Goal: Communication & Community: Connect with others

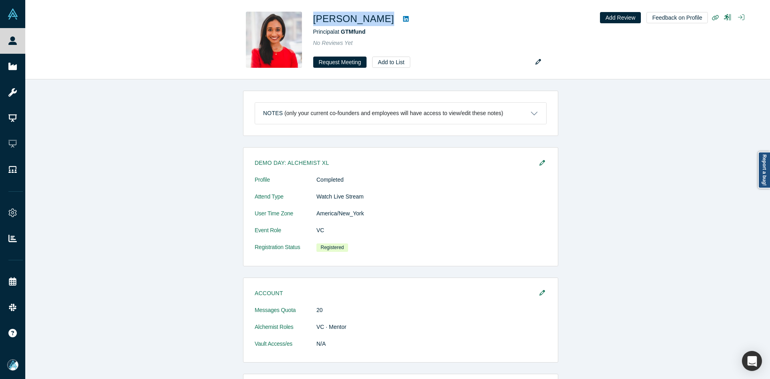
scroll to position [264, 0]
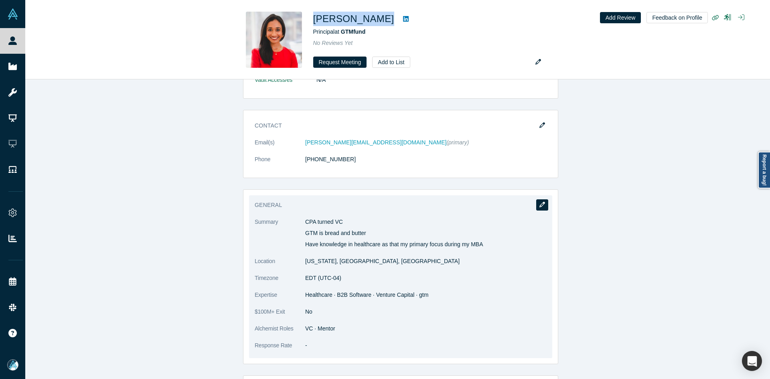
click at [541, 205] on icon "button" at bounding box center [543, 205] width 6 height 6
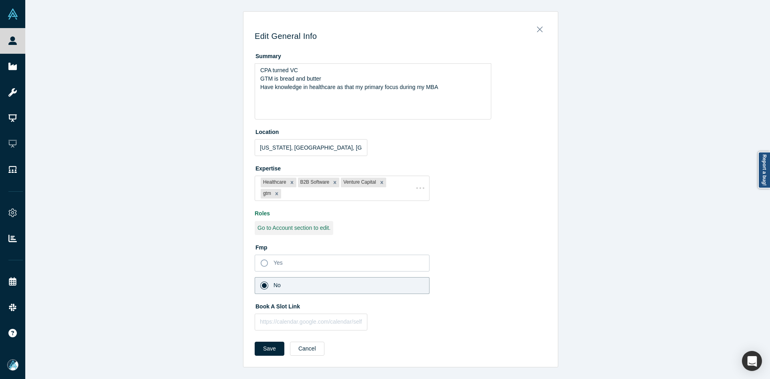
scroll to position [0, 0]
click at [300, 325] on input "text" at bounding box center [311, 322] width 113 height 17
paste input "[URL][DOMAIN_NAME]"
type input "https://calendar.app.google/BgEo7R8FFZRgtpao7"
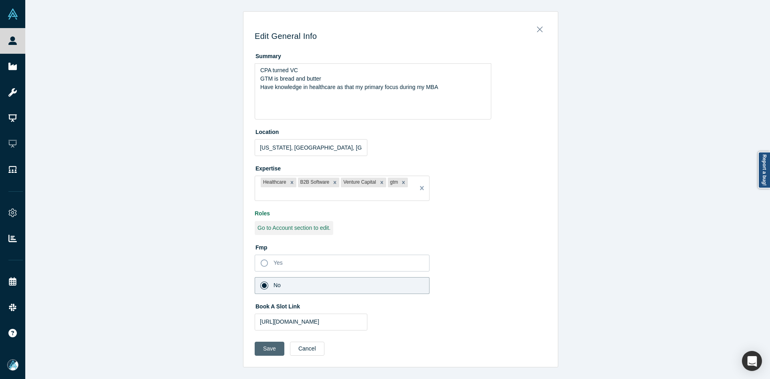
click at [259, 354] on button "Save" at bounding box center [270, 349] width 30 height 14
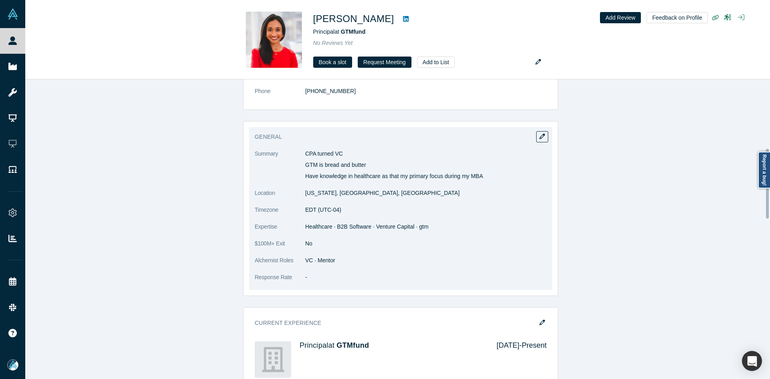
scroll to position [361, 0]
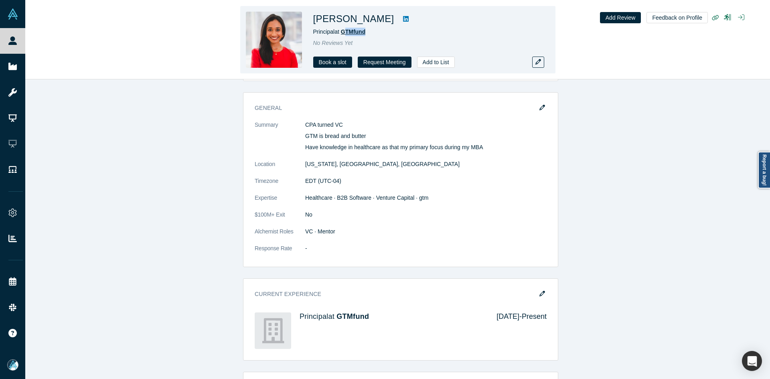
copy span "TMfund"
copy span "GTMfund"
drag, startPoint x: 372, startPoint y: 35, endPoint x: 343, endPoint y: 33, distance: 29.3
click at [343, 33] on div "Principal at GTMfund" at bounding box center [425, 32] width 225 height 8
copy div "Vaibhavi Nesarikar"
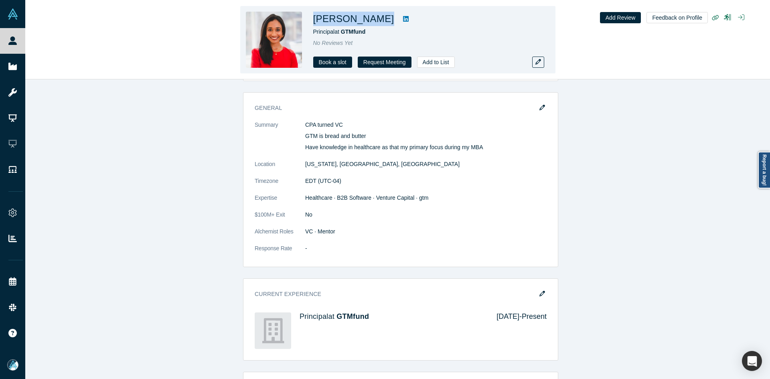
drag, startPoint x: 394, startPoint y: 21, endPoint x: 315, endPoint y: 16, distance: 79.2
click at [315, 16] on div "Vaibhavi Nesarikar" at bounding box center [425, 19] width 225 height 14
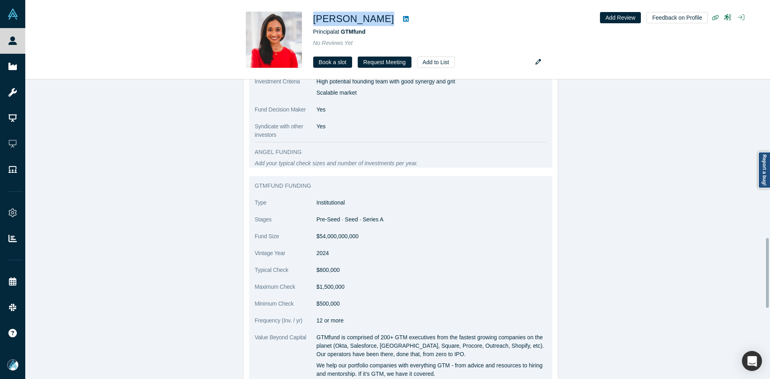
scroll to position [682, 0]
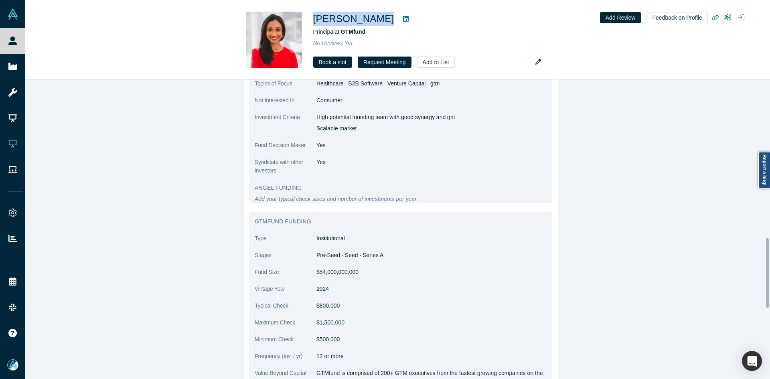
drag, startPoint x: 315, startPoint y: 115, endPoint x: 383, endPoint y: 132, distance: 70.8
click at [383, 132] on div "High potential founding team with good synergy and grit Scalable market" at bounding box center [432, 123] width 230 height 20
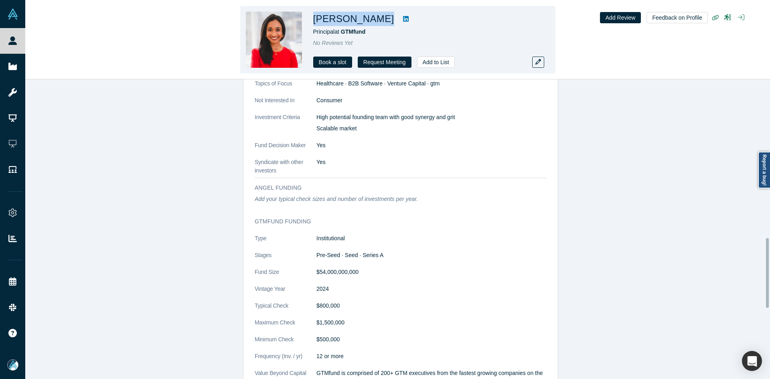
copy div "High potential founding team with good synergy and grit Scalable market"
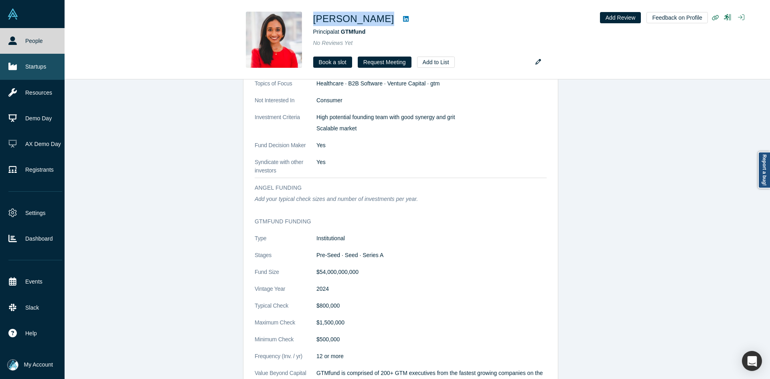
click at [18, 63] on link "Startups" at bounding box center [35, 67] width 71 height 26
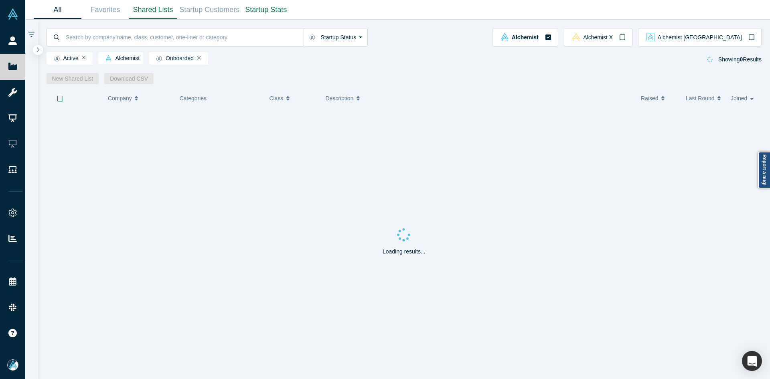
click at [149, 12] on link "Shared Lists" at bounding box center [153, 9] width 48 height 19
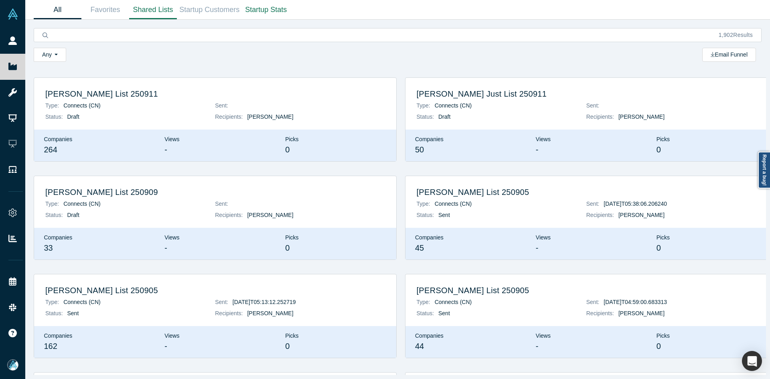
click at [58, 5] on link "All" at bounding box center [58, 9] width 48 height 19
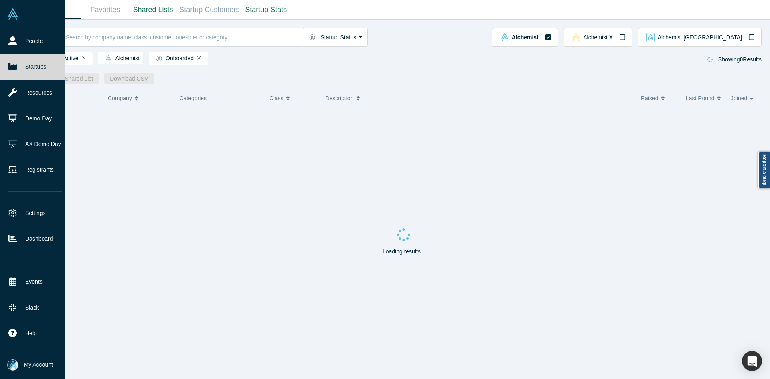
click at [16, 369] on img at bounding box center [12, 365] width 11 height 11
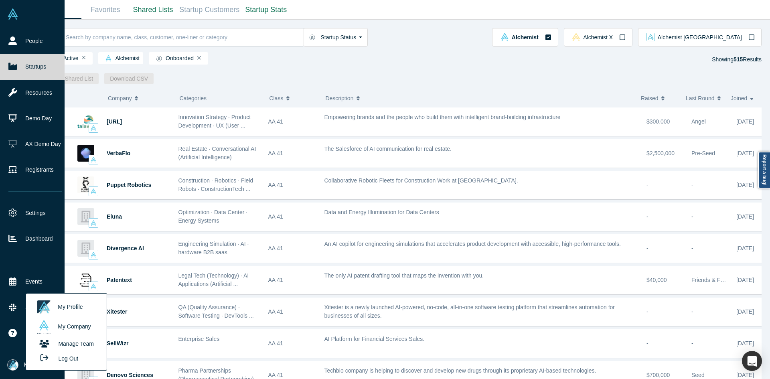
click at [67, 360] on button "Log Out" at bounding box center [57, 358] width 48 height 15
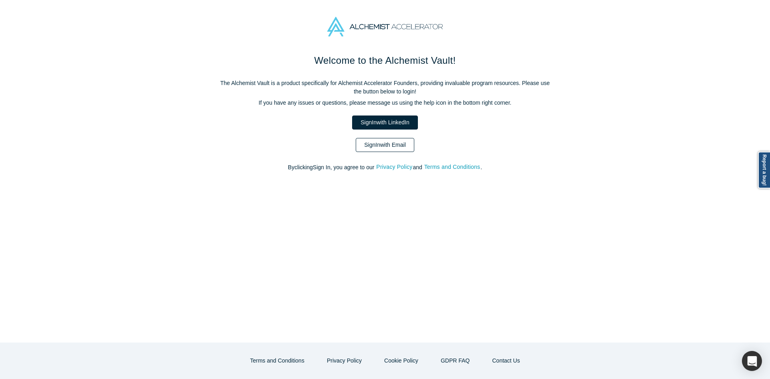
click at [370, 146] on link "Sign In with Email" at bounding box center [385, 145] width 59 height 14
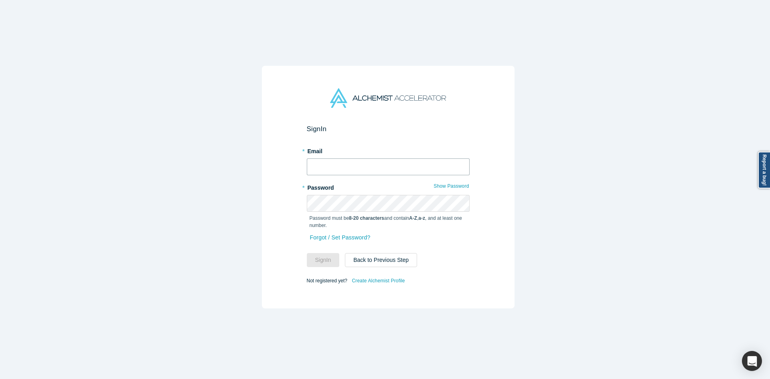
click at [353, 162] on input "text" at bounding box center [388, 166] width 163 height 17
click at [355, 162] on input "text" at bounding box center [388, 166] width 163 height 17
type input "mia@alchemistaccelerator.com"
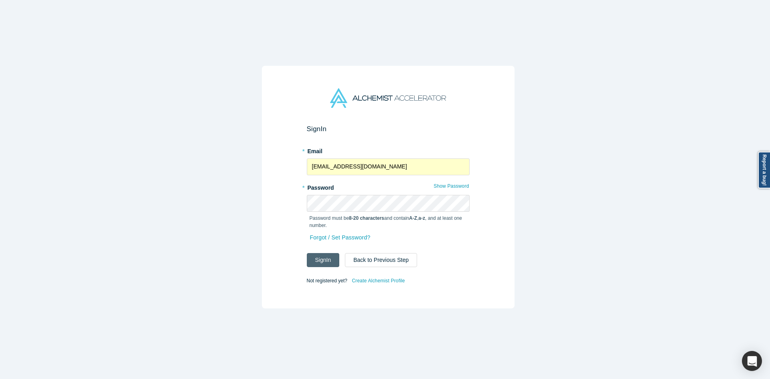
click at [320, 262] on button "Sign In" at bounding box center [323, 260] width 33 height 14
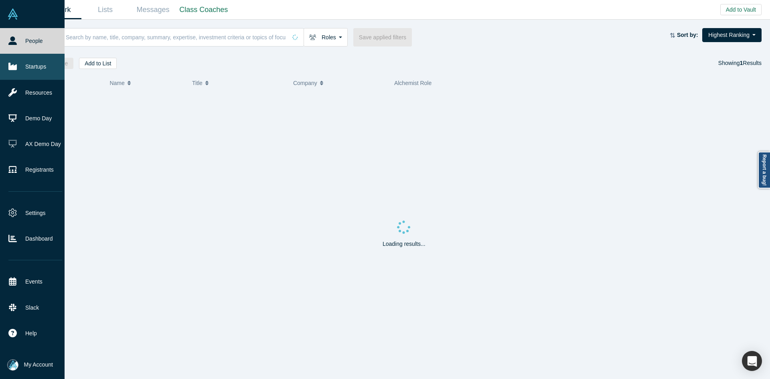
click at [11, 67] on icon at bounding box center [12, 66] width 8 height 7
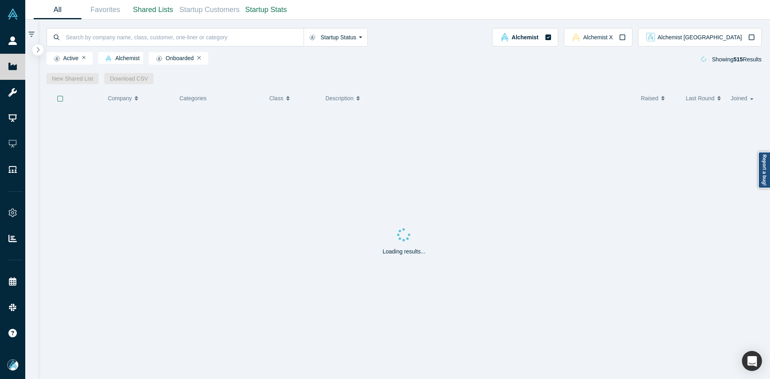
click at [39, 50] on icon "button" at bounding box center [38, 50] width 4 height 6
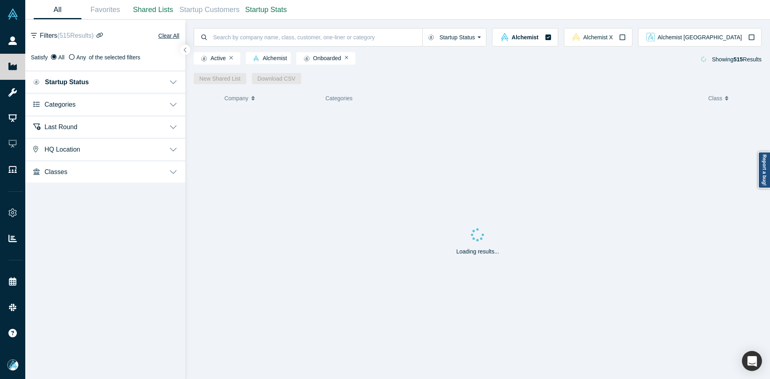
click at [59, 107] on span "Categories" at bounding box center [60, 105] width 31 height 8
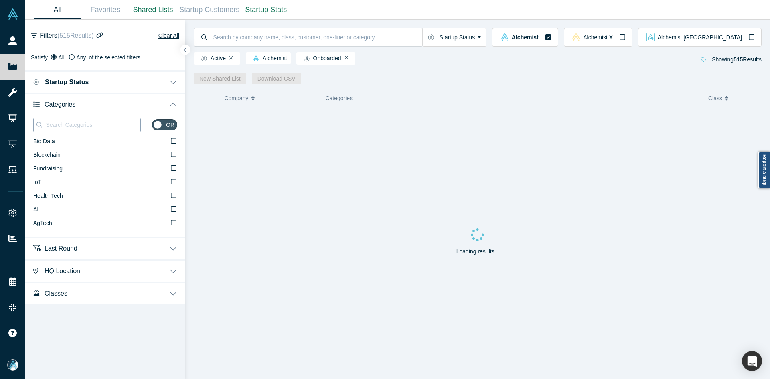
click at [65, 125] on input at bounding box center [92, 125] width 95 height 10
paste input "Healthcare"
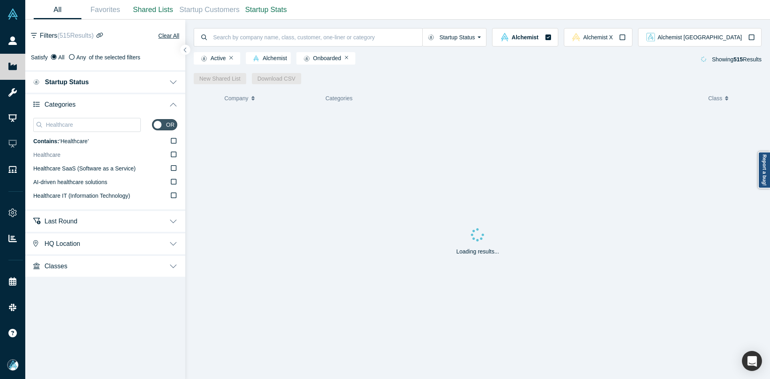
click at [55, 154] on span "Healthcare" at bounding box center [46, 155] width 27 height 6
click at [0, 0] on input "Healthcare" at bounding box center [0, 0] width 0 height 0
click at [61, 125] on input "Healthcare" at bounding box center [92, 125] width 95 height 10
click at [63, 167] on label "Health Care" at bounding box center [105, 169] width 144 height 14
click at [0, 0] on input "Health Care" at bounding box center [0, 0] width 0 height 0
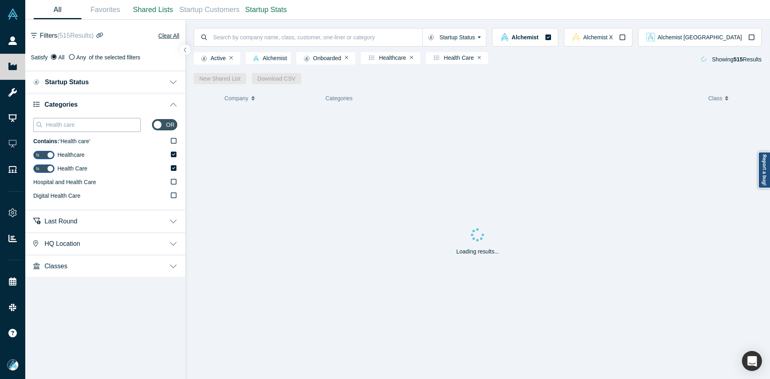
click at [83, 126] on input "Health care" at bounding box center [92, 125] width 95 height 10
paste input "B2B Softw"
click at [83, 126] on input "Health care" at bounding box center [92, 125] width 95 height 10
click at [79, 179] on label "B2B Software" at bounding box center [105, 183] width 144 height 14
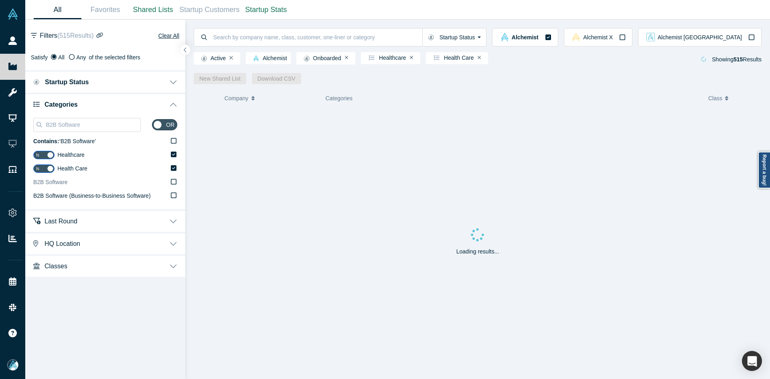
click at [0, 0] on input "B2B Software" at bounding box center [0, 0] width 0 height 0
click at [86, 193] on span "B2B Software (Business-to-Business Software)" at bounding box center [92, 196] width 118 height 6
click at [0, 0] on input "B2B Software (Business-to-Business Software)" at bounding box center [0, 0] width 0 height 0
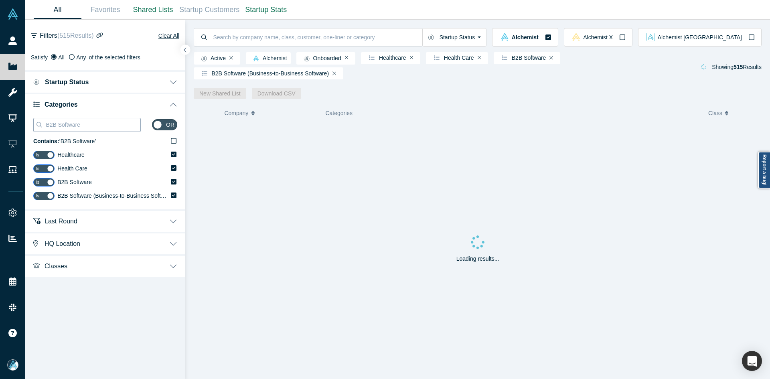
click at [112, 124] on input "B2B Software" at bounding box center [92, 125] width 95 height 10
click at [111, 124] on input "B2B Software" at bounding box center [92, 125] width 95 height 10
paste input "Venture Capital"
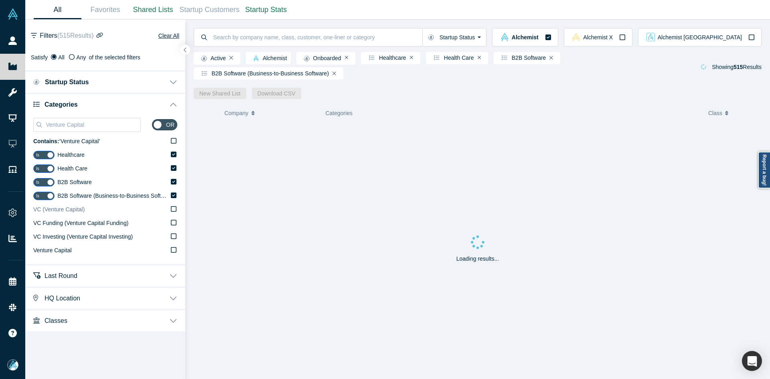
click at [64, 212] on span "VC (Venture Capital)" at bounding box center [58, 209] width 51 height 6
click at [0, 0] on input "VC (Venture Capital)" at bounding box center [0, 0] width 0 height 0
click at [72, 252] on label "Venture Capital" at bounding box center [105, 251] width 144 height 14
click at [0, 0] on input "Venture Capital" at bounding box center [0, 0] width 0 height 0
click at [104, 125] on input "Venture Capital" at bounding box center [92, 125] width 95 height 10
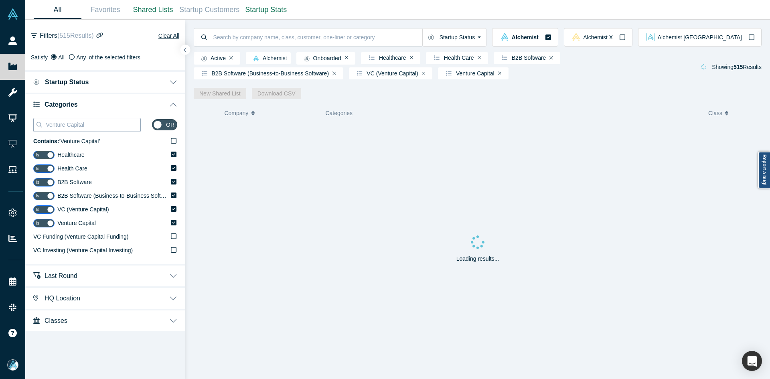
click at [104, 125] on input "Venture Capital" at bounding box center [92, 125] width 95 height 10
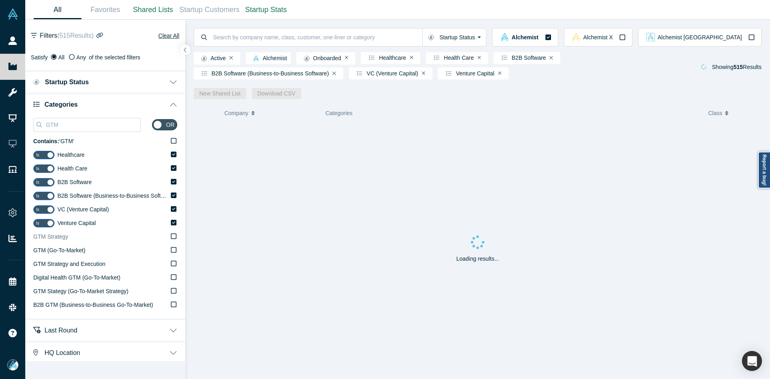
type input "GTM"
click at [66, 240] on span "GTM Strategy" at bounding box center [50, 237] width 35 height 6
click at [0, 0] on input "GTM Strategy" at bounding box center [0, 0] width 0 height 0
click at [66, 240] on span "GTM Strategy" at bounding box center [74, 237] width 35 height 6
click at [0, 0] on input "GTM Strategy" at bounding box center [0, 0] width 0 height 0
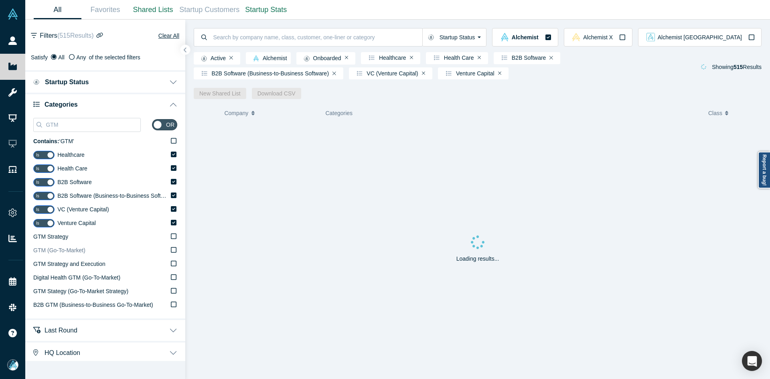
click at [64, 252] on span "GTM (Go-To-Market)" at bounding box center [59, 250] width 52 height 6
click at [0, 0] on input "GTM (Go-To-Market)" at bounding box center [0, 0] width 0 height 0
click at [188, 53] on button "button" at bounding box center [185, 50] width 11 height 11
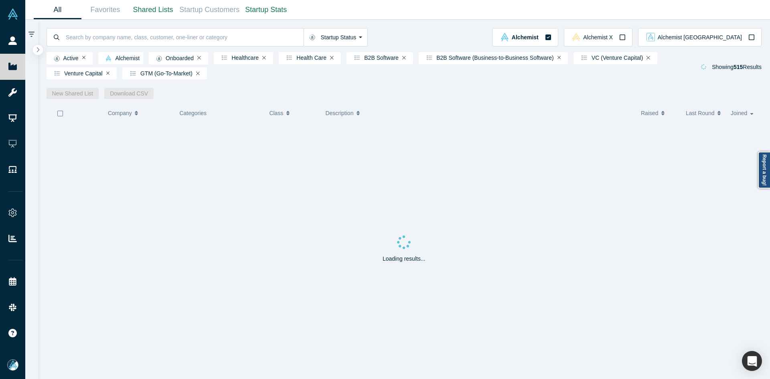
click at [60, 115] on icon "button" at bounding box center [60, 113] width 6 height 6
click at [75, 93] on link "New Shared List" at bounding box center [73, 93] width 53 height 11
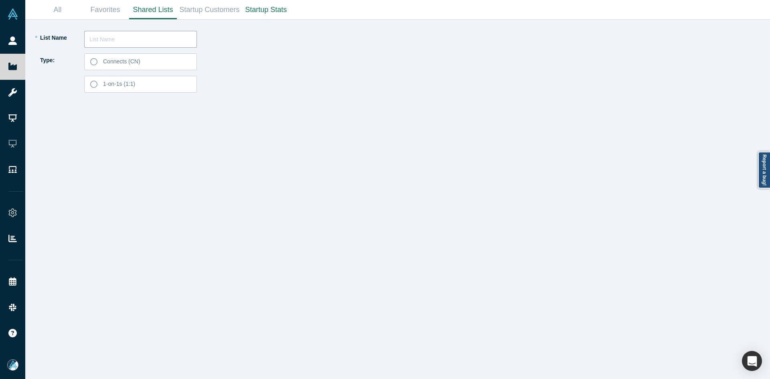
click at [128, 32] on input "text" at bounding box center [140, 39] width 113 height 17
paste input "Vaibhavi Nesarikar"
type input "Vaibhavi Nesarikar List 250911"
click at [104, 63] on span "Connects (CN)" at bounding box center [121, 61] width 37 height 6
click at [0, 0] on input "Connects (CN)" at bounding box center [0, 0] width 0 height 0
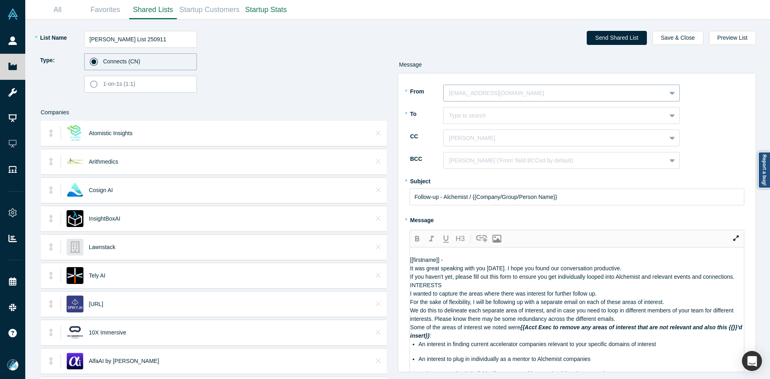
click at [479, 93] on div at bounding box center [554, 93] width 211 height 10
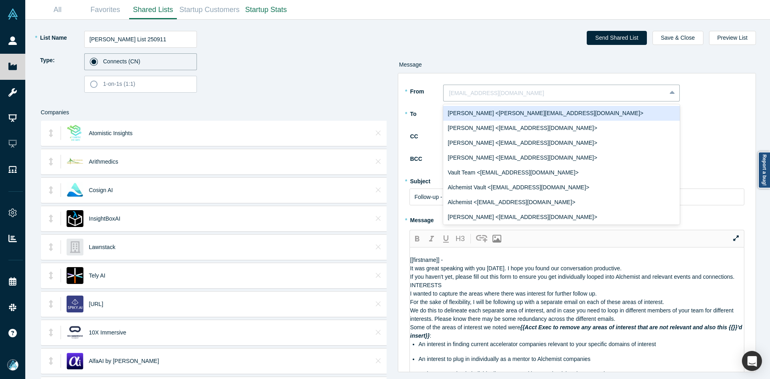
click at [480, 120] on div "Ravi Belani <ravi@alchemistaccelerator.com>" at bounding box center [561, 113] width 237 height 15
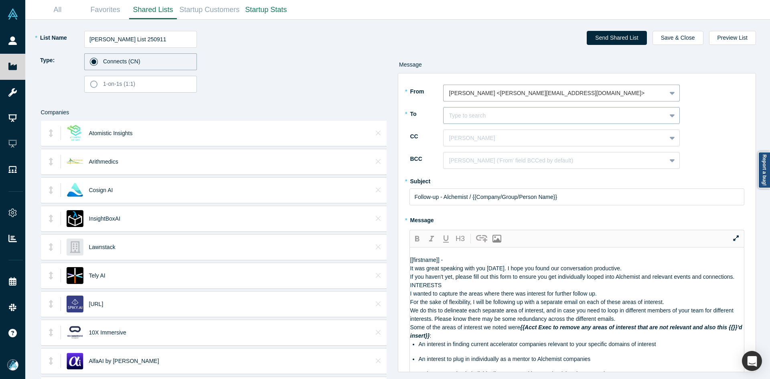
click at [477, 118] on div at bounding box center [554, 116] width 211 height 10
paste input "Vaibhavi Nesarikar"
type input "Vaibhavi Nesarikar"
click at [475, 137] on div "Vaibhavi Nesarikar" at bounding box center [561, 135] width 237 height 15
click at [474, 142] on div at bounding box center [554, 138] width 211 height 10
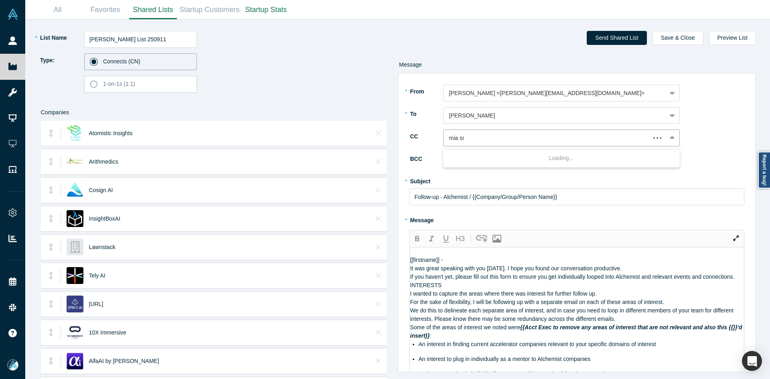
type input "mia sco"
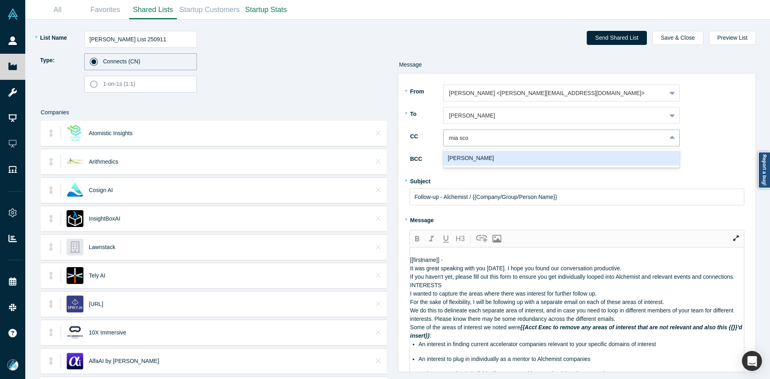
click at [474, 153] on div "Mia Scott" at bounding box center [561, 158] width 237 height 15
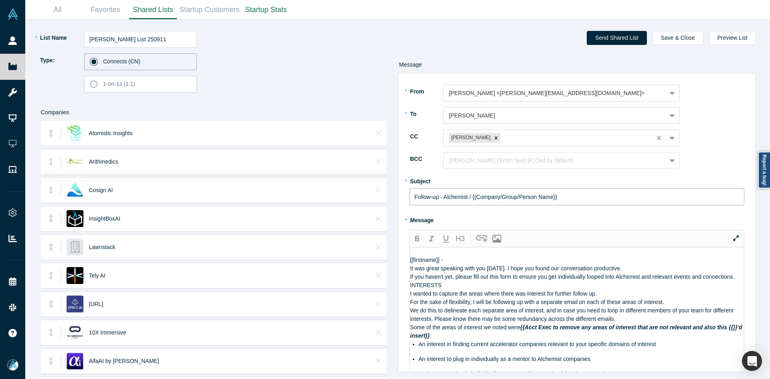
click at [463, 199] on input "Follow-up - Alchemist / {{Company/Group/Person Name}}" at bounding box center [577, 197] width 335 height 17
paste input "Curated Alchemist Companies Relevant to Your Interests"
type input "Curated Alchemist Companies Relevant to Your Interests"
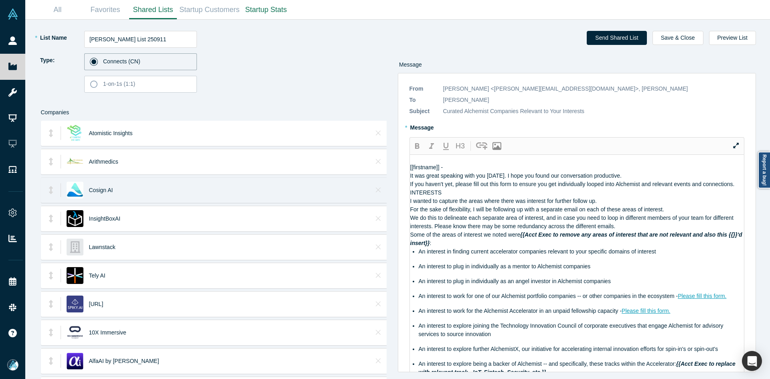
drag, startPoint x: 514, startPoint y: 253, endPoint x: 330, endPoint y: 186, distance: 196.0
click at [330, 186] on div "* List Name Vaibhavi Nesarikar List 250911 Type: Connects (CN) 1-on-1s (1:1) Co…" at bounding box center [398, 200] width 734 height 360
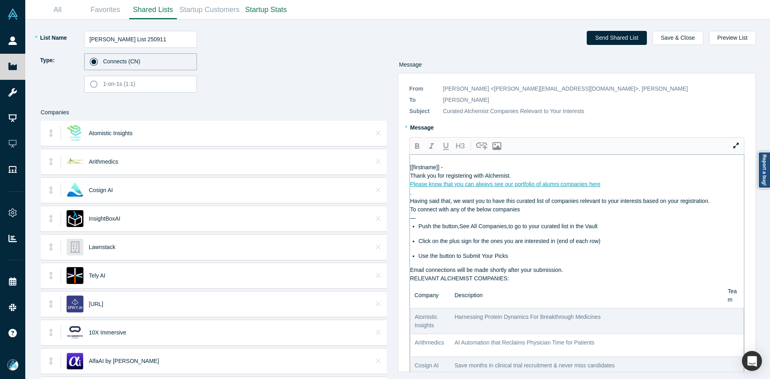
click at [624, 189] on div "Please know that you can always see our portfolio of alumni companies here" at bounding box center [577, 184] width 334 height 8
click at [546, 180] on div "Thank you for registering with Alchemist." at bounding box center [577, 176] width 334 height 8
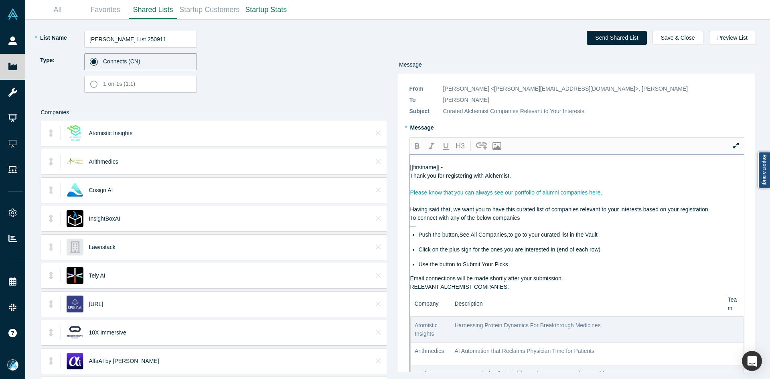
click at [720, 214] on div "Having said that, we want you to have this curated list of companies relevant t…" at bounding box center [577, 209] width 334 height 8
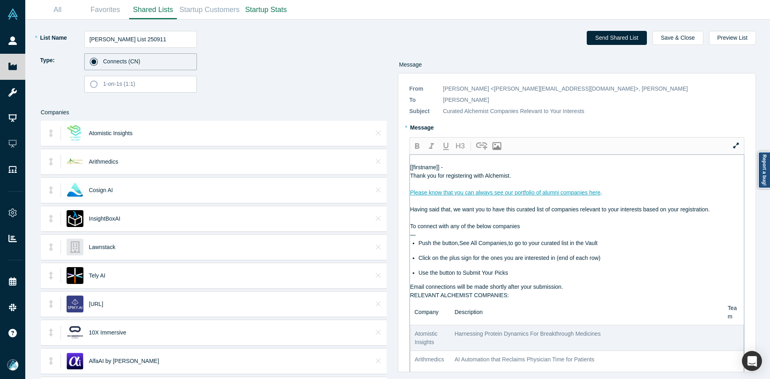
click at [575, 291] on div "Email connections will be made shortly after your submission." at bounding box center [577, 287] width 334 height 8
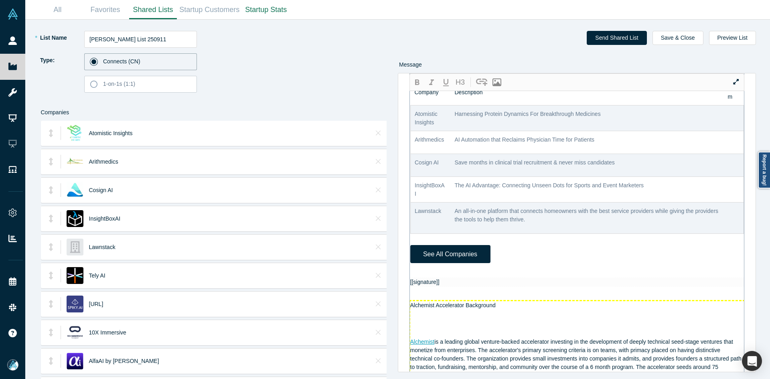
scroll to position [321, 0]
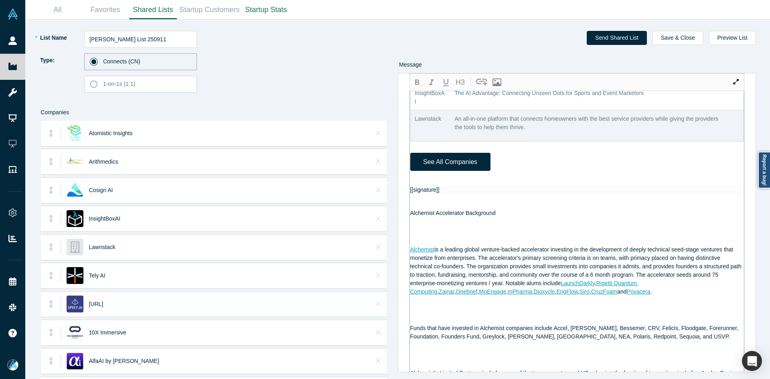
click at [425, 186] on div at bounding box center [577, 181] width 334 height 8
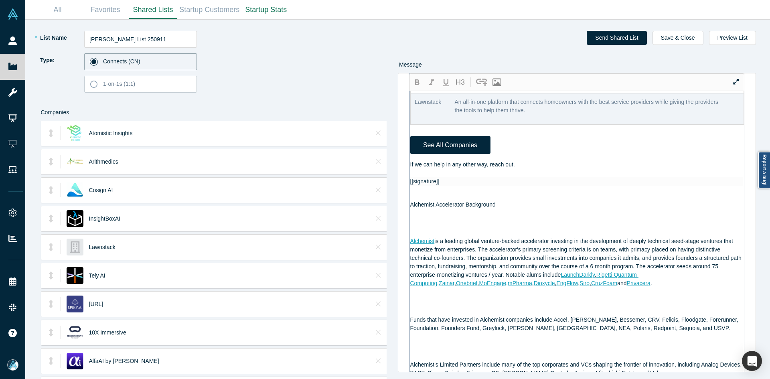
scroll to position [355, 0]
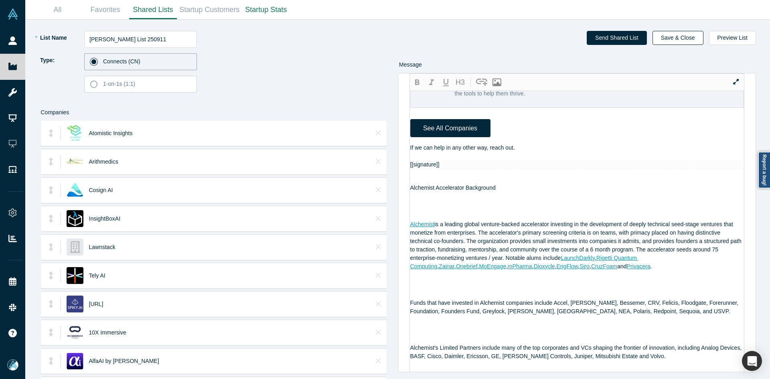
click at [676, 37] on button "Save & Close" at bounding box center [678, 38] width 51 height 14
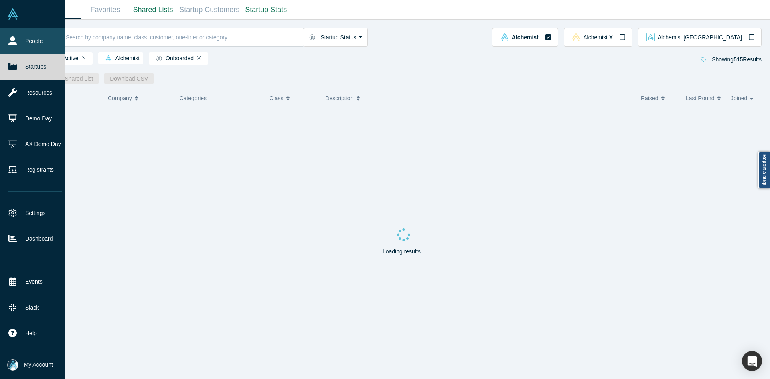
click at [17, 40] on link "People" at bounding box center [35, 41] width 71 height 26
click at [17, 39] on link "People" at bounding box center [35, 41] width 71 height 26
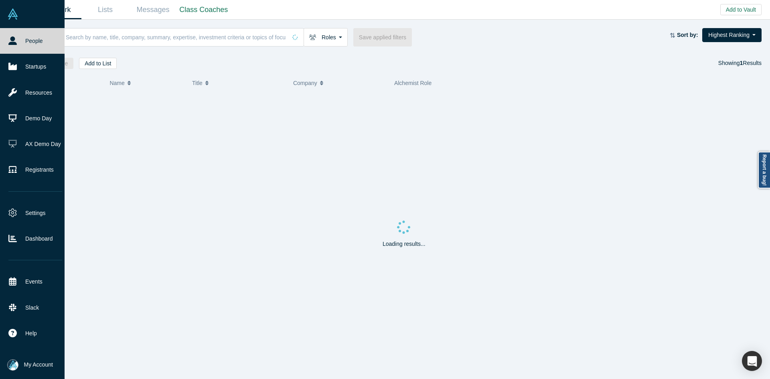
click at [17, 39] on link "People" at bounding box center [35, 41] width 71 height 26
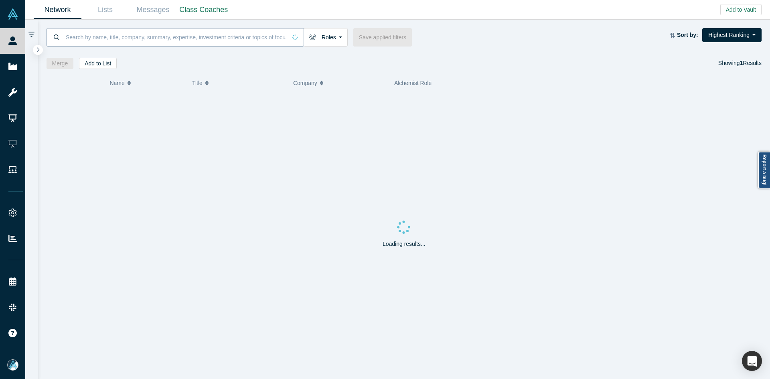
click at [129, 42] on input at bounding box center [176, 37] width 222 height 19
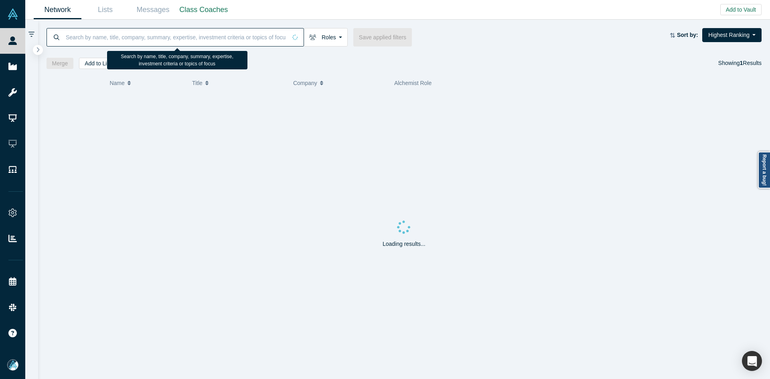
paste input "Olivier Morlet"
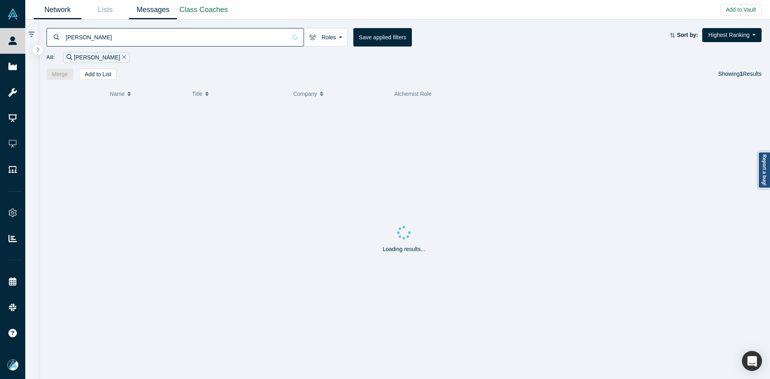
type input "Olivier Morlet"
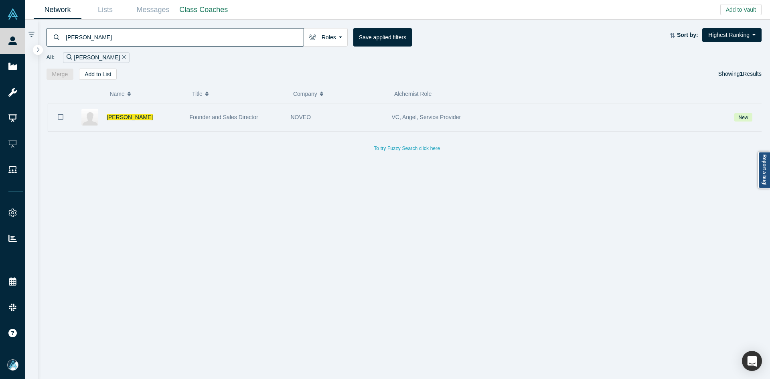
click at [60, 120] on icon "Bookmark" at bounding box center [61, 117] width 6 height 6
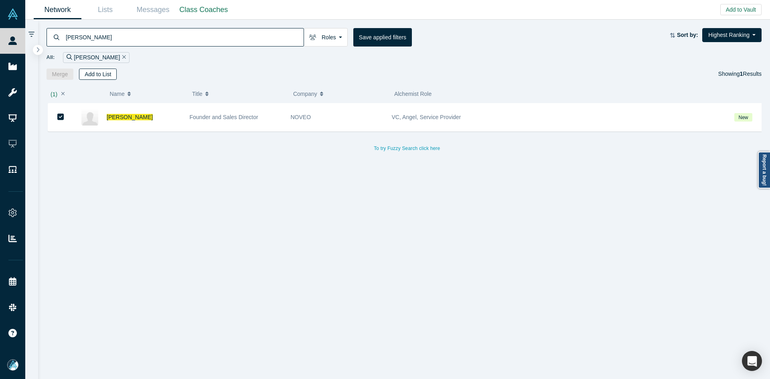
click at [83, 71] on button "Add to List" at bounding box center [98, 74] width 38 height 11
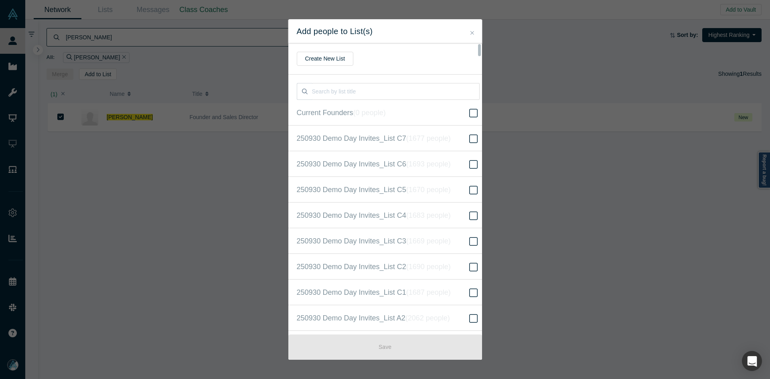
click at [0, 0] on input "250930 Demo Day Invites_Base List ( 16522 people )" at bounding box center [0, 0] width 0 height 0
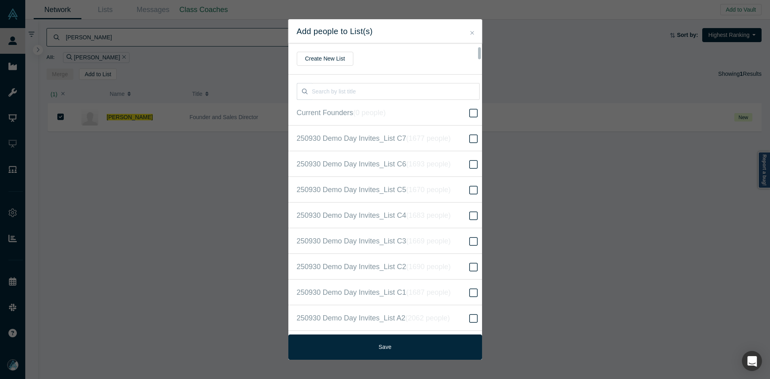
scroll to position [206, 0]
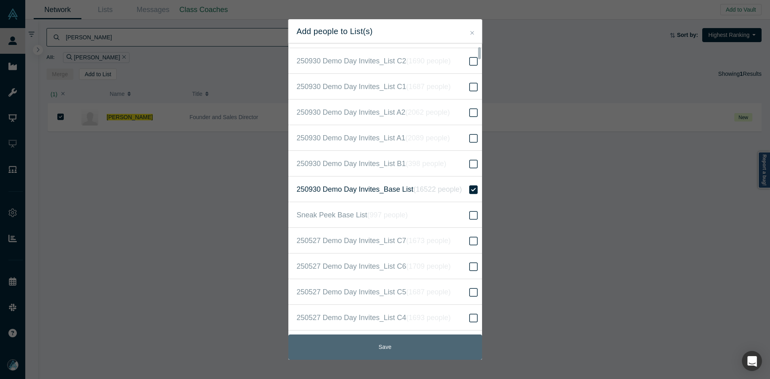
drag, startPoint x: 402, startPoint y: 349, endPoint x: 396, endPoint y: 343, distance: 8.8
click at [402, 350] on button "Save" at bounding box center [385, 347] width 194 height 25
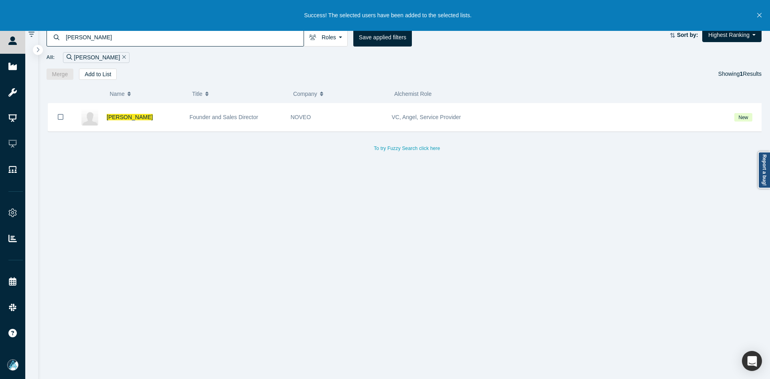
drag, startPoint x: 124, startPoint y: 119, endPoint x: 243, endPoint y: 2, distance: 167.4
click at [124, 119] on span "Olivier Morlet" at bounding box center [130, 117] width 46 height 6
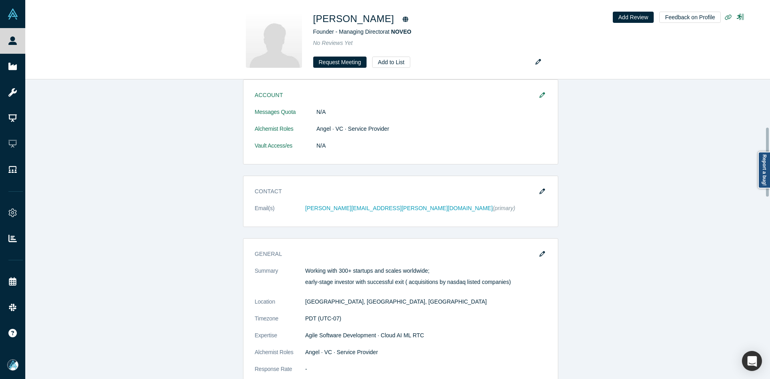
scroll to position [241, 0]
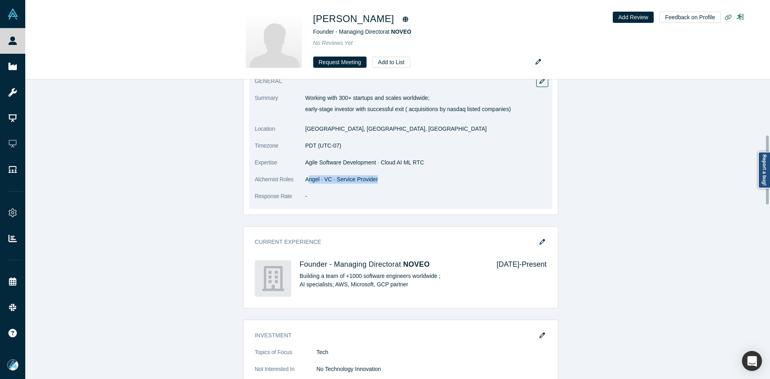
drag, startPoint x: 307, startPoint y: 182, endPoint x: 375, endPoint y: 183, distance: 68.6
click at [375, 183] on dd "Angel · VC · Service Provider" at bounding box center [426, 179] width 242 height 8
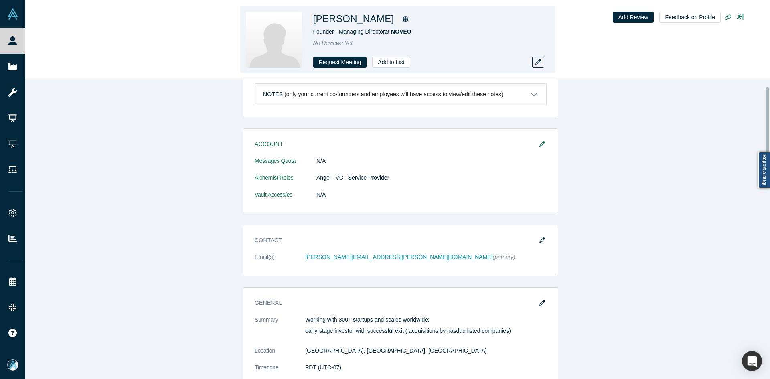
scroll to position [0, 0]
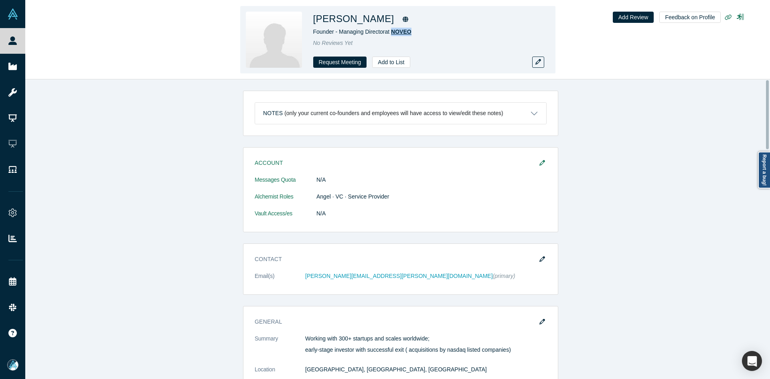
drag, startPoint x: 414, startPoint y: 34, endPoint x: 394, endPoint y: 33, distance: 20.5
click at [394, 33] on div "Founder - Managing Director at NOVEO" at bounding box center [425, 32] width 225 height 8
copy span "Founder - Managing Directo"
drag, startPoint x: 384, startPoint y: 32, endPoint x: 312, endPoint y: 32, distance: 72.2
click at [312, 32] on div "Olivier Morlet Founder - Managing Director at NOVEO No Reviews Yet Request Meet…" at bounding box center [397, 39] width 315 height 67
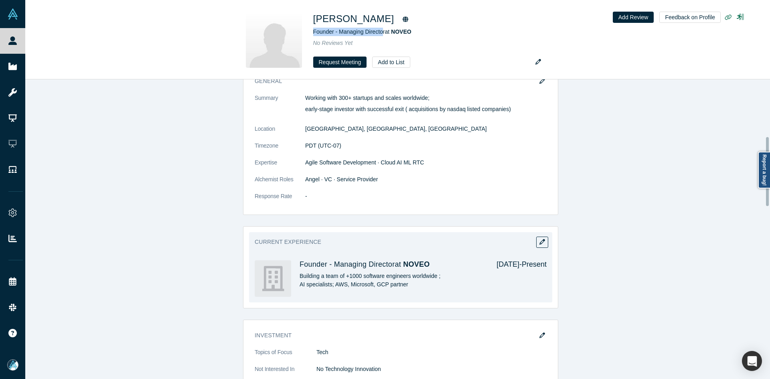
scroll to position [481, 0]
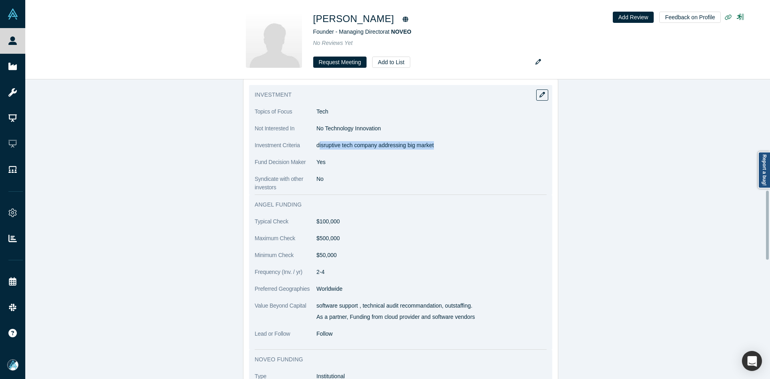
copy p "isruptive tech company addressing big market"
drag, startPoint x: 316, startPoint y: 146, endPoint x: 442, endPoint y: 150, distance: 126.1
click at [442, 150] on dl "Topics of Focus Tech Not Interested In No Technology Innovation Investment Crit…" at bounding box center [401, 150] width 292 height 84
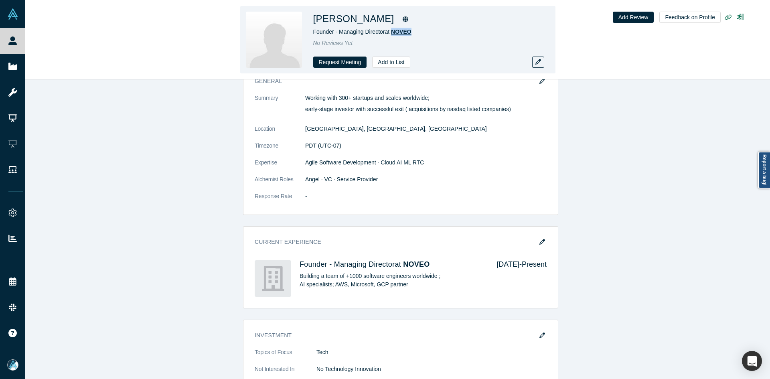
drag, startPoint x: 411, startPoint y: 34, endPoint x: 395, endPoint y: 33, distance: 15.7
click at [395, 33] on div "Founder - Managing Director at NOVEO" at bounding box center [425, 32] width 225 height 8
copy span "NOVEO"
click at [425, 35] on div "Founder - Managing Director at NOVEO" at bounding box center [425, 32] width 225 height 8
copy span "Founder - Managing Directo"
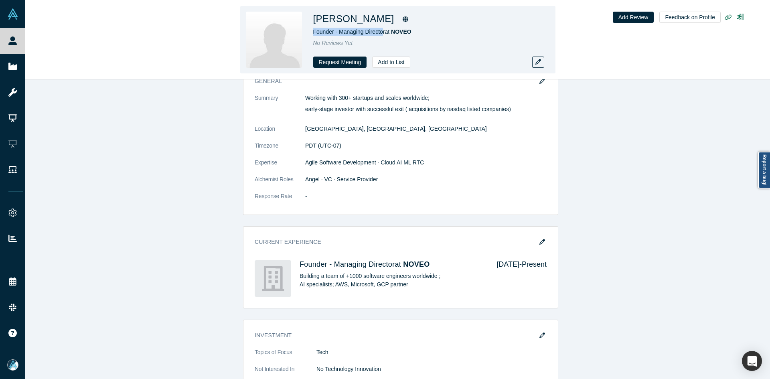
drag, startPoint x: 384, startPoint y: 33, endPoint x: 312, endPoint y: 33, distance: 72.6
click at [312, 33] on div "Olivier Morlet Founder - Managing Director at NOVEO No Reviews Yet Request Meet…" at bounding box center [397, 39] width 315 height 67
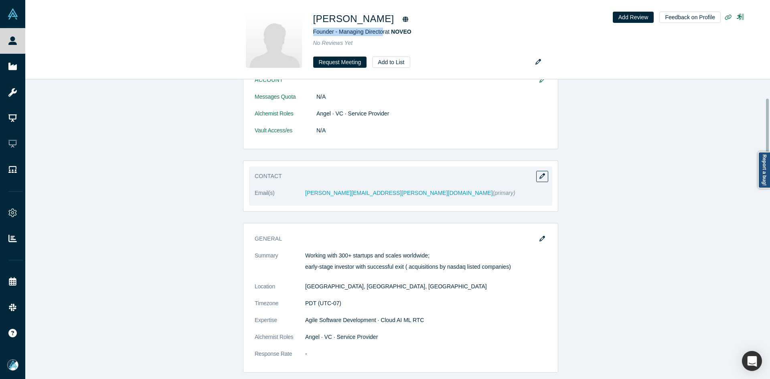
scroll to position [80, 0]
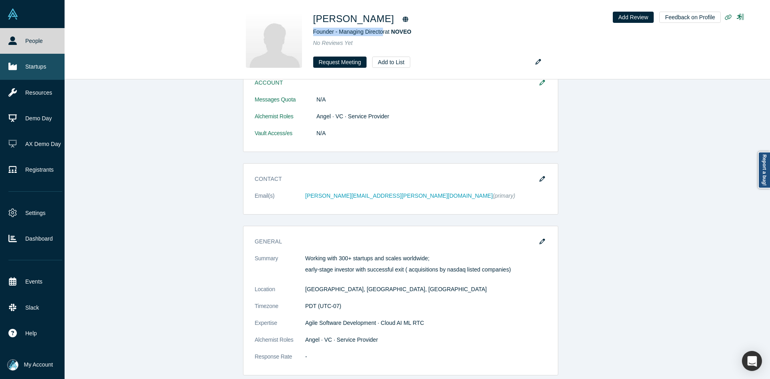
click at [14, 65] on icon at bounding box center [12, 66] width 8 height 8
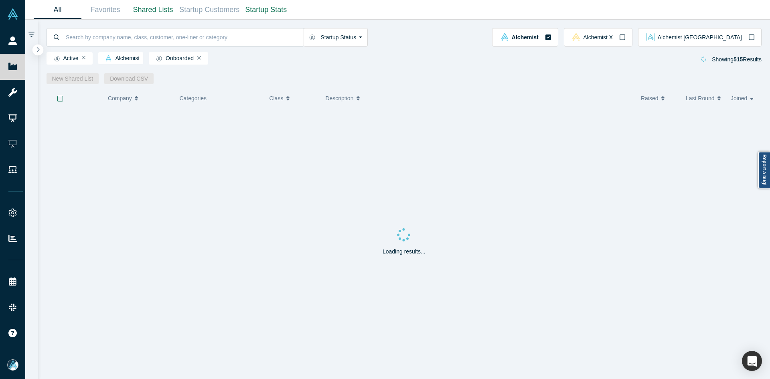
click at [35, 51] on button "button" at bounding box center [37, 50] width 11 height 11
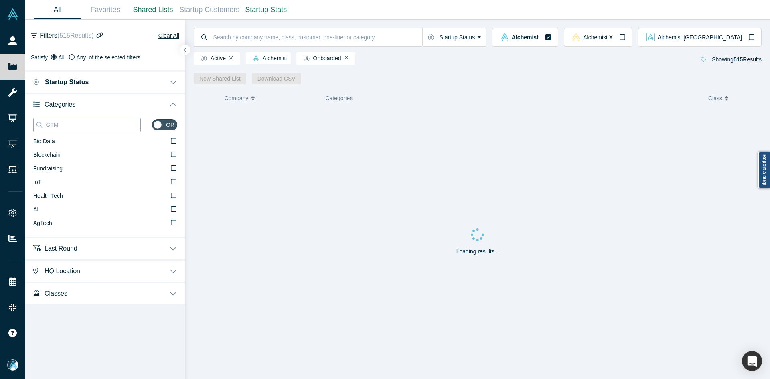
click at [68, 121] on input "GTM" at bounding box center [92, 125] width 95 height 10
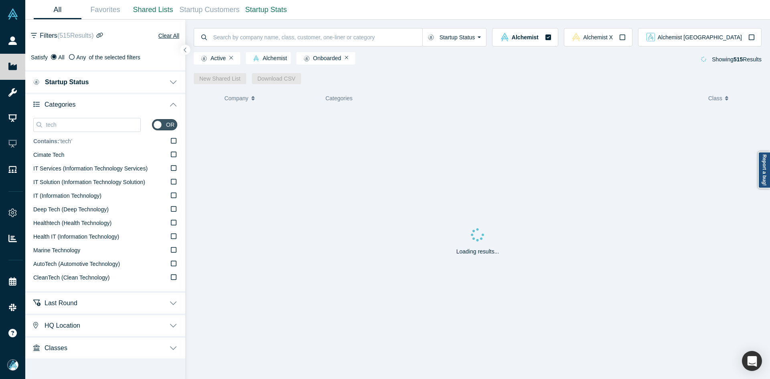
type input "tech"
click at [65, 140] on span "Contains: ‘ tech ’" at bounding box center [52, 141] width 39 height 6
click at [0, 0] on input "Contains: ‘ tech ’" at bounding box center [0, 0] width 0 height 0
drag, startPoint x: 186, startPoint y: 51, endPoint x: 200, endPoint y: 91, distance: 42.8
click at [188, 53] on button "button" at bounding box center [186, 50] width 10 height 10
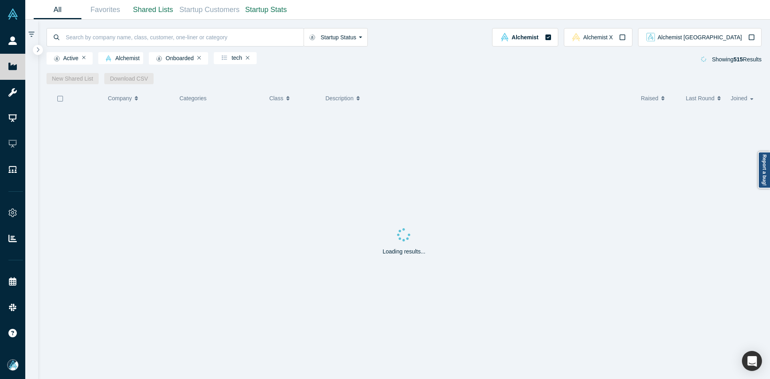
click at [58, 100] on icon "button" at bounding box center [60, 99] width 6 height 6
click at [75, 81] on link "New Shared List" at bounding box center [73, 78] width 53 height 11
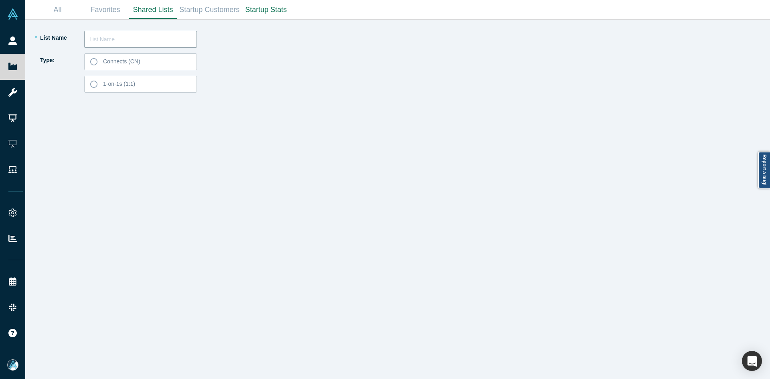
click at [130, 41] on input "text" at bounding box center [140, 39] width 113 height 17
paste input "Olivier Morlet"
type input "Olivier Morlet List 250911"
click at [140, 57] on label "Connects (CN)" at bounding box center [140, 61] width 113 height 17
click at [0, 0] on input "Connects (CN)" at bounding box center [0, 0] width 0 height 0
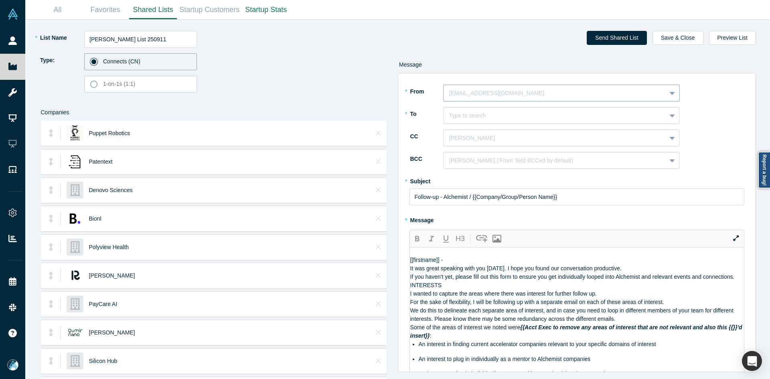
click at [471, 93] on div at bounding box center [554, 93] width 211 height 10
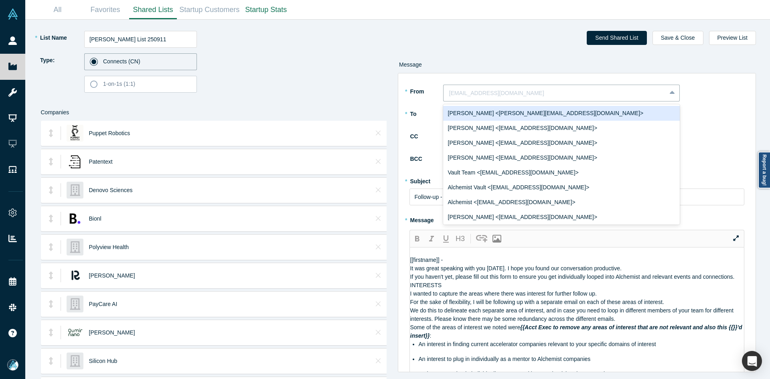
click at [477, 112] on div "Ravi Belani <ravi@alchemistaccelerator.com>" at bounding box center [561, 113] width 237 height 15
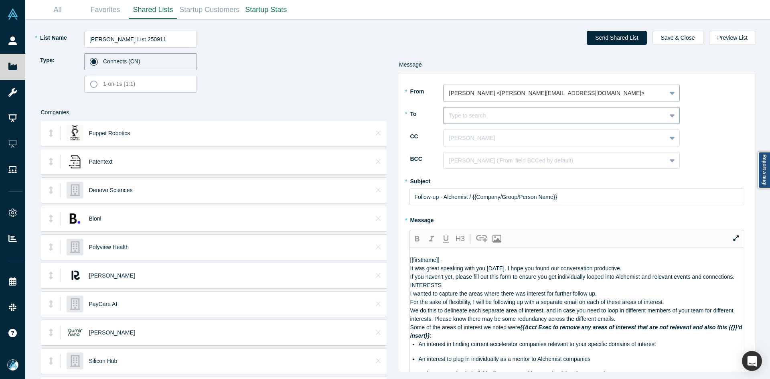
click at [478, 120] on div at bounding box center [554, 116] width 211 height 10
paste input "Olivier Morlet"
type input "Olivier Morlet"
click at [477, 136] on div "Olivier Morlet" at bounding box center [561, 135] width 237 height 15
click at [476, 142] on div at bounding box center [554, 138] width 211 height 10
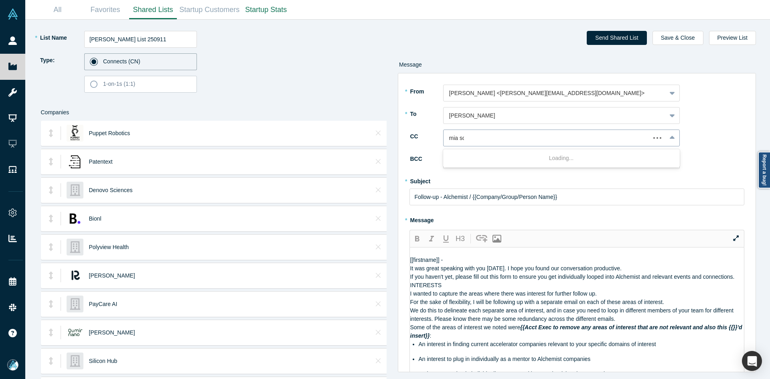
type input "mia sco"
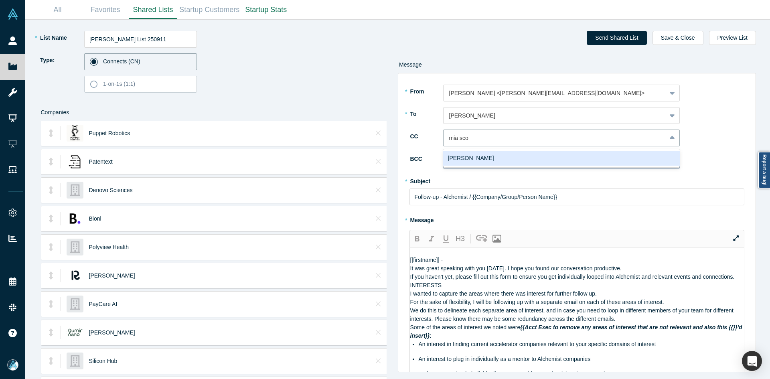
click at [484, 161] on div "Mia Scott" at bounding box center [561, 158] width 237 height 15
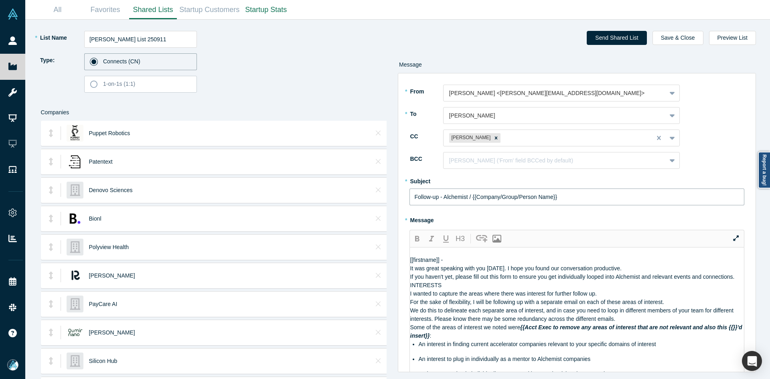
click at [455, 197] on input "Follow-up - Alchemist / {{Company/Group/Person Name}}" at bounding box center [577, 197] width 335 height 17
paste input "Curated Alchemist Companies Relevant to Your Interests"
type input "Curated Alchemist Companies Relevant to Your Interests"
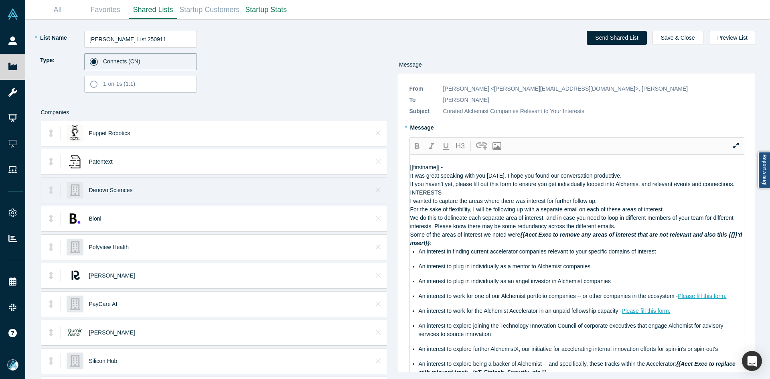
drag, startPoint x: 475, startPoint y: 181, endPoint x: 353, endPoint y: 187, distance: 122.5
click at [353, 187] on div "* List Name Olivier Morlet List 250911 Type: Connects (CN) 1-on-1s (1:1) Compan…" at bounding box center [398, 200] width 734 height 360
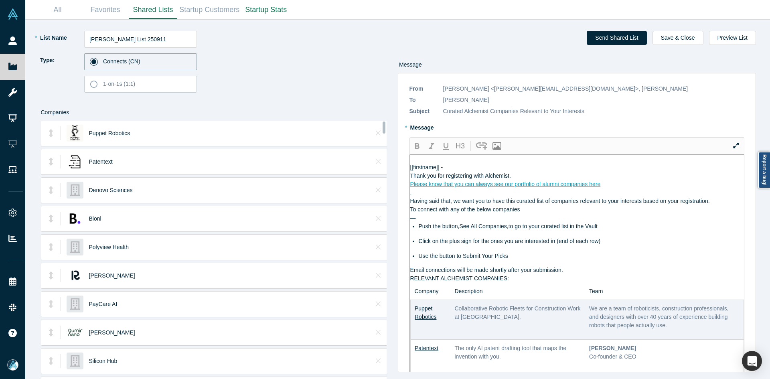
click at [664, 189] on div "Please know that you can always see our portfolio of alumni companies here" at bounding box center [577, 184] width 334 height 8
drag, startPoint x: 540, startPoint y: 185, endPoint x: 712, endPoint y: 217, distance: 174.3
click at [540, 180] on div "Thank you for registering with Alchemist." at bounding box center [577, 176] width 334 height 8
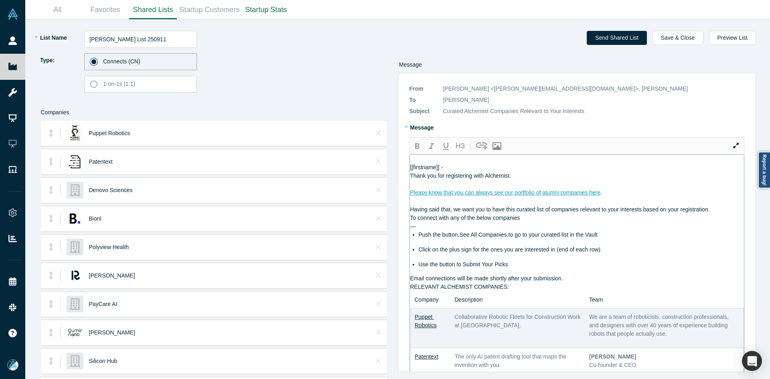
click at [721, 214] on div "Having said that, we want you to have this curated list of companies relevant t…" at bounding box center [577, 209] width 334 height 8
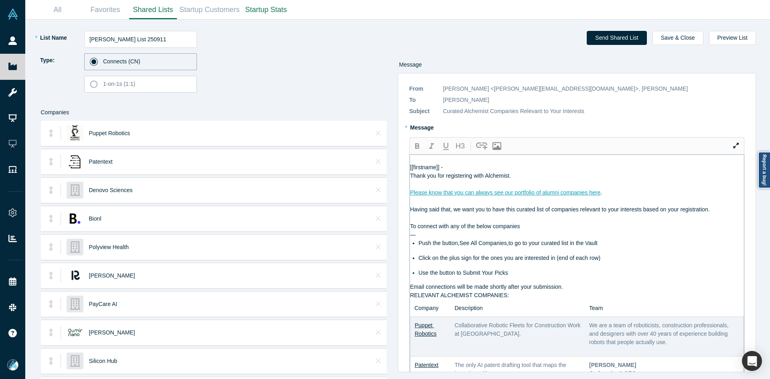
click at [585, 291] on div "Email connections will be made shortly after your submission." at bounding box center [577, 287] width 334 height 8
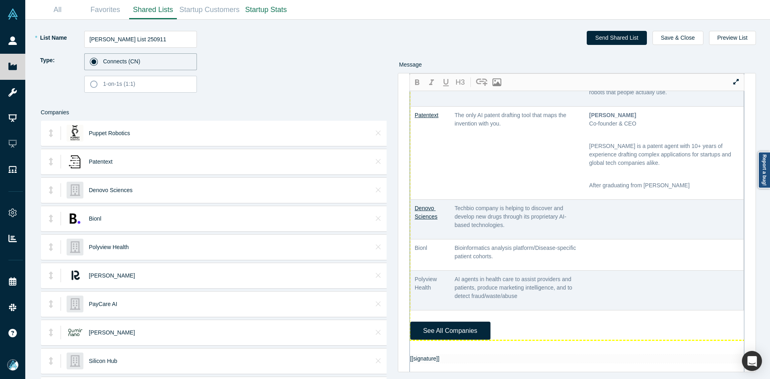
scroll to position [321, 0]
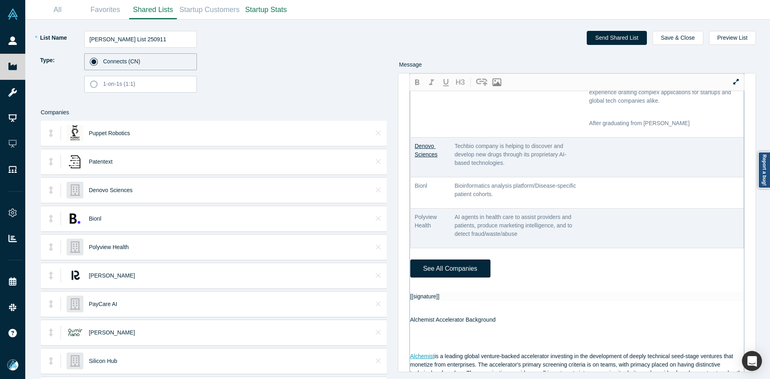
click at [435, 292] on div at bounding box center [577, 288] width 334 height 8
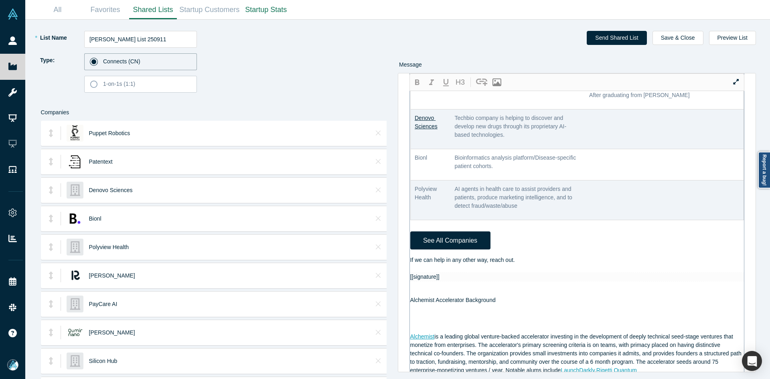
scroll to position [377, 0]
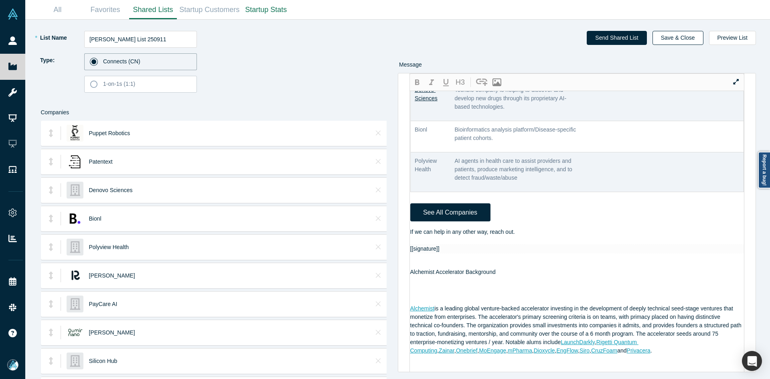
click at [701, 38] on button "Save & Close" at bounding box center [678, 38] width 51 height 14
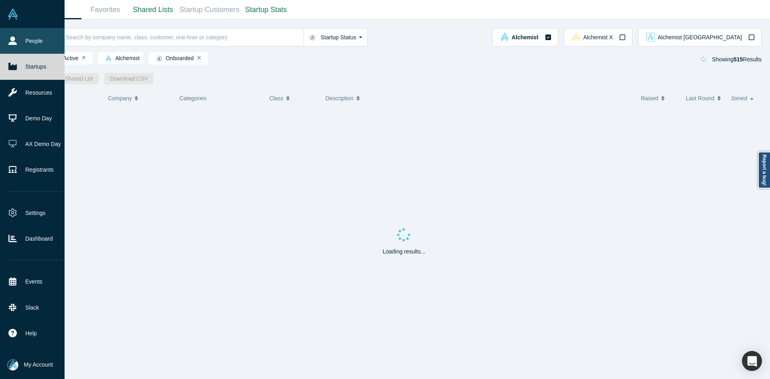
click at [8, 47] on link "People" at bounding box center [35, 41] width 71 height 26
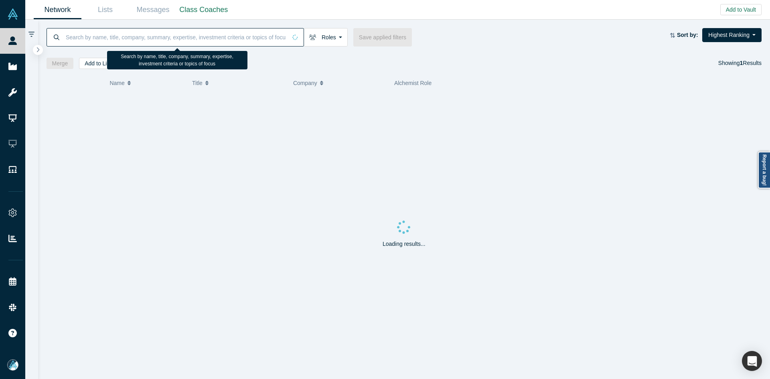
click at [116, 39] on input at bounding box center [176, 37] width 222 height 19
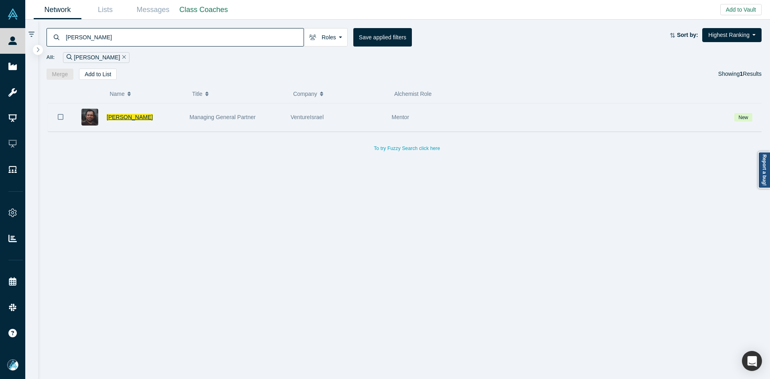
type input "rafael gold"
click at [127, 119] on span "Rafael Gold" at bounding box center [130, 117] width 46 height 6
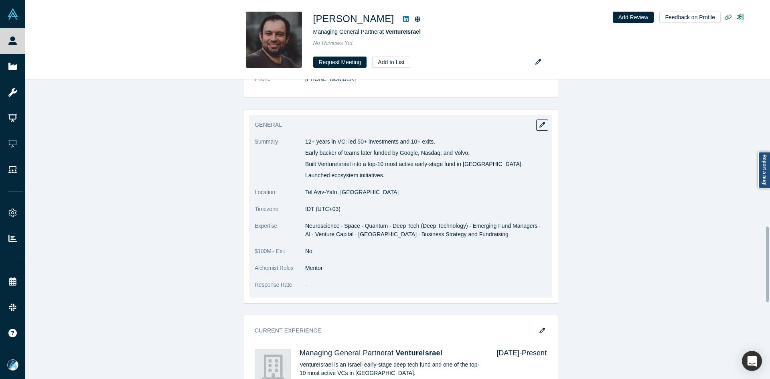
scroll to position [445, 0]
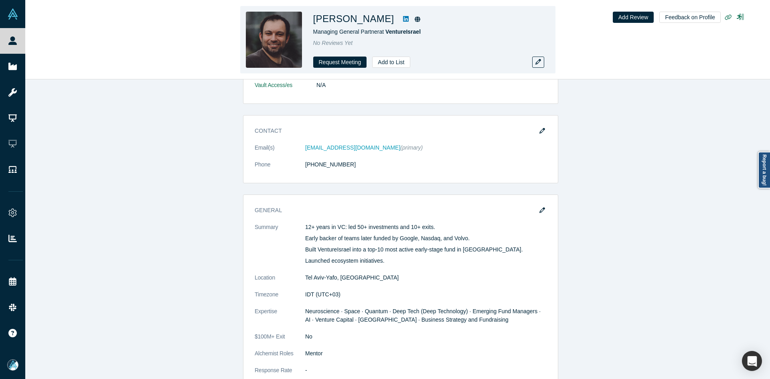
click at [403, 19] on icon at bounding box center [406, 19] width 6 height 6
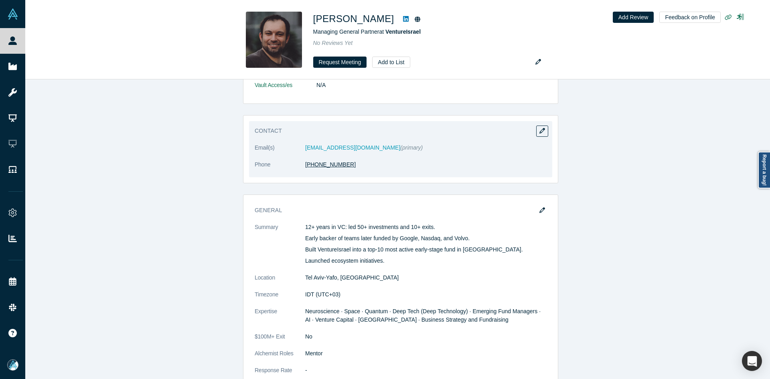
drag, startPoint x: 357, startPoint y: 151, endPoint x: 308, endPoint y: 154, distance: 49.5
click at [308, 160] on dd "+972 54 881 7100" at bounding box center [426, 164] width 242 height 8
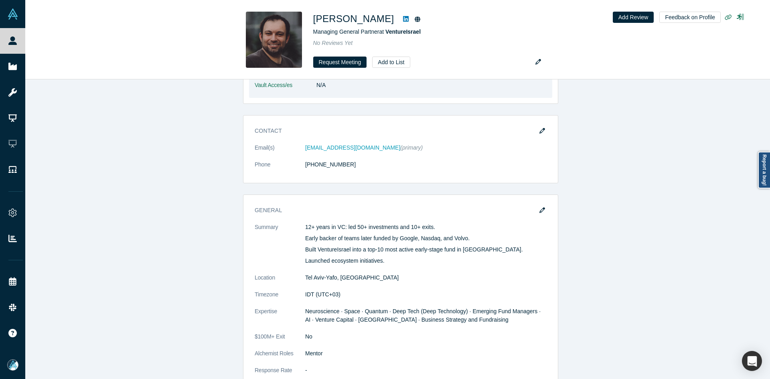
copy link "72 54 881 7100"
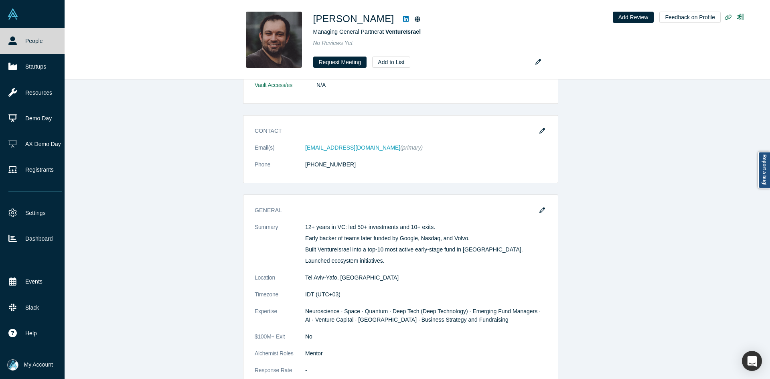
click at [2, 53] on link "People" at bounding box center [35, 41] width 71 height 26
click at [3, 50] on link "People" at bounding box center [35, 41] width 71 height 26
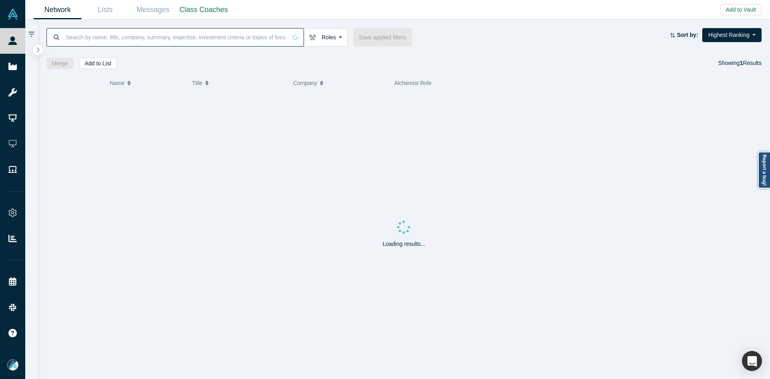
click at [126, 39] on input at bounding box center [176, 37] width 222 height 19
paste input "Chirag Goe"
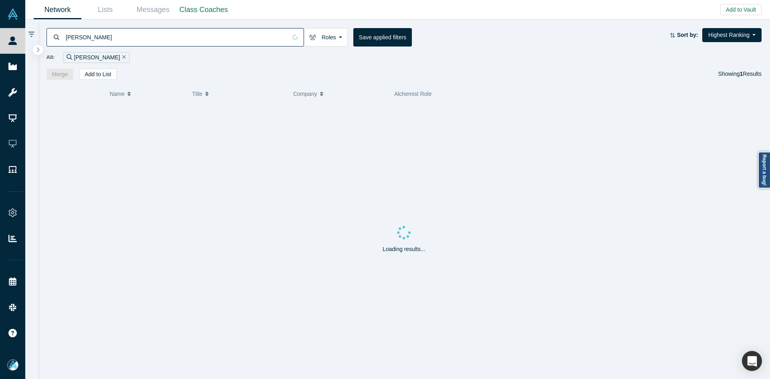
type input "Chirag Goel"
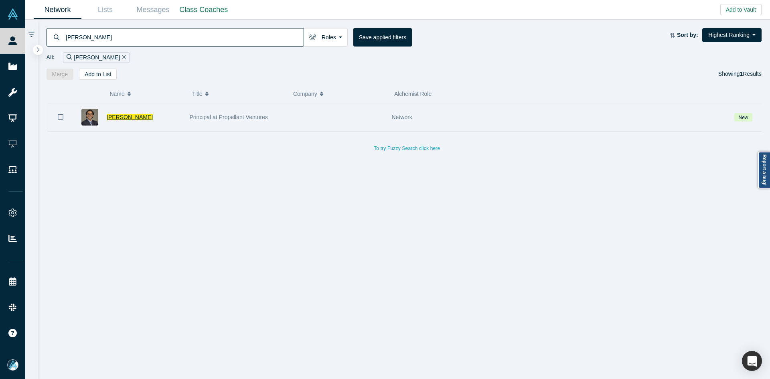
click at [119, 116] on span "Chirag Goel" at bounding box center [130, 117] width 46 height 6
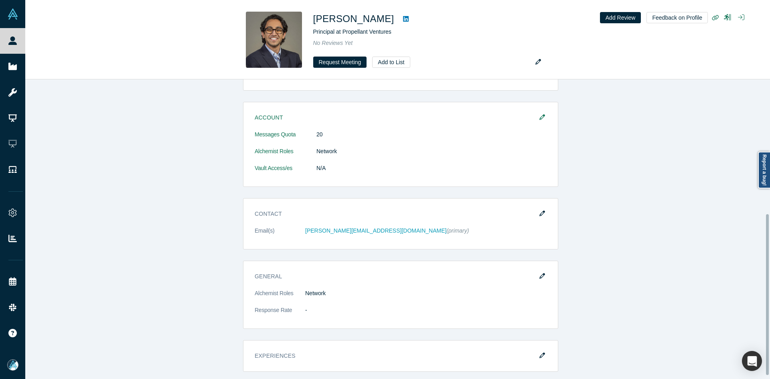
scroll to position [16, 0]
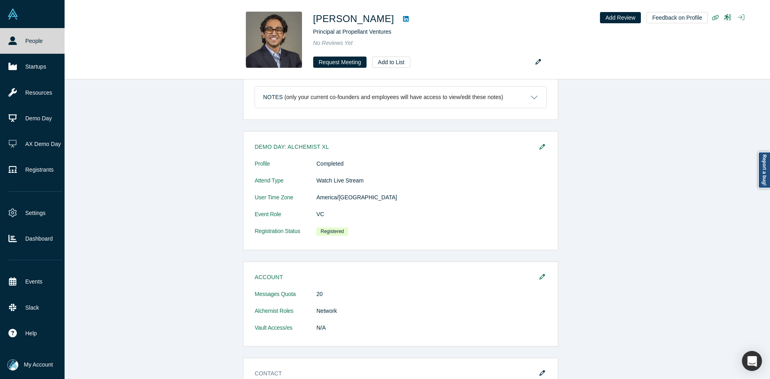
click at [12, 44] on icon at bounding box center [12, 41] width 8 height 8
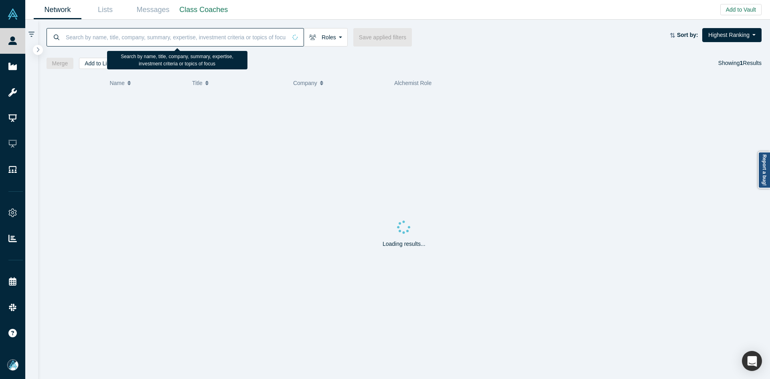
click at [125, 37] on input at bounding box center [176, 37] width 222 height 19
paste input "Gunjan Mahawar"
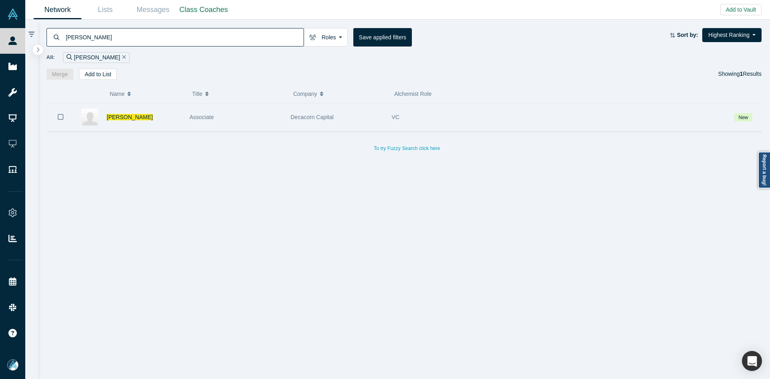
type input "Gunjan Mahawar"
click at [59, 115] on icon "Bookmark" at bounding box center [61, 117] width 6 height 8
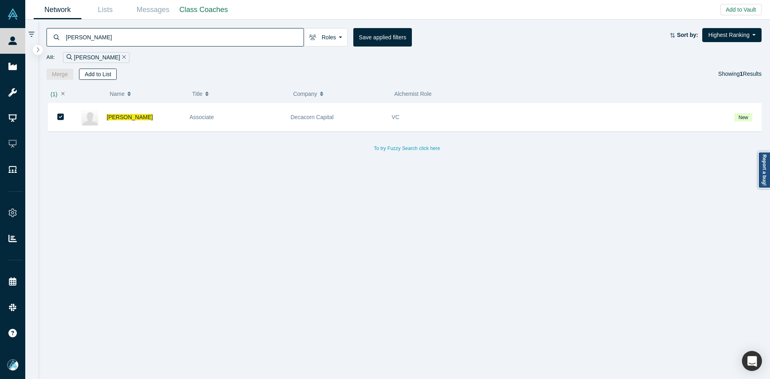
click at [102, 77] on button "Add to List" at bounding box center [98, 74] width 38 height 11
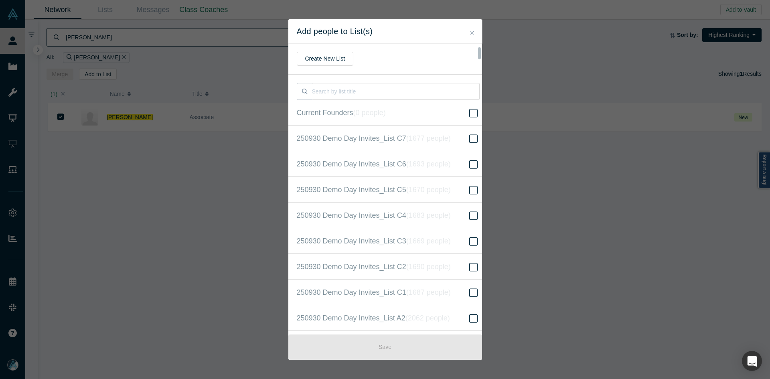
scroll to position [206, 0]
click at [433, 189] on icon "( 16522 people )" at bounding box center [438, 189] width 49 height 8
click at [0, 0] on input "250930 Demo Day Invites_Base List ( 16522 people )" at bounding box center [0, 0] width 0 height 0
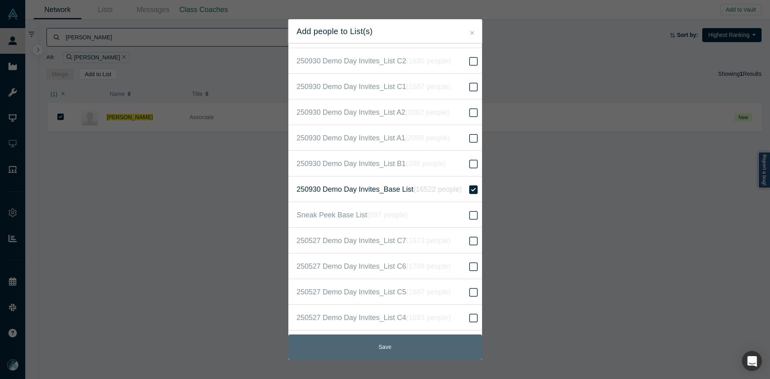
click at [394, 349] on button "Save" at bounding box center [385, 347] width 194 height 25
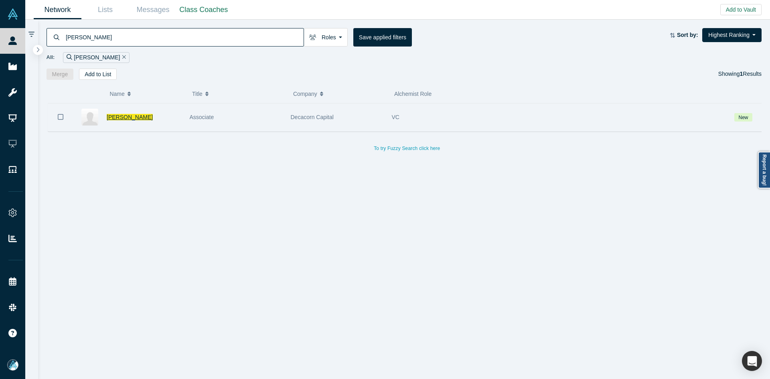
click at [127, 118] on span "Gunjan Mahawar" at bounding box center [130, 117] width 46 height 6
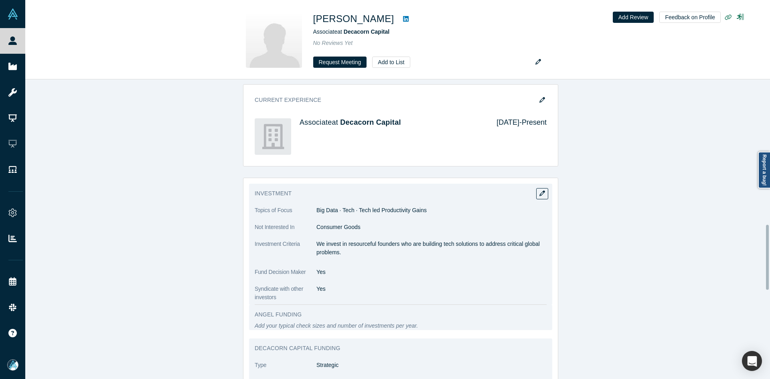
scroll to position [843, 0]
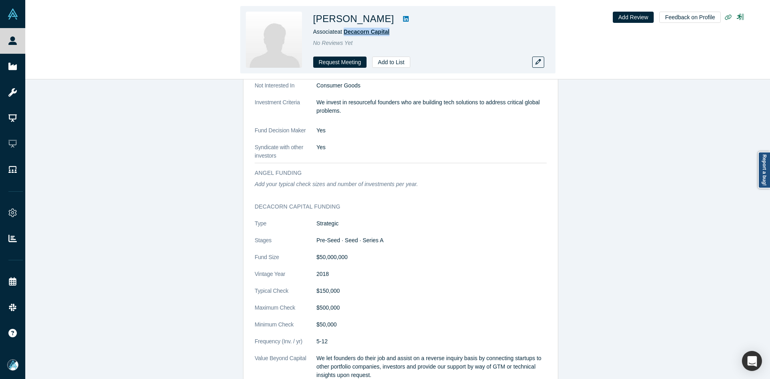
copy span "Decacorn Capital"
drag, startPoint x: 392, startPoint y: 30, endPoint x: 345, endPoint y: 31, distance: 47.0
click at [345, 31] on div "Associate at Decacorn Capital" at bounding box center [425, 32] width 225 height 8
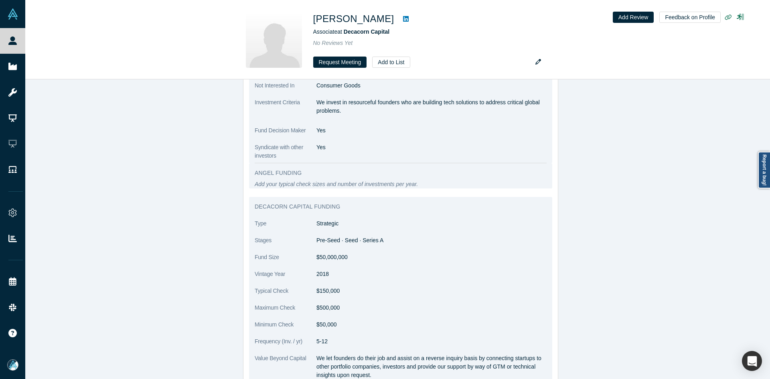
click at [359, 103] on p "We invest in resourceful founders who are building tech solutions to address cr…" at bounding box center [432, 106] width 230 height 17
click at [360, 103] on p "We invest in resourceful founders who are building tech solutions to address cr…" at bounding box center [432, 106] width 230 height 17
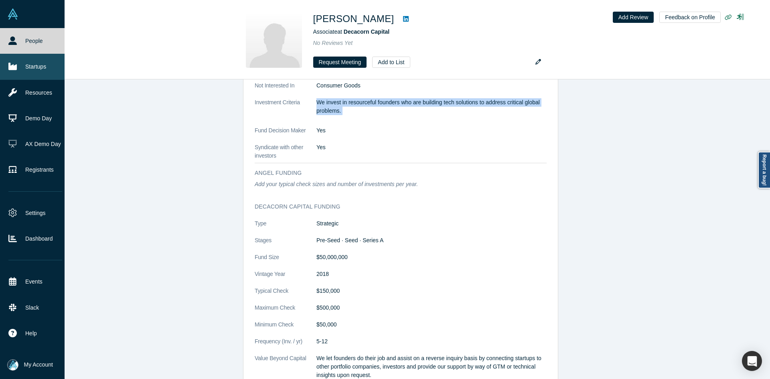
click at [13, 67] on icon at bounding box center [12, 66] width 8 height 7
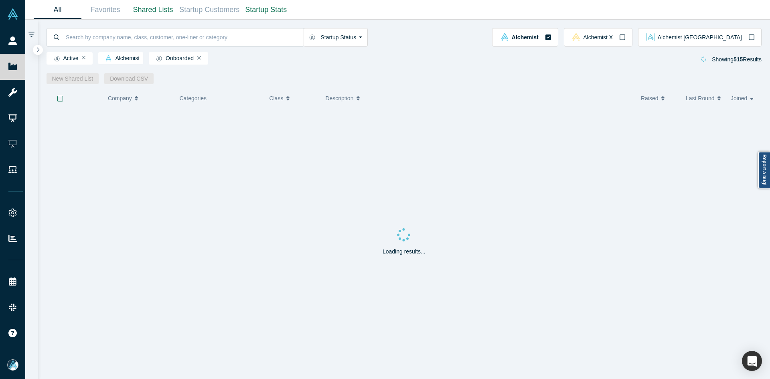
click at [39, 56] on div "Startup Status Is Onboarded Active Shutdown Acquired Alchemist Alchemist X Alch…" at bounding box center [404, 52] width 733 height 65
click at [39, 52] on icon "button" at bounding box center [38, 50] width 4 height 6
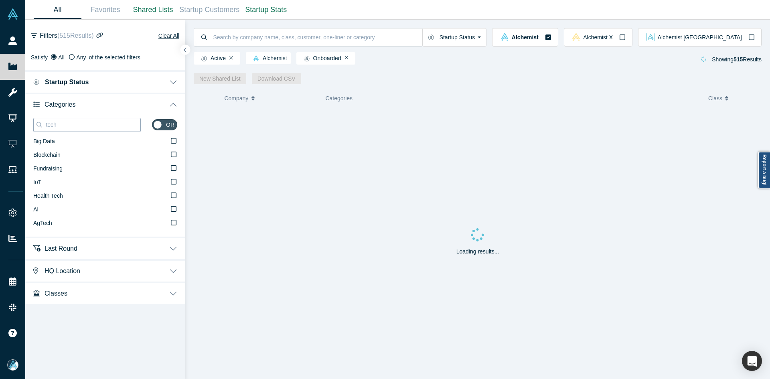
click at [68, 123] on input "tech" at bounding box center [92, 125] width 95 height 10
paste input "Big Data"
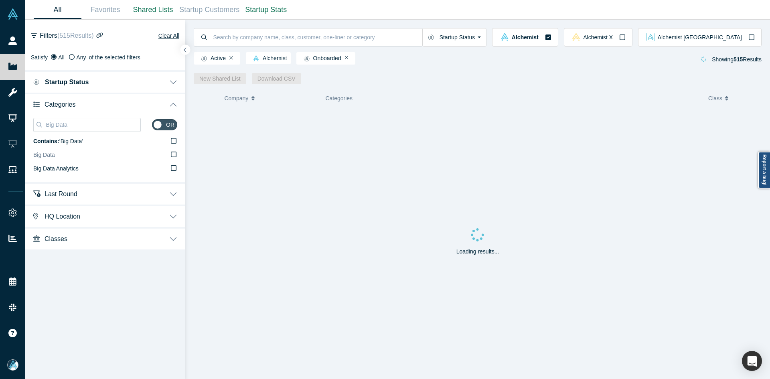
click at [73, 157] on label "Big Data" at bounding box center [105, 155] width 144 height 14
click at [0, 0] on input "Big Data" at bounding box center [0, 0] width 0 height 0
click at [88, 126] on input "Big Data" at bounding box center [92, 125] width 95 height 10
click at [87, 126] on input "Big Data" at bounding box center [92, 125] width 95 height 10
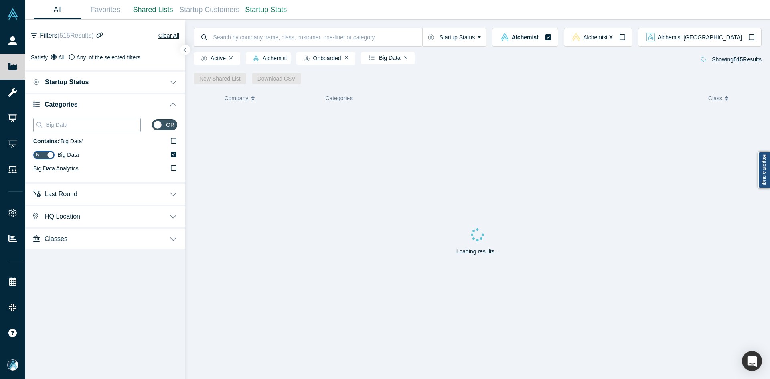
paste input "Tech"
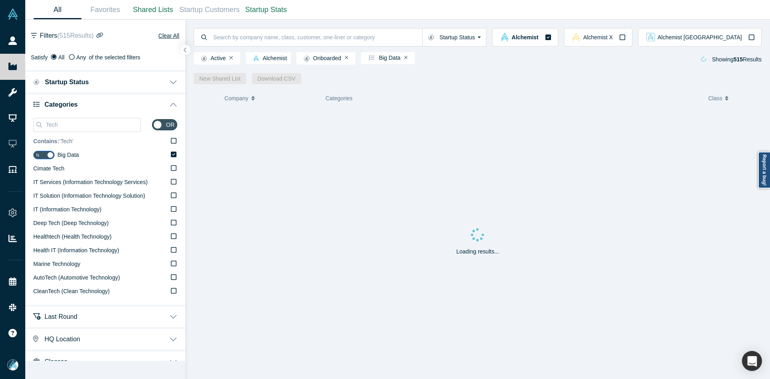
click at [171, 140] on icon at bounding box center [174, 141] width 6 height 6
click at [0, 0] on input "Contains: ‘ Tech ’" at bounding box center [0, 0] width 0 height 0
click at [85, 122] on input "Tech" at bounding box center [92, 125] width 95 height 10
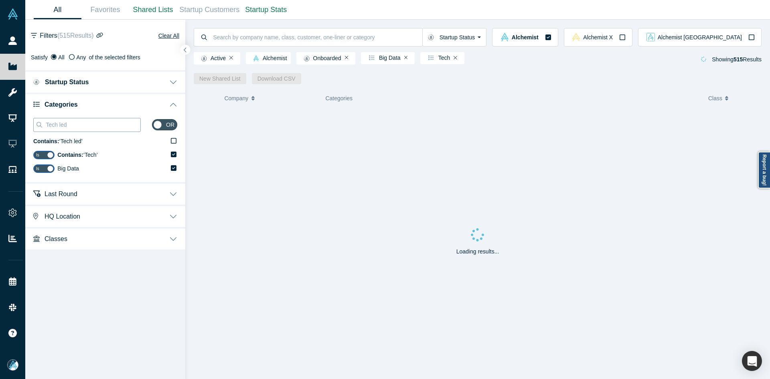
click at [80, 123] on input "Tech led" at bounding box center [92, 125] width 95 height 10
paste input "Productivity Gains"
type input "Productivity Gains"
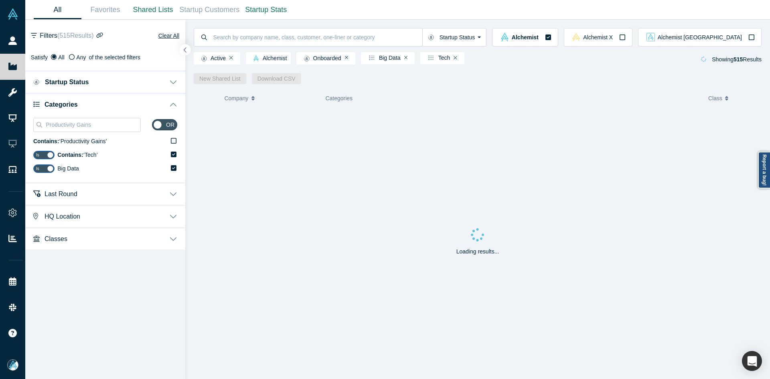
click at [185, 52] on icon "button" at bounding box center [185, 50] width 4 height 6
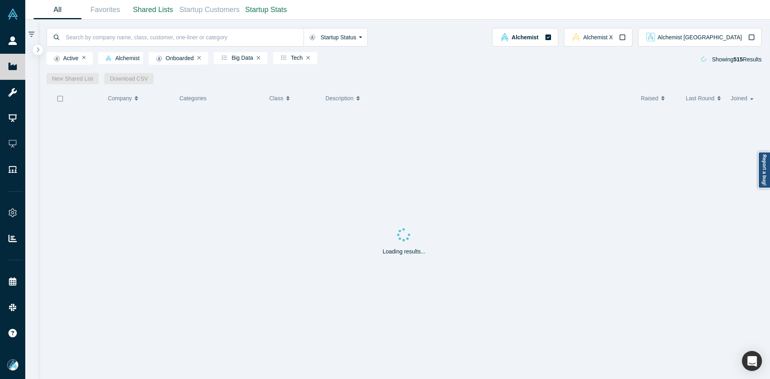
click at [59, 101] on icon "button" at bounding box center [60, 98] width 6 height 6
click at [70, 79] on link "New Shared List" at bounding box center [73, 78] width 53 height 11
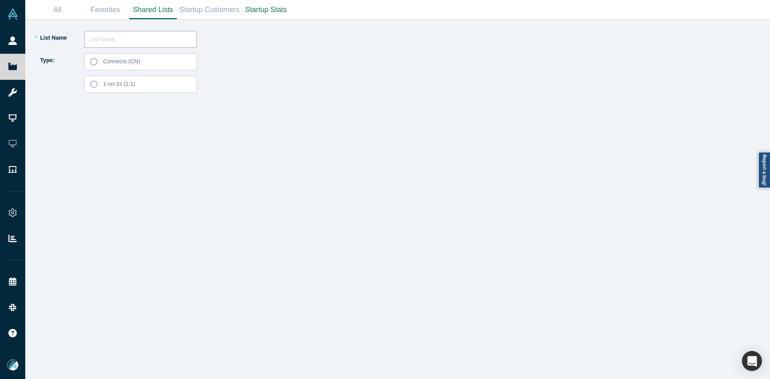
click at [129, 43] on input "text" at bounding box center [140, 39] width 113 height 17
paste input "Gunjan Mahawar"
type input "Gunjan Mahawar List 250911"
click at [137, 63] on span "Connects (CN)" at bounding box center [121, 61] width 37 height 6
click at [0, 0] on input "Connects (CN)" at bounding box center [0, 0] width 0 height 0
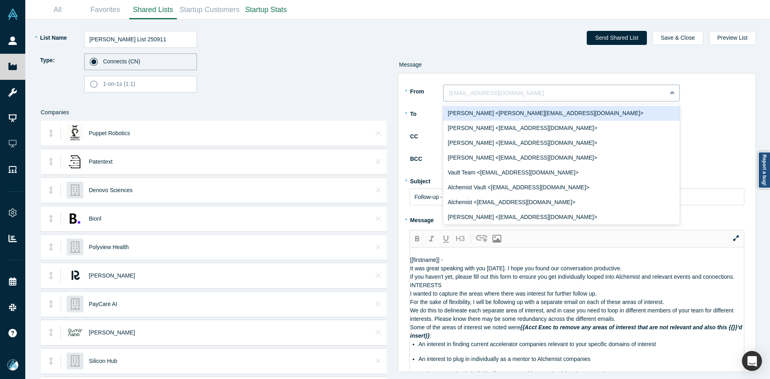
click at [460, 91] on div at bounding box center [554, 93] width 211 height 10
click at [467, 107] on div "Ravi Belani <ravi@alchemistaccelerator.com>" at bounding box center [561, 113] width 237 height 15
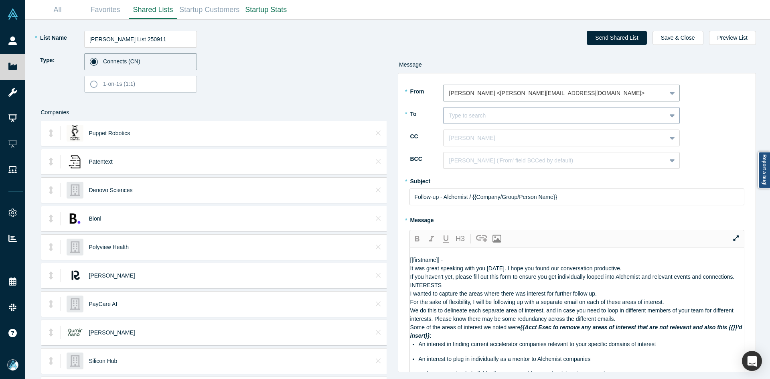
click at [480, 112] on div at bounding box center [554, 116] width 211 height 10
paste input "Gunjan Mahawar"
type input "Gunjan Mahawar"
click at [478, 138] on div "Gunjan Mahawar" at bounding box center [561, 135] width 237 height 15
click at [478, 140] on div at bounding box center [554, 138] width 211 height 10
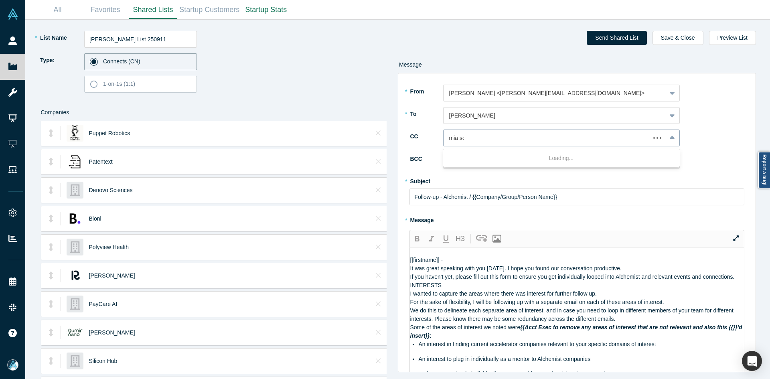
type input "mia sco"
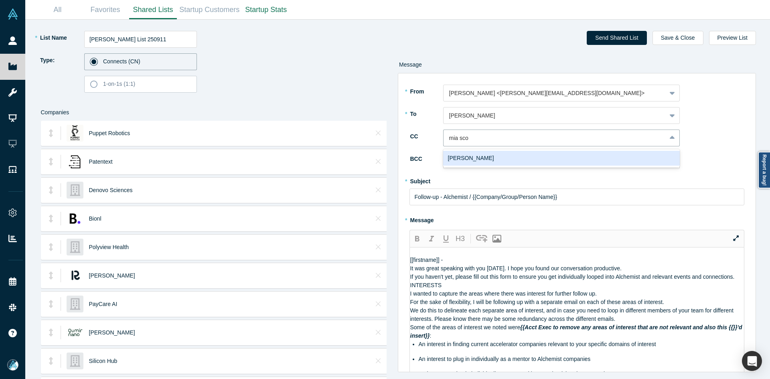
click at [479, 162] on div "Mia Scott" at bounding box center [561, 158] width 237 height 15
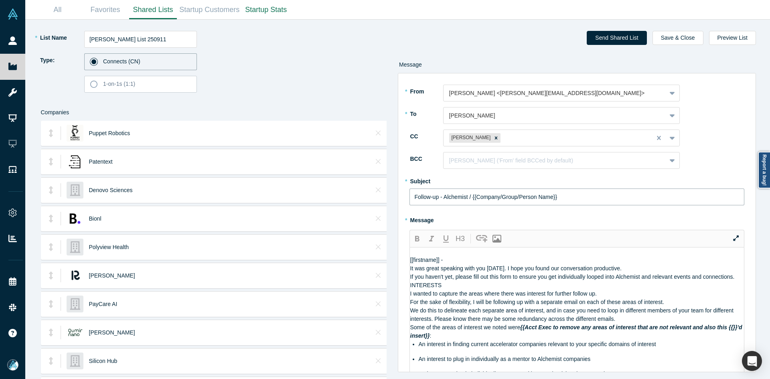
click at [443, 198] on input "Follow-up - Alchemist / {{Company/Group/Person Name}}" at bounding box center [577, 197] width 335 height 17
paste input "Curated Alchemist Companies Relevant to Your Interests"
type input "Curated Alchemist Companies Relevant to Your Interests"
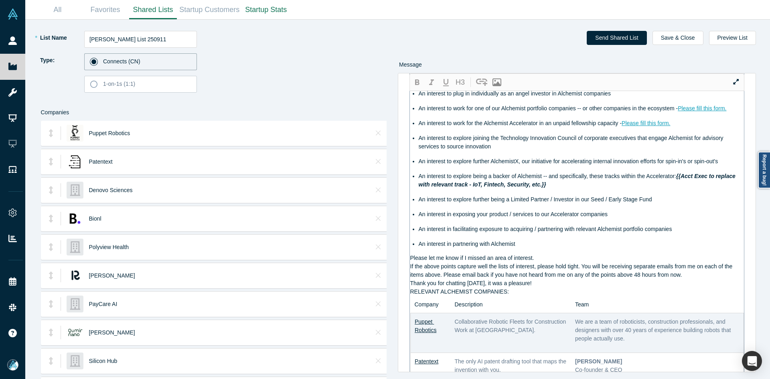
scroll to position [201, 0]
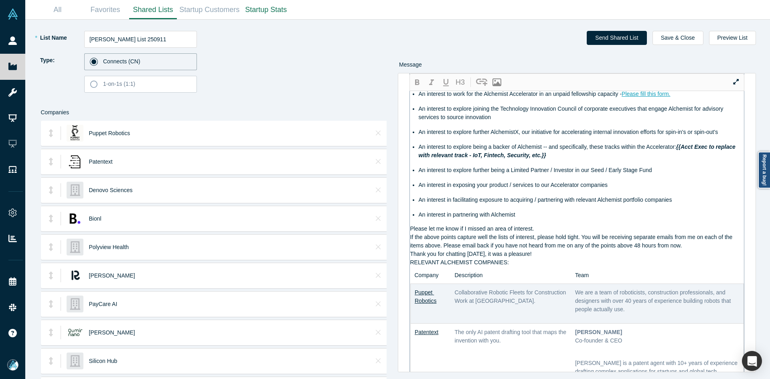
click at [506, 267] on div "RELEVANT ALCHEMIST COMPANIES:" at bounding box center [577, 262] width 334 height 8
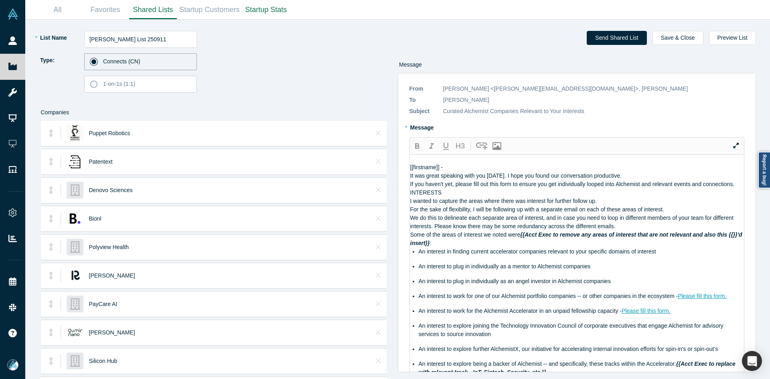
drag, startPoint x: 518, startPoint y: 296, endPoint x: 400, endPoint y: 181, distance: 164.6
click at [400, 181] on div "* From Ravi Belani <ravi@alchemistaccelerator.com> * To Gunjan Mahawar To pick …" at bounding box center [577, 222] width 359 height 299
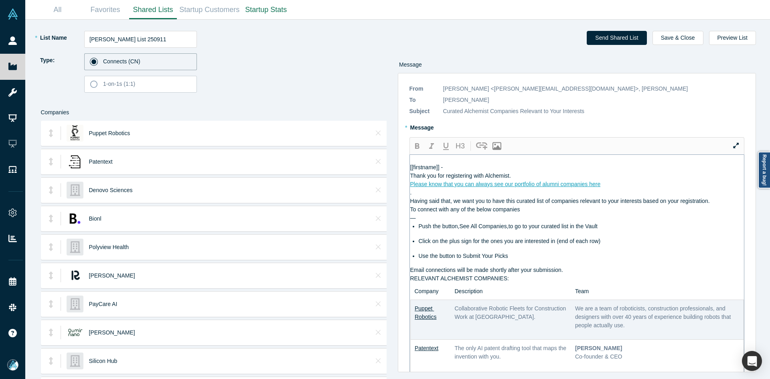
click at [639, 189] on div "Please know that you can always see our portfolio of alumni companies here" at bounding box center [577, 184] width 334 height 8
click at [524, 172] on div "[[firstname]] -" at bounding box center [577, 167] width 334 height 8
click at [526, 180] on div "Thank you for registering with Alchemist." at bounding box center [577, 176] width 334 height 8
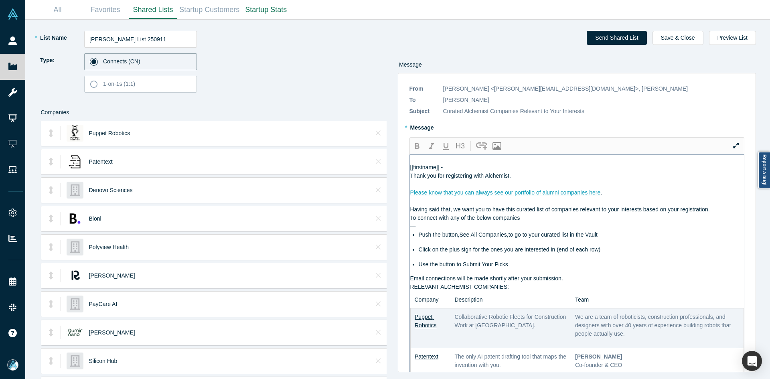
click at [718, 214] on div "Having said that, we want you to have this curated list of companies relevant t…" at bounding box center [577, 209] width 334 height 8
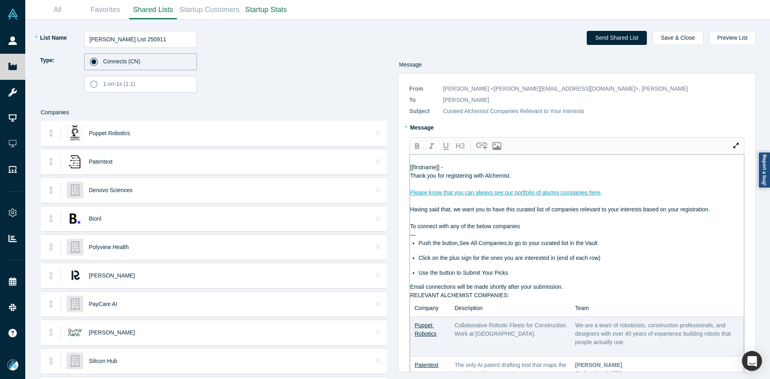
click at [584, 291] on div "Email connections will be made shortly after your submission." at bounding box center [577, 287] width 334 height 8
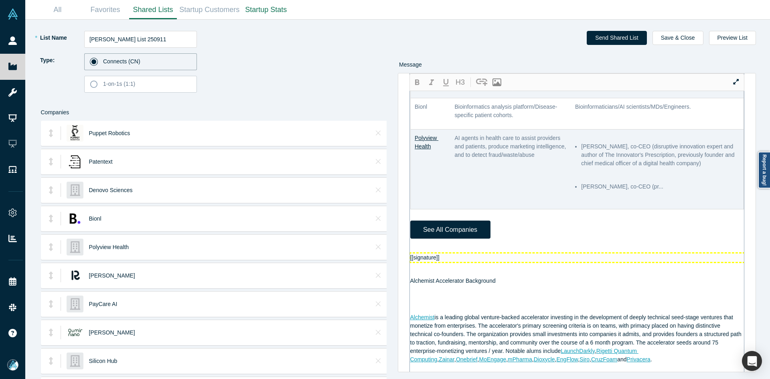
scroll to position [401, 0]
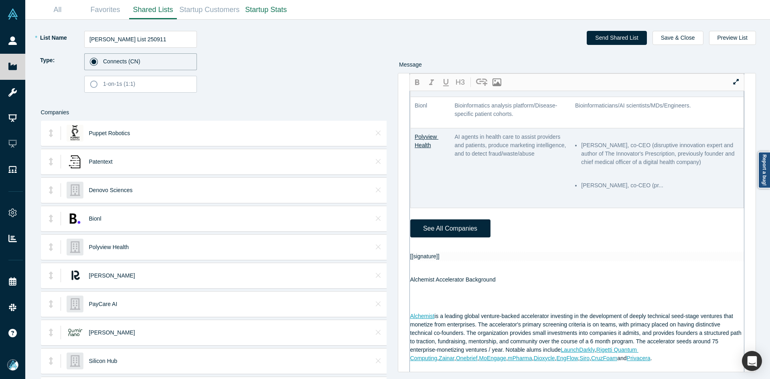
click at [433, 252] on div at bounding box center [577, 248] width 334 height 8
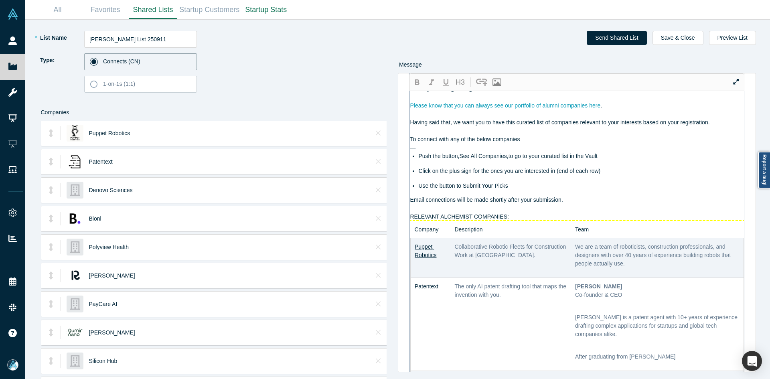
scroll to position [0, 0]
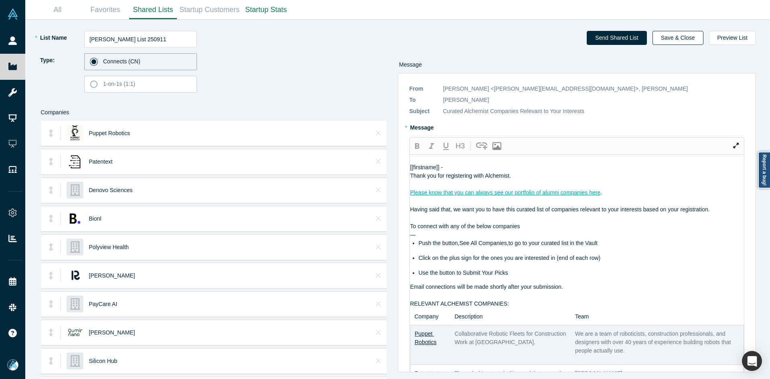
click at [681, 39] on button "Save & Close" at bounding box center [678, 38] width 51 height 14
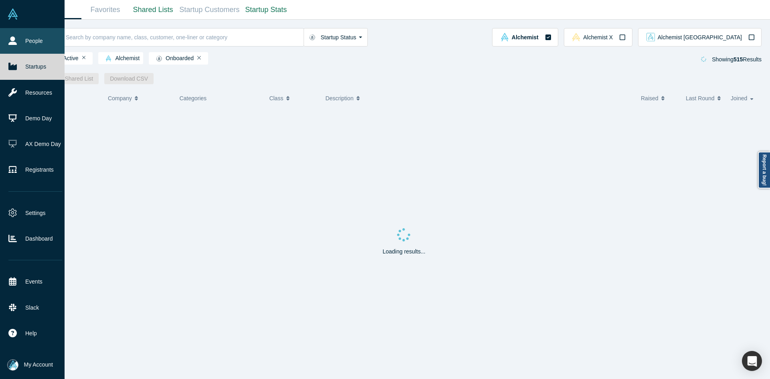
click at [12, 43] on icon at bounding box center [12, 41] width 8 height 8
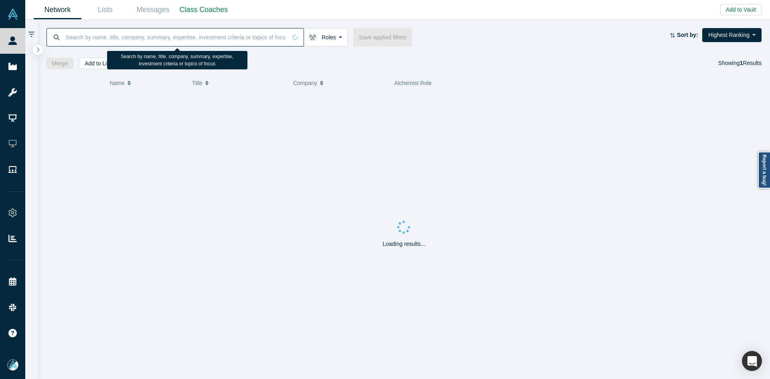
click at [104, 39] on input at bounding box center [176, 37] width 222 height 19
paste input "Dmitry Bechutskiy"
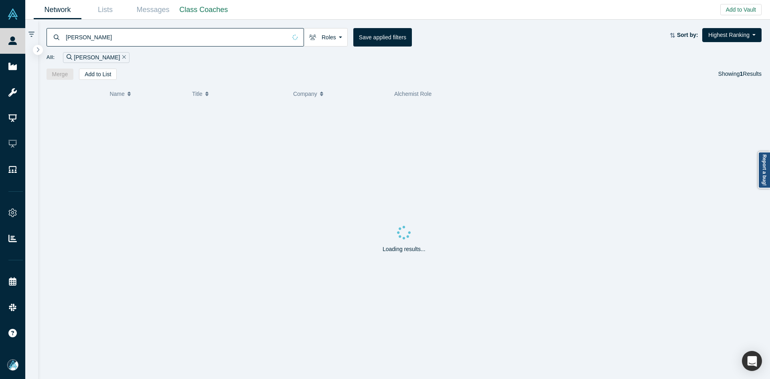
type input "Dmitry Bechutskiy"
click at [131, 115] on span "Dmitry Bechutskiy" at bounding box center [130, 117] width 46 height 6
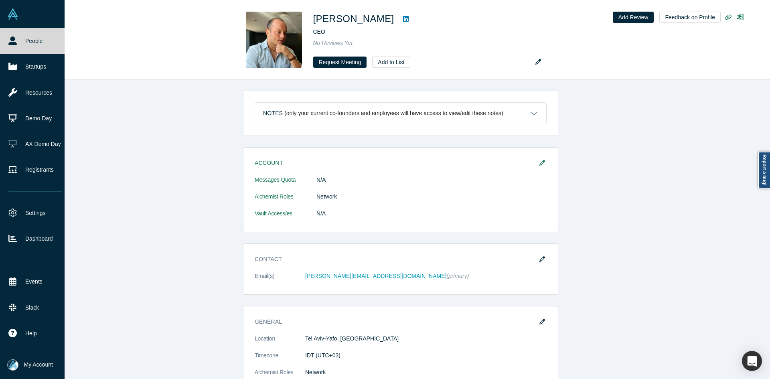
click at [10, 43] on icon at bounding box center [12, 41] width 8 height 8
click at [10, 42] on icon at bounding box center [12, 41] width 8 height 8
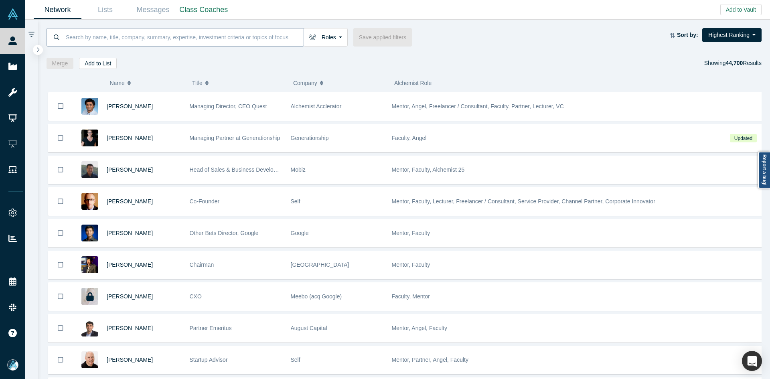
click at [87, 40] on input at bounding box center [184, 37] width 239 height 19
paste input "Nevin Ramanujan"
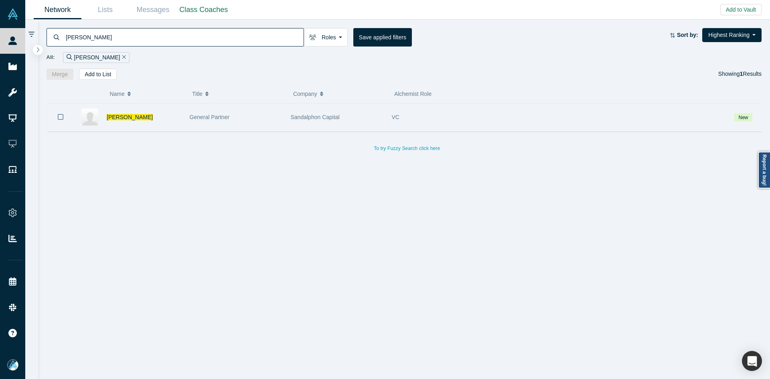
type input "Nevin Ramanujan"
click at [62, 114] on icon "Bookmark" at bounding box center [61, 117] width 6 height 8
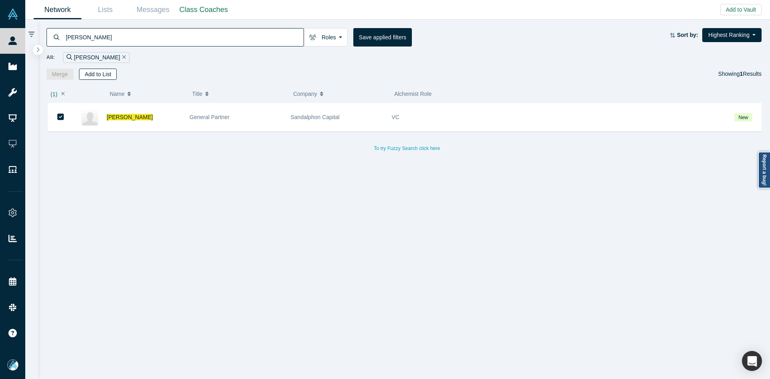
click at [98, 74] on button "Add to List" at bounding box center [98, 74] width 38 height 11
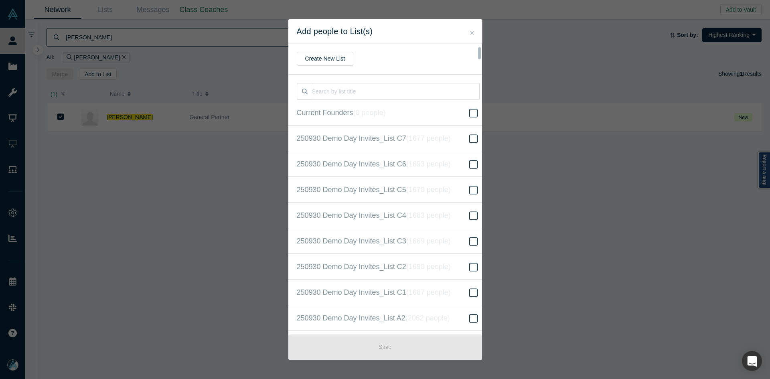
scroll to position [206, 0]
click at [459, 189] on label "250930 Demo Day Invites_Base List ( 16523 people )" at bounding box center [388, 190] width 200 height 26
click at [0, 0] on input "250930 Demo Day Invites_Base List ( 16523 people )" at bounding box center [0, 0] width 0 height 0
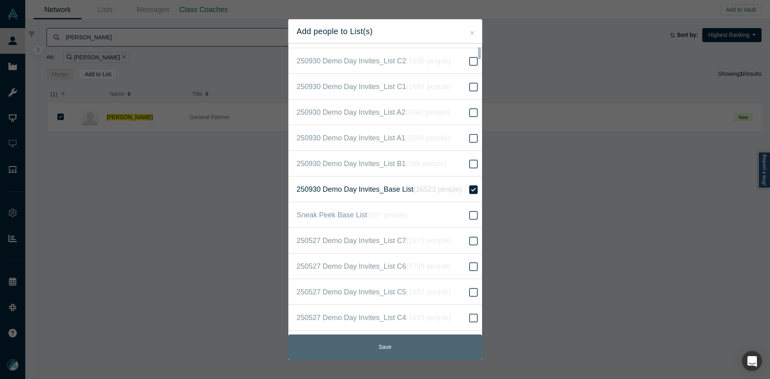
click at [403, 346] on button "Save" at bounding box center [385, 347] width 194 height 25
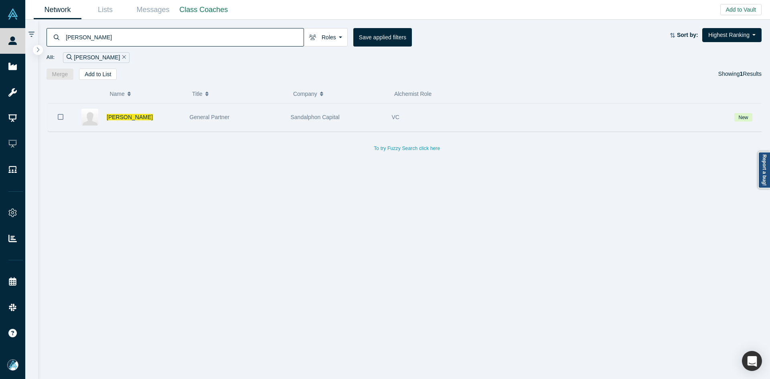
click at [62, 118] on icon "Bookmark" at bounding box center [61, 117] width 6 height 8
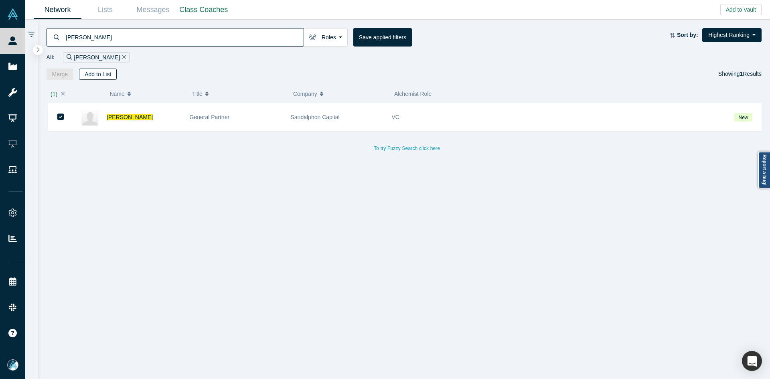
click at [113, 73] on button "Add to List" at bounding box center [98, 74] width 38 height 11
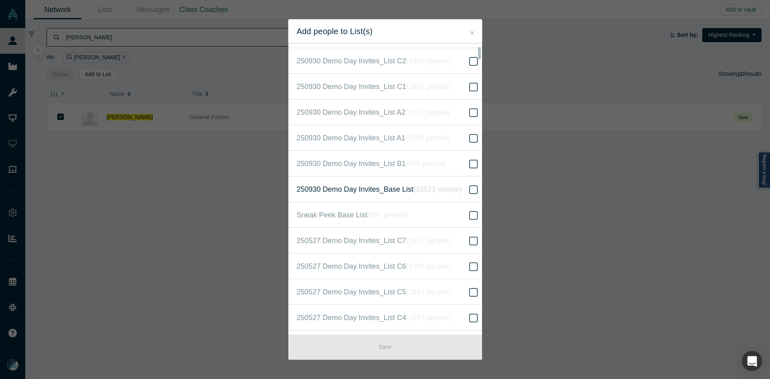
click at [431, 185] on icon "( 16523 people )" at bounding box center [438, 189] width 49 height 8
click at [0, 0] on input "250930 Demo Day Invites_Base List ( 16523 people )" at bounding box center [0, 0] width 0 height 0
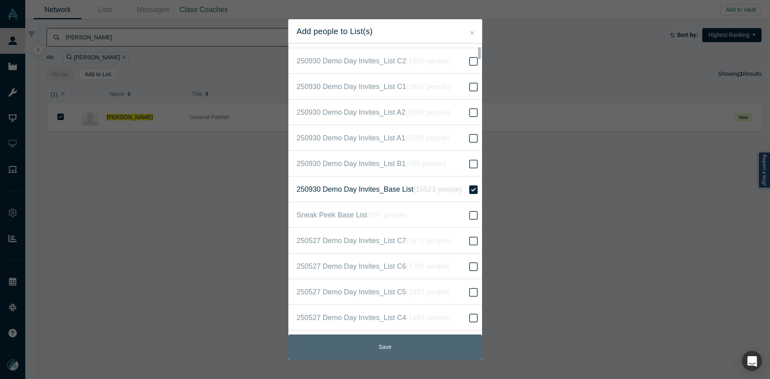
click at [391, 349] on button "Save" at bounding box center [385, 347] width 194 height 25
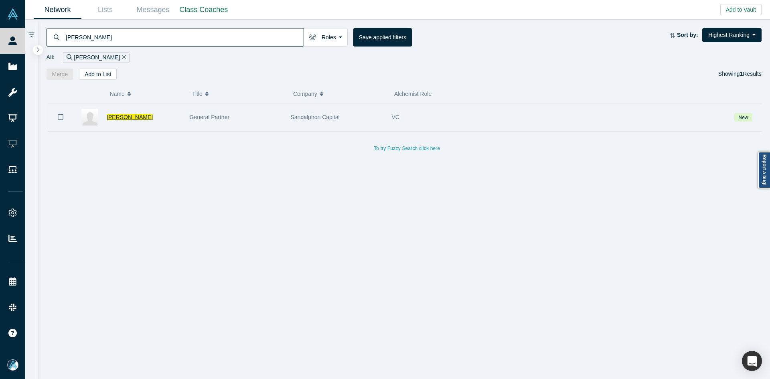
click at [131, 120] on span "Nevin Ramanujan" at bounding box center [130, 117] width 46 height 6
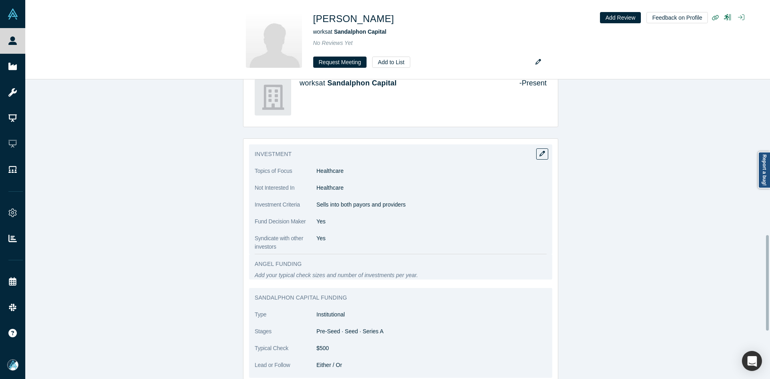
scroll to position [518, 0]
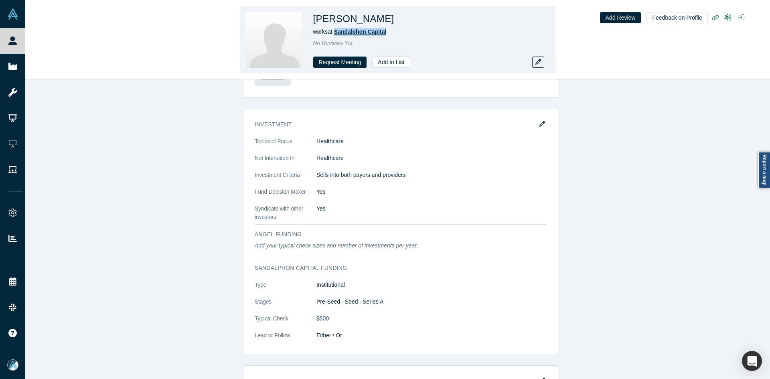
drag, startPoint x: 390, startPoint y: 32, endPoint x: 335, endPoint y: 35, distance: 55.0
click at [335, 35] on div "works at Sandalphon Capital" at bounding box center [425, 32] width 225 height 8
drag, startPoint x: 385, startPoint y: 21, endPoint x: 345, endPoint y: 23, distance: 40.6
click at [345, 23] on h1 "Nevin Ramanujan" at bounding box center [353, 19] width 81 height 14
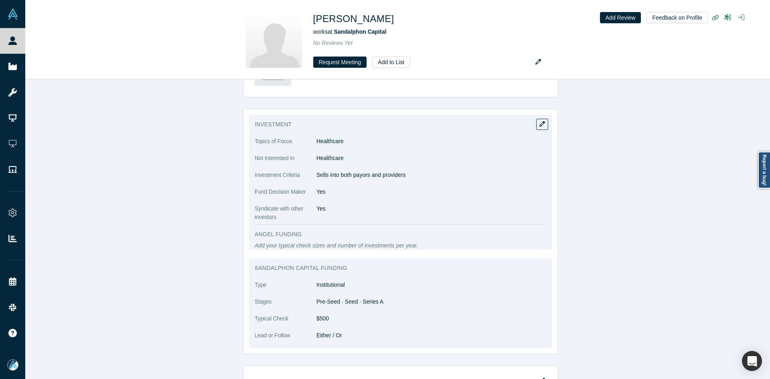
click at [362, 175] on p "Sells into both payors and providers" at bounding box center [432, 175] width 230 height 8
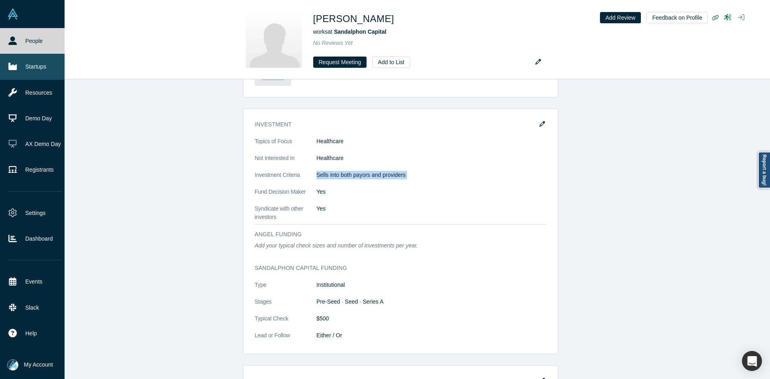
click at [17, 66] on link "Startups" at bounding box center [35, 67] width 71 height 26
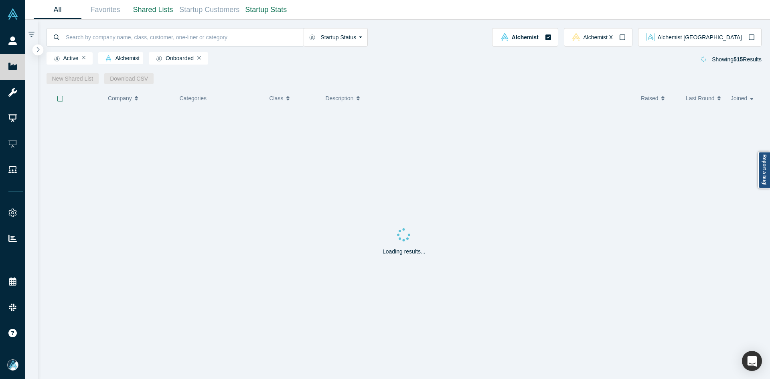
click at [39, 48] on icon "button" at bounding box center [38, 50] width 4 height 6
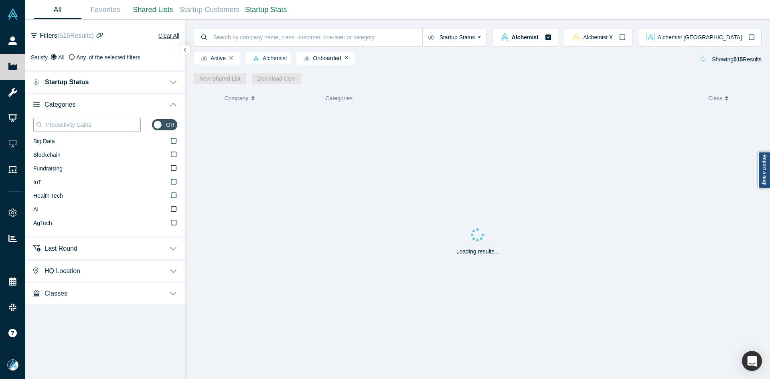
click at [59, 127] on input "Productivity Gains" at bounding box center [92, 125] width 95 height 10
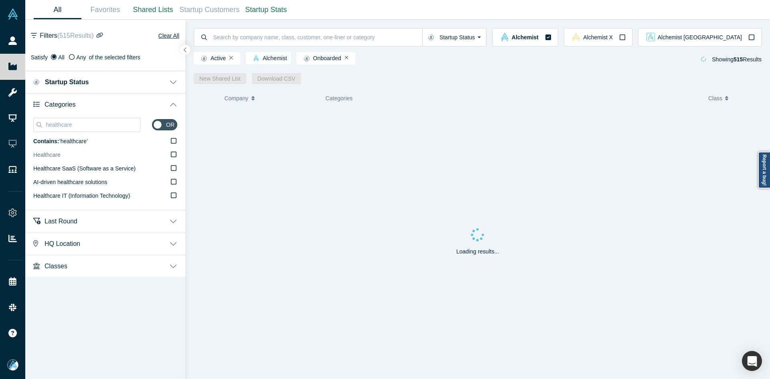
click at [64, 152] on label "Healthcare" at bounding box center [105, 155] width 144 height 14
click at [0, 0] on input "Healthcare" at bounding box center [0, 0] width 0 height 0
click at [63, 125] on input "healthcare" at bounding box center [92, 125] width 95 height 10
type input "health care"
click at [57, 170] on span "Health Care" at bounding box center [48, 168] width 30 height 6
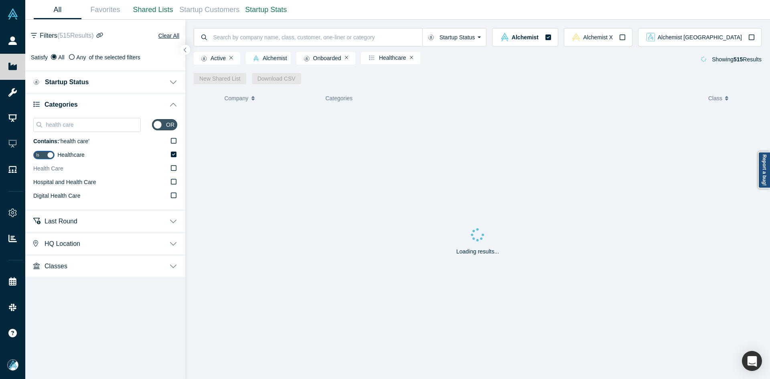
click at [0, 0] on input "Health Care" at bounding box center [0, 0] width 0 height 0
click at [186, 49] on icon "button" at bounding box center [185, 50] width 4 height 6
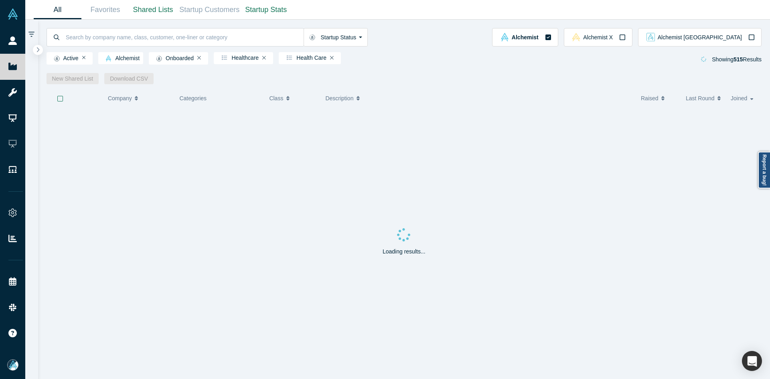
click at [45, 51] on div "Startup Status Is Onboarded Active Shutdown Acquired Alchemist Alchemist X Alch…" at bounding box center [404, 52] width 733 height 65
click at [61, 100] on icon "button" at bounding box center [60, 98] width 6 height 6
click at [80, 79] on link "New Shared List" at bounding box center [73, 78] width 53 height 11
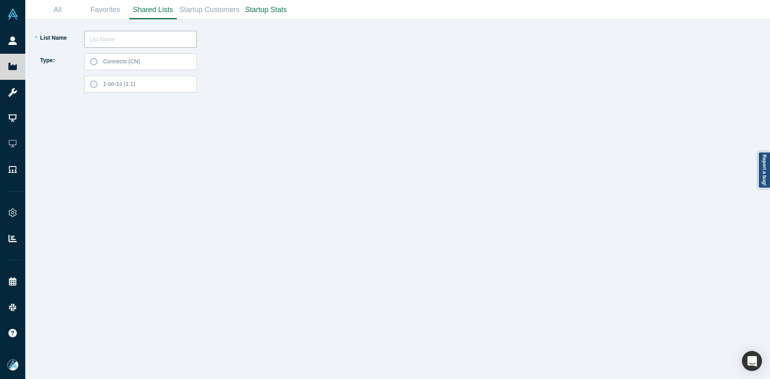
click at [122, 41] on input "text" at bounding box center [140, 39] width 113 height 17
paste input "Nevin Ramanujan"
type input "Nevin Ramanujan List 250911"
click at [148, 63] on label "Connects (CN)" at bounding box center [140, 61] width 113 height 17
click at [0, 0] on input "Connects (CN)" at bounding box center [0, 0] width 0 height 0
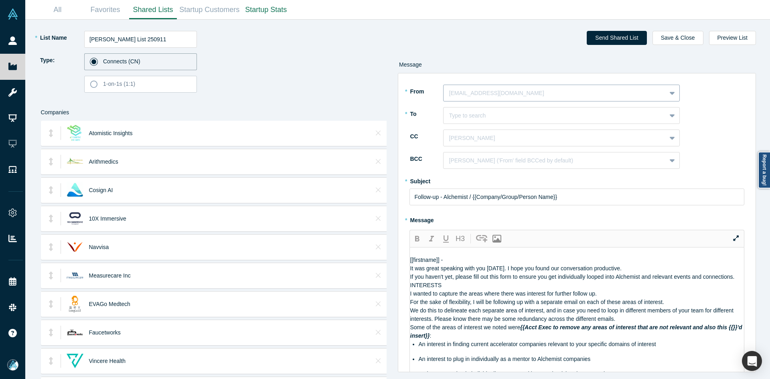
click at [508, 91] on div at bounding box center [554, 93] width 211 height 10
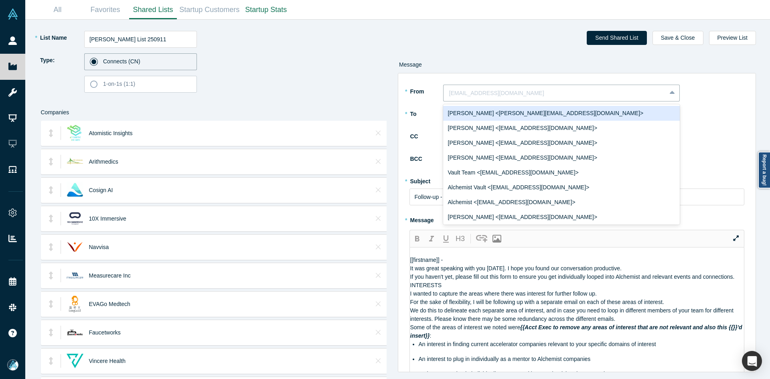
click at [489, 116] on div "Ravi Belani <ravi@alchemistaccelerator.com>" at bounding box center [561, 113] width 237 height 15
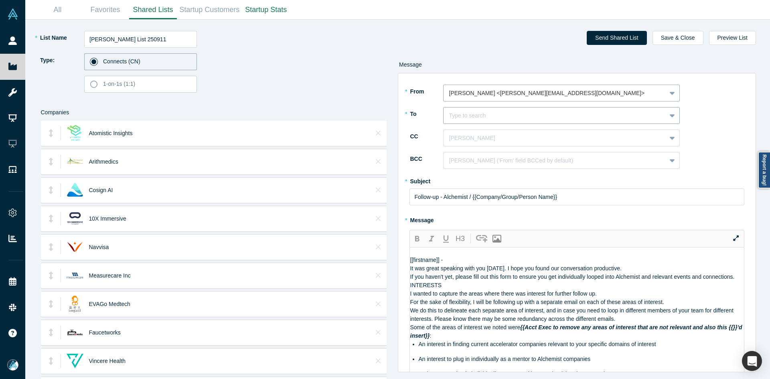
click at [487, 118] on div at bounding box center [554, 116] width 211 height 10
paste input "Nevin Ramanujan"
type input "Nevin Ramanujan"
click at [481, 135] on div "Nevin Ramanujan" at bounding box center [561, 135] width 237 height 15
click at [482, 138] on div at bounding box center [554, 138] width 211 height 10
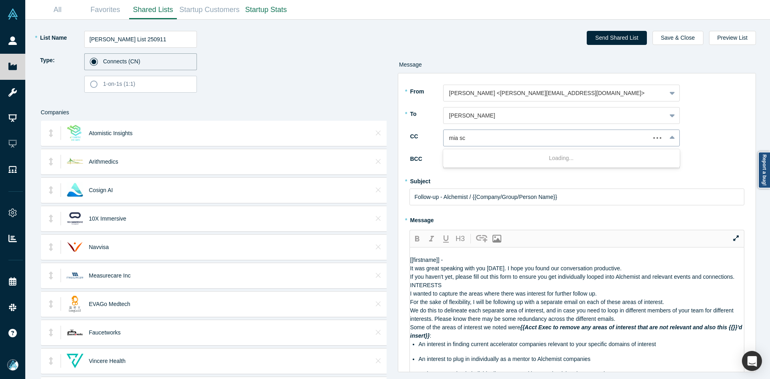
type input "mia sco"
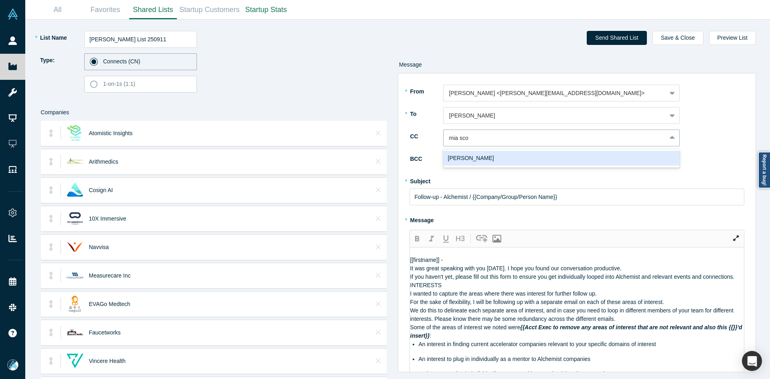
click at [489, 163] on div "Mia Scott" at bounding box center [561, 158] width 237 height 15
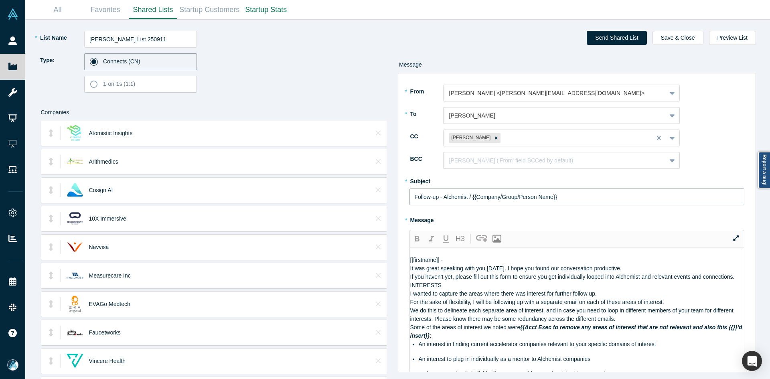
click at [434, 192] on input "Follow-up - Alchemist / {{Company/Group/Person Name}}" at bounding box center [577, 197] width 335 height 17
paste input "Curated Alchemist Companies Relevant to Your Interests"
type input "Curated Alchemist Companies Relevant to Your Interests"
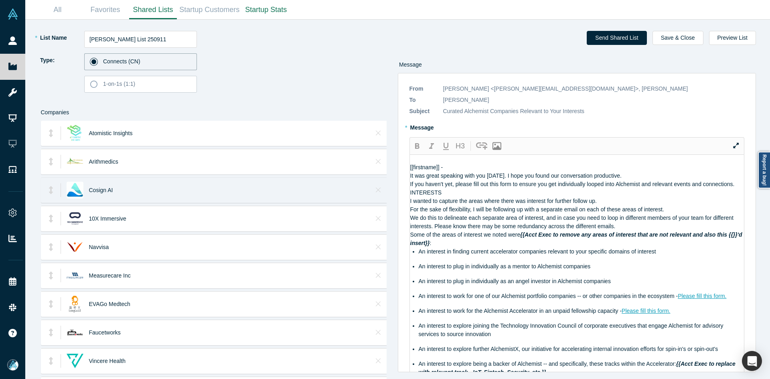
drag, startPoint x: 501, startPoint y: 283, endPoint x: 329, endPoint y: 186, distance: 197.3
click at [329, 186] on div "* List Name Nevin Ramanujan List 250911 Type: Connects (CN) 1-on-1s (1:1) Compa…" at bounding box center [398, 200] width 734 height 360
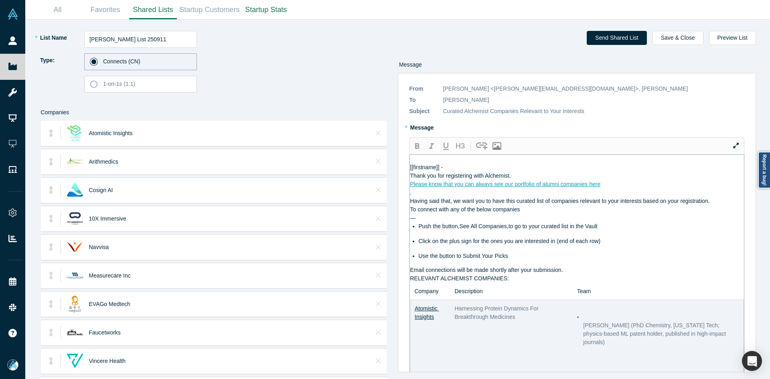
click at [632, 189] on div "Please know that you can always see our portfolio of alumni companies here" at bounding box center [577, 184] width 334 height 8
click at [517, 180] on div "Thank you for registering with Alchemist." at bounding box center [577, 176] width 334 height 8
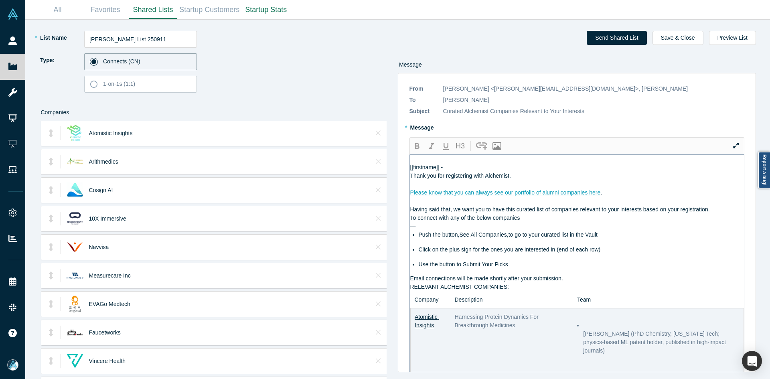
click at [725, 214] on div "Having said that, we want you to have this curated list of companies relevant t…" at bounding box center [577, 209] width 334 height 8
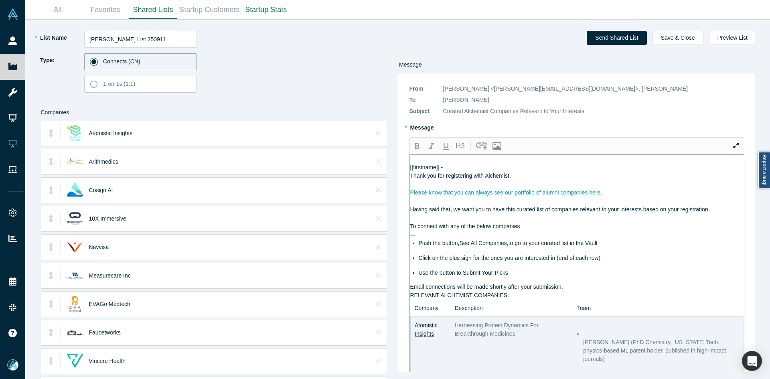
click at [570, 291] on div "Email connections will be made shortly after your submission." at bounding box center [577, 287] width 334 height 8
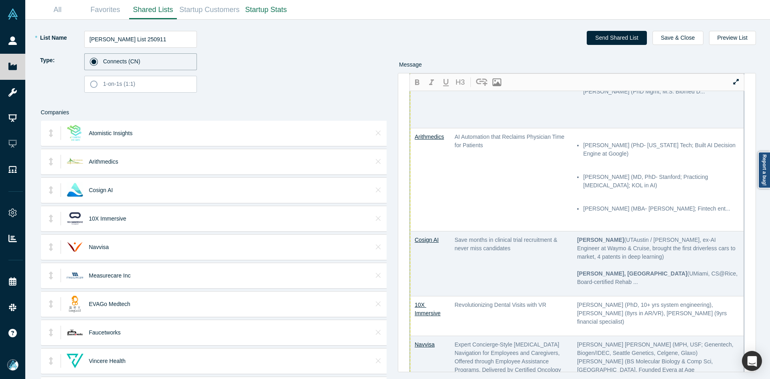
scroll to position [481, 0]
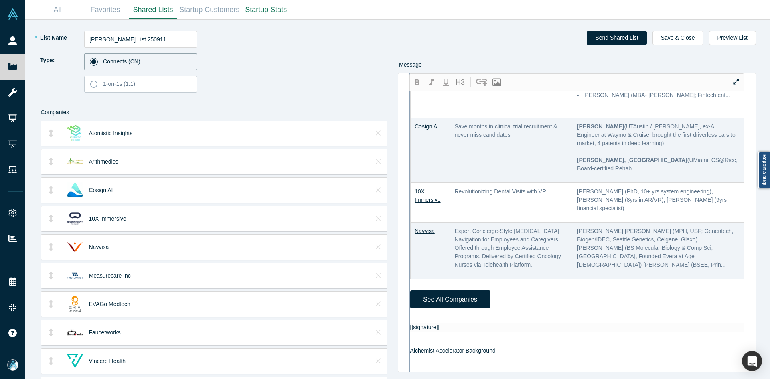
click at [420, 319] on div at bounding box center [577, 319] width 334 height 8
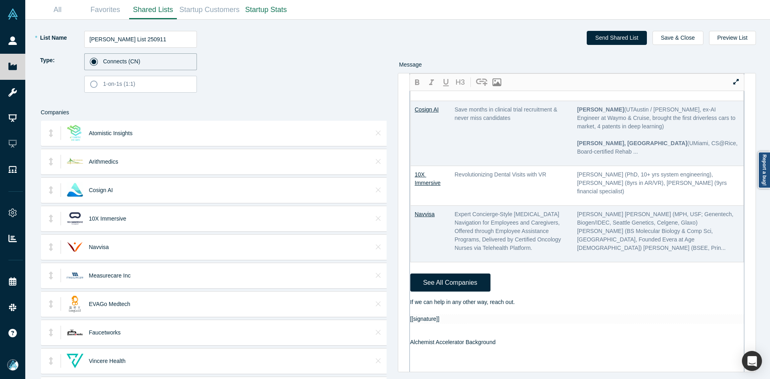
scroll to position [515, 0]
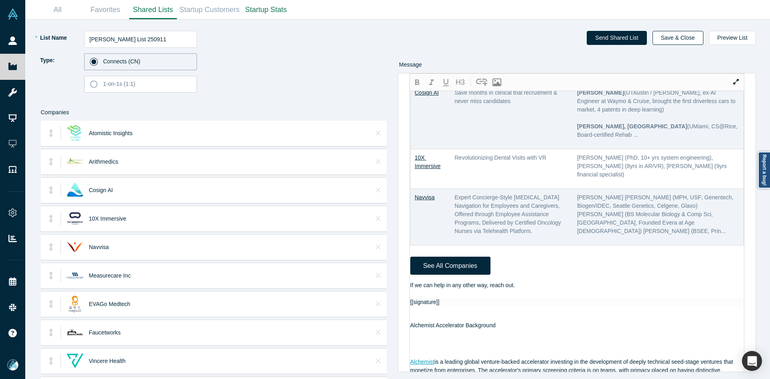
click at [698, 39] on button "Save & Close" at bounding box center [678, 38] width 51 height 14
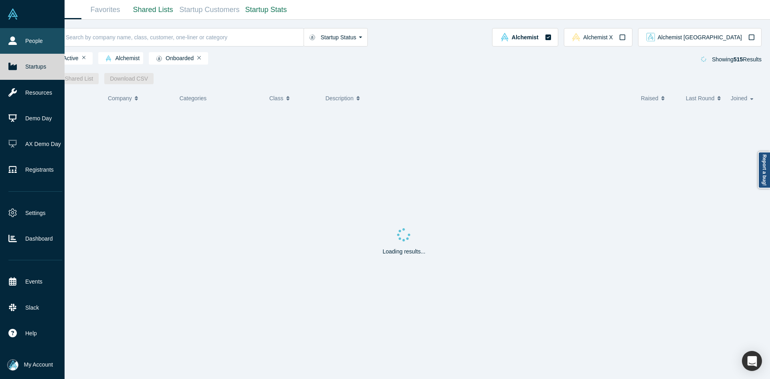
click at [14, 43] on icon at bounding box center [12, 41] width 8 height 8
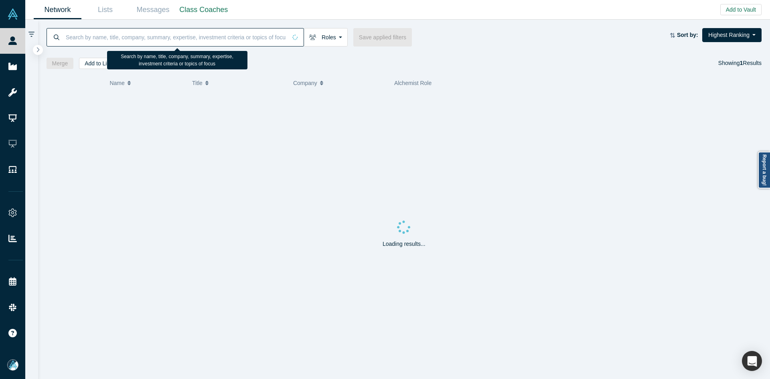
click at [155, 42] on input at bounding box center [176, 37] width 222 height 19
paste input "Dan Watkins"
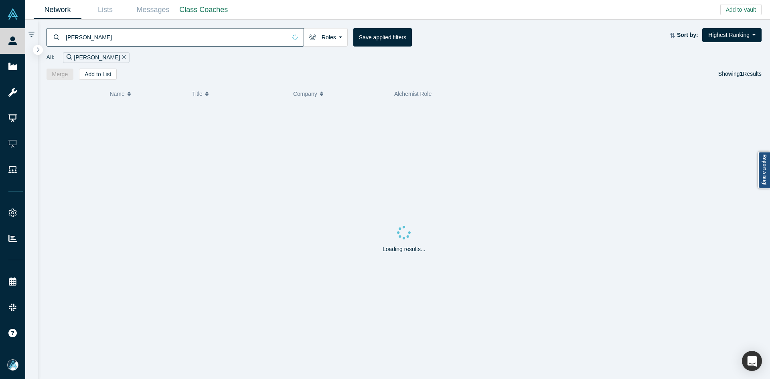
type input "Dan Watkins"
click at [61, 116] on icon "Bookmark" at bounding box center [61, 117] width 6 height 8
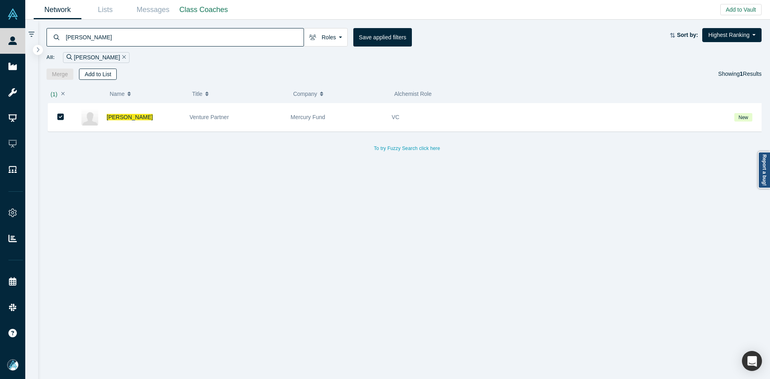
click at [98, 69] on button "Add to List" at bounding box center [98, 74] width 38 height 11
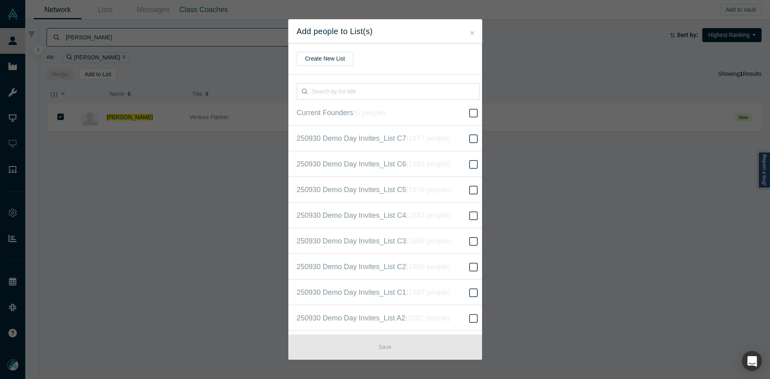
scroll to position [206, 0]
click at [439, 183] on label "250930 Demo Day Invites_Base List ( 16523 people )" at bounding box center [388, 190] width 200 height 26
click at [0, 0] on input "250930 Demo Day Invites_Base List ( 16523 people )" at bounding box center [0, 0] width 0 height 0
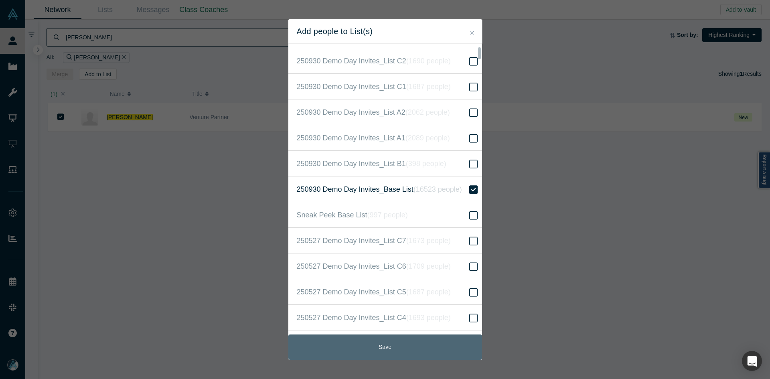
click at [382, 349] on button "Save" at bounding box center [385, 347] width 194 height 25
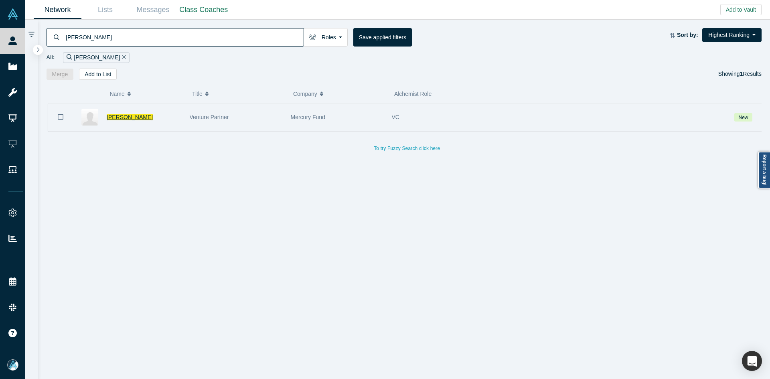
click at [124, 118] on span "Dan Watkins" at bounding box center [130, 117] width 46 height 6
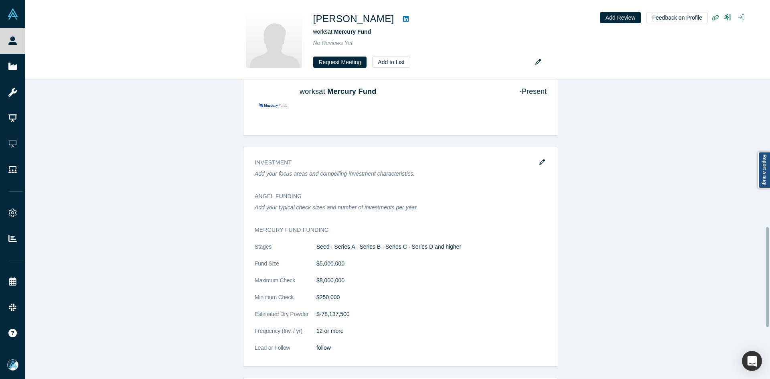
scroll to position [441, 0]
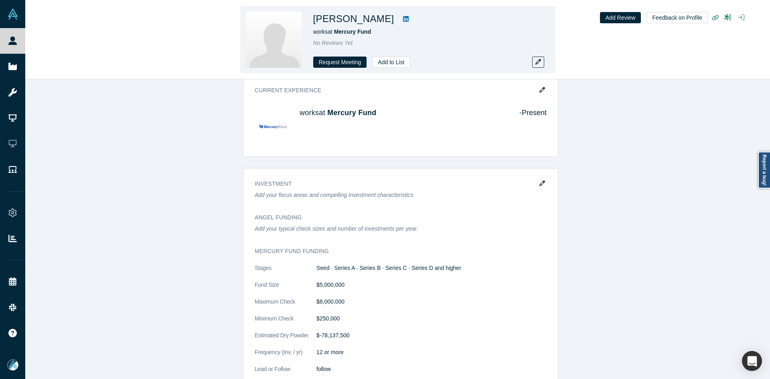
click at [400, 22] on link at bounding box center [406, 19] width 12 height 10
drag, startPoint x: 395, startPoint y: 32, endPoint x: 337, endPoint y: 32, distance: 57.8
click at [337, 32] on div "works at Mercury Fund" at bounding box center [425, 32] width 225 height 8
click at [403, 20] on icon at bounding box center [406, 19] width 6 height 6
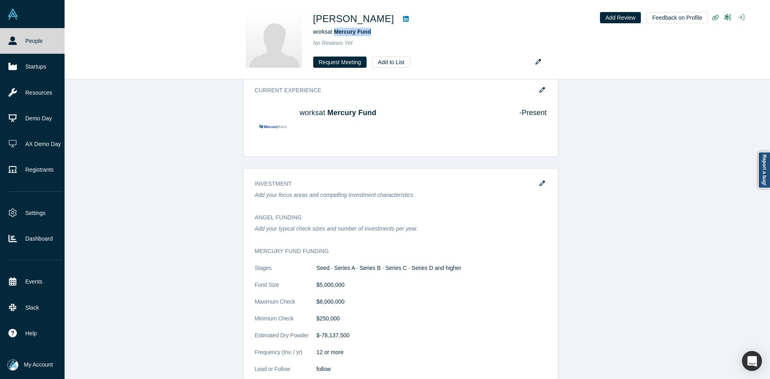
drag, startPoint x: 10, startPoint y: 39, endPoint x: 27, endPoint y: 0, distance: 41.9
click at [10, 39] on icon at bounding box center [12, 41] width 8 height 8
click at [11, 39] on icon at bounding box center [12, 41] width 8 height 8
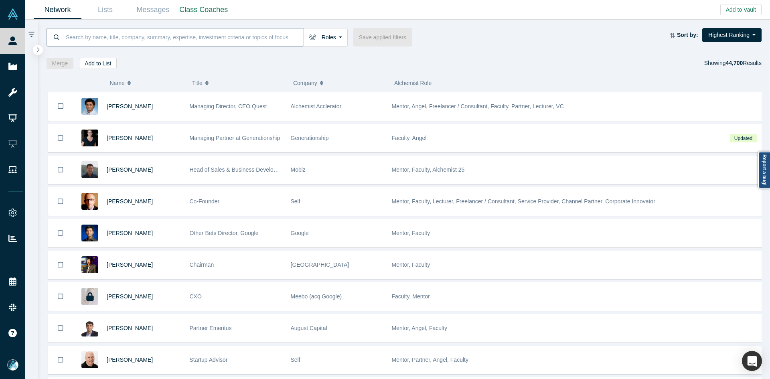
click at [122, 41] on input at bounding box center [184, 37] width 239 height 19
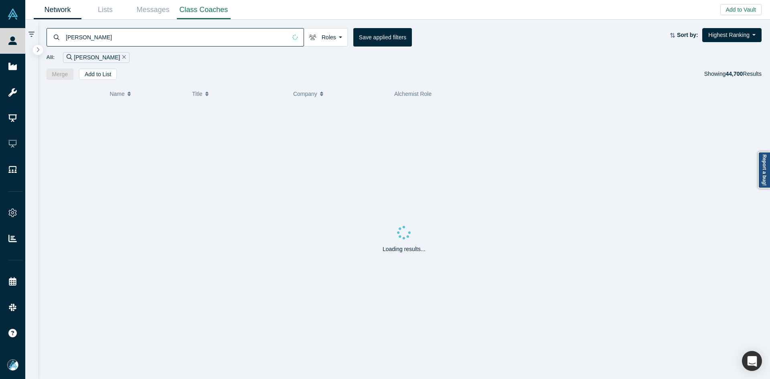
type input "michelle kwok"
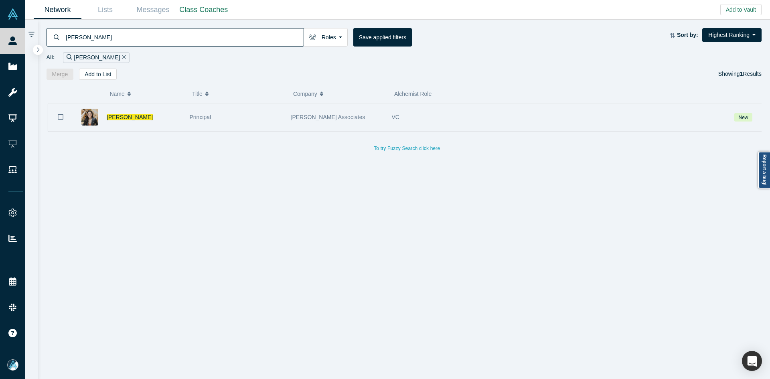
click at [63, 115] on icon "Bookmark" at bounding box center [61, 117] width 6 height 8
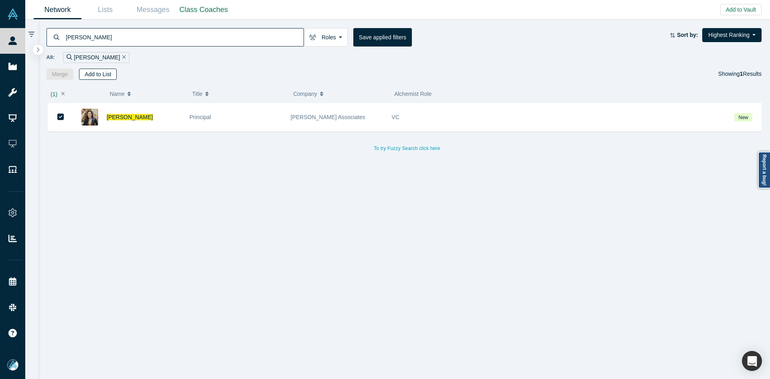
click at [93, 75] on button "Add to List" at bounding box center [98, 74] width 38 height 11
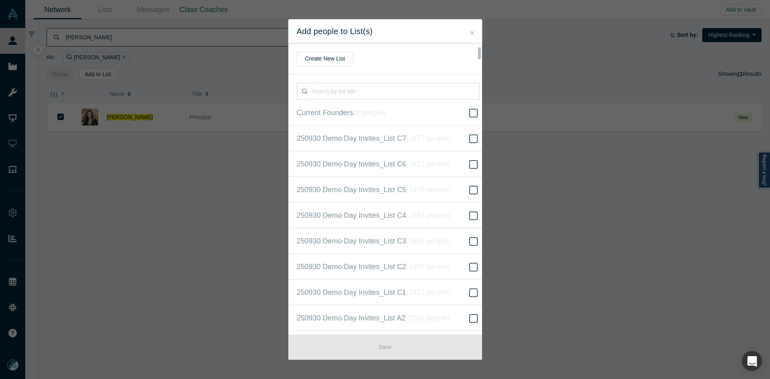
click at [0, 0] on input "250930 Demo Day Invites_Base List ( 16523 people )" at bounding box center [0, 0] width 0 height 0
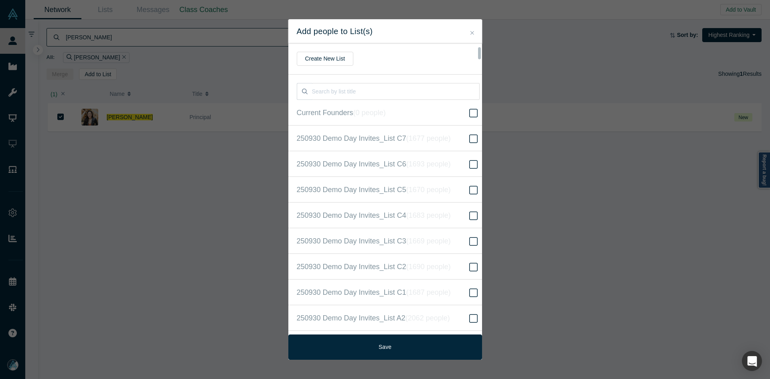
scroll to position [206, 0]
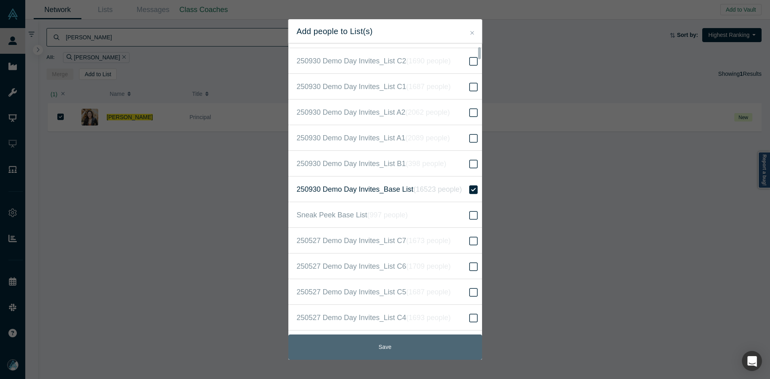
click at [378, 349] on button "Save" at bounding box center [385, 347] width 194 height 25
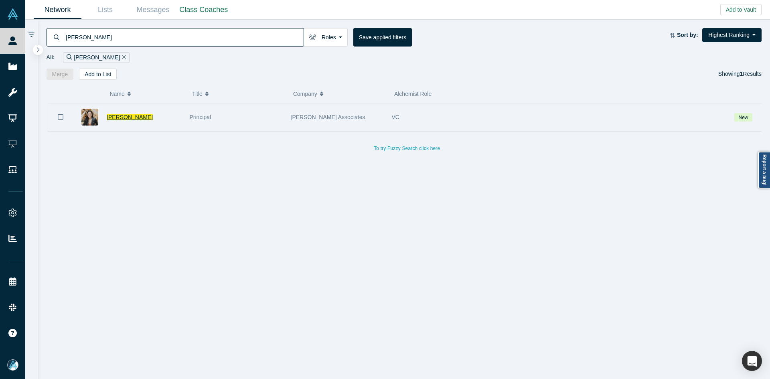
click at [132, 118] on span "Michelle Kwok" at bounding box center [130, 117] width 46 height 6
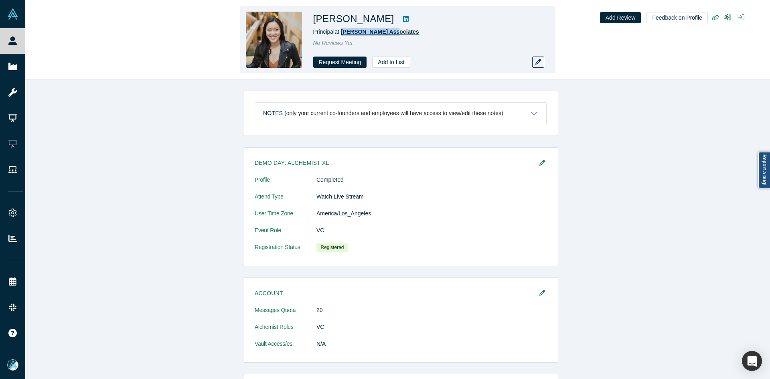
drag, startPoint x: 398, startPoint y: 31, endPoint x: 343, endPoint y: 33, distance: 55.8
click at [343, 33] on div "Principal at Draper Associates" at bounding box center [425, 32] width 225 height 8
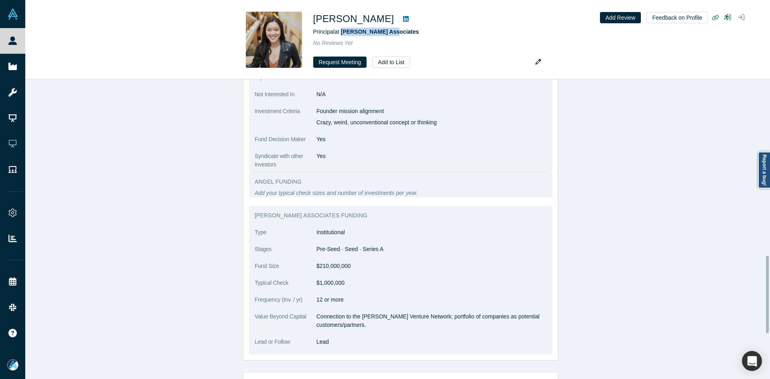
scroll to position [682, 0]
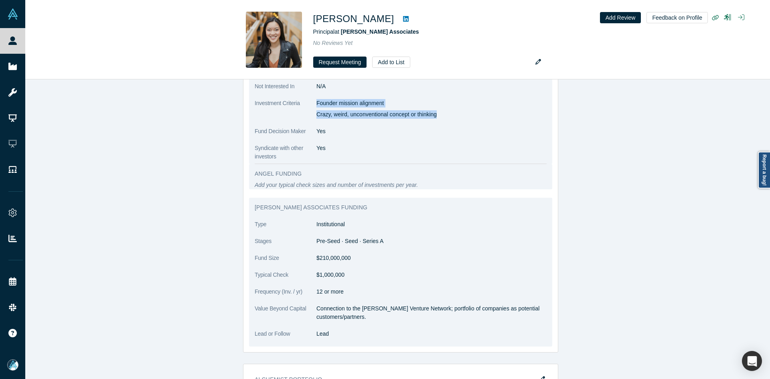
drag, startPoint x: 315, startPoint y: 102, endPoint x: 453, endPoint y: 115, distance: 138.6
click at [453, 115] on div "Founder mission alignment Crazy, weird, unconventional concept or thinking" at bounding box center [432, 109] width 230 height 20
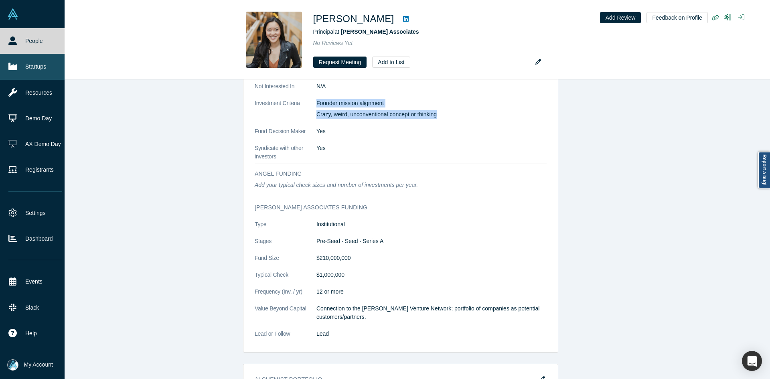
click at [4, 71] on link "Startups" at bounding box center [35, 67] width 71 height 26
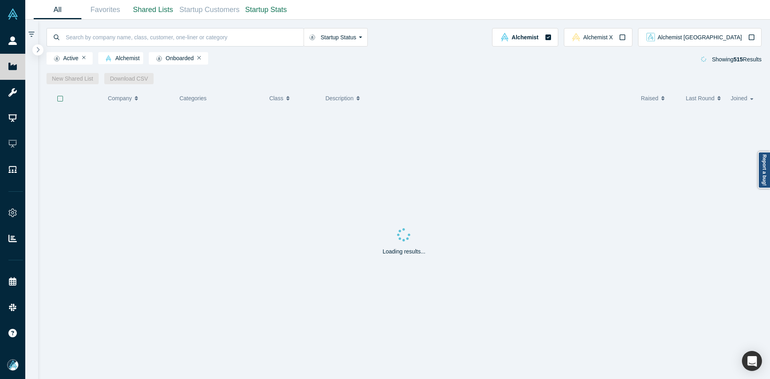
click at [41, 51] on button "button" at bounding box center [37, 50] width 11 height 11
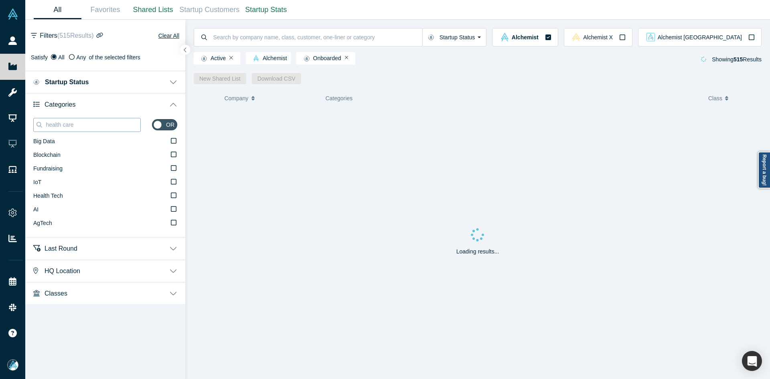
click at [73, 121] on input "health care" at bounding box center [92, 125] width 95 height 10
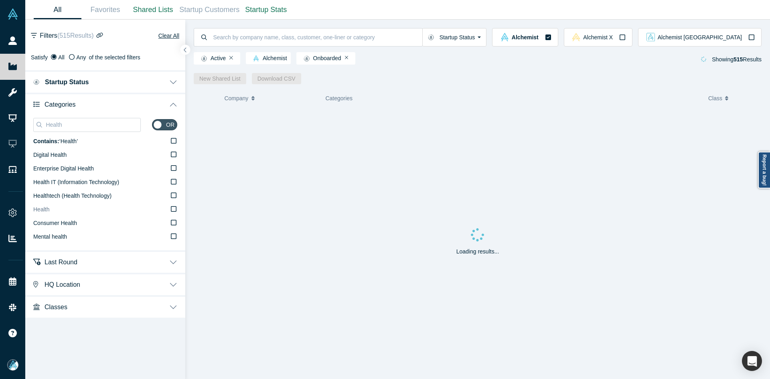
click at [51, 211] on label "Health" at bounding box center [105, 210] width 144 height 14
click at [0, 0] on input "Health" at bounding box center [0, 0] width 0 height 0
click at [77, 126] on input "Health" at bounding box center [92, 125] width 95 height 10
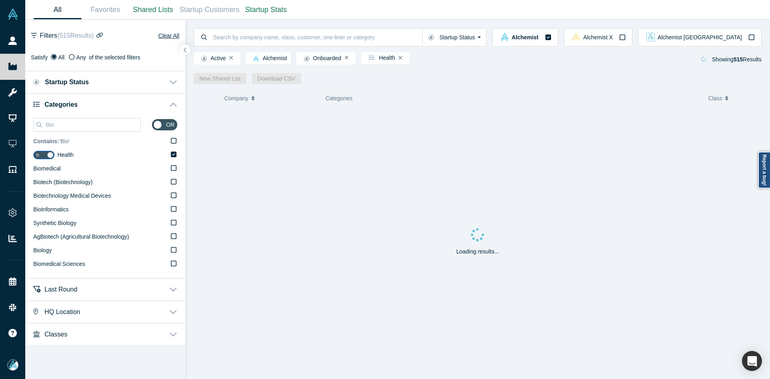
type input "Bio"
click at [175, 142] on icon at bounding box center [174, 141] width 6 height 6
click at [0, 0] on input "Contains: ‘ Bio ’" at bounding box center [0, 0] width 0 height 0
click at [186, 51] on icon "button" at bounding box center [185, 50] width 4 height 6
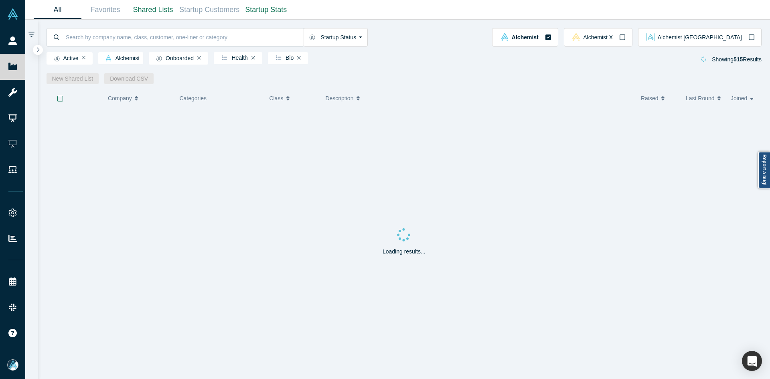
click at [56, 100] on div at bounding box center [60, 99] width 25 height 18
click at [59, 98] on icon "button" at bounding box center [60, 98] width 6 height 6
click at [75, 73] on div "Startup Status Is Onboarded Active Shutdown Acquired Alchemist Alchemist X Alch…" at bounding box center [404, 52] width 733 height 65
click at [73, 76] on link "New Shared List" at bounding box center [73, 78] width 53 height 11
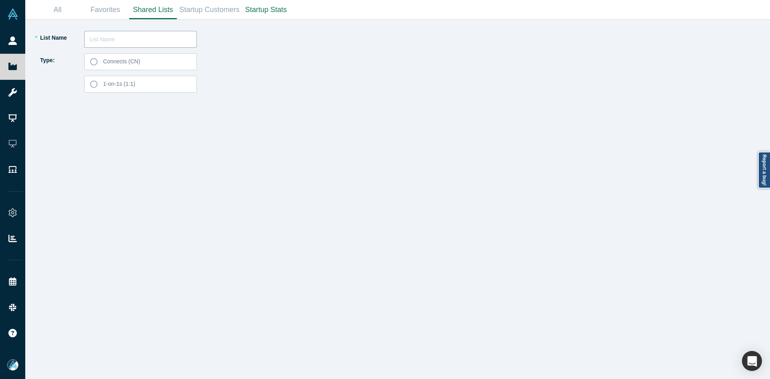
click at [108, 39] on input "text" at bounding box center [140, 39] width 113 height 17
type input "Michelle Kwok List 250911"
click at [133, 69] on label "Connects (CN)" at bounding box center [140, 61] width 113 height 17
click at [0, 0] on input "Connects (CN)" at bounding box center [0, 0] width 0 height 0
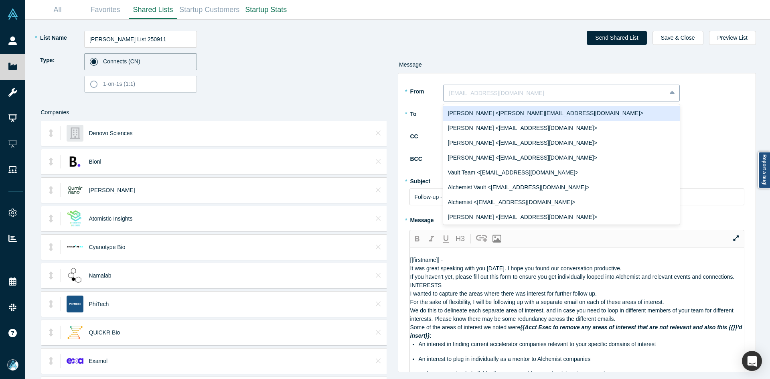
click at [504, 91] on div at bounding box center [554, 93] width 211 height 10
click at [487, 112] on div "Ravi Belani <ravi@alchemistaccelerator.com>" at bounding box center [561, 113] width 237 height 15
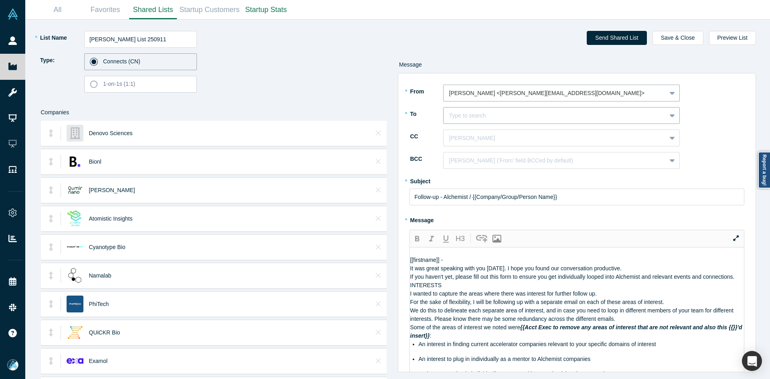
click at [486, 117] on div at bounding box center [554, 116] width 211 height 10
type input "michelle kwok"
click at [478, 138] on div "Michelle Kwok" at bounding box center [561, 135] width 237 height 15
click at [478, 138] on div at bounding box center [554, 138] width 211 height 10
type input "mia sco"
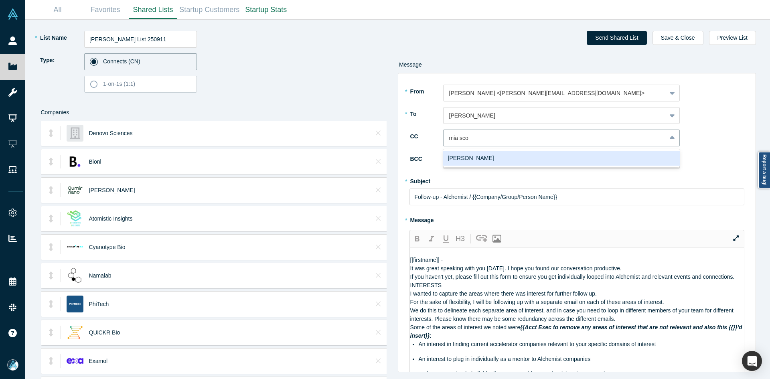
click at [483, 160] on div "Mia Scott" at bounding box center [561, 158] width 237 height 15
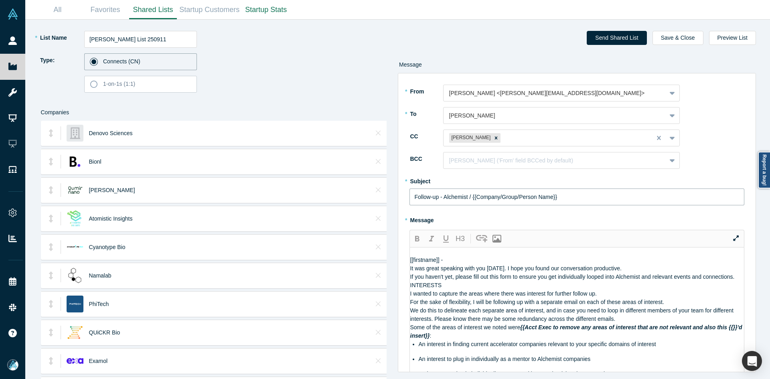
click at [461, 197] on input "Follow-up - Alchemist / {{Company/Group/Person Name}}" at bounding box center [577, 197] width 335 height 17
paste input "Curated Alchemist Companies Relevant to Your Interests"
type input "Curated Alchemist Companies Relevant to Your Interests"
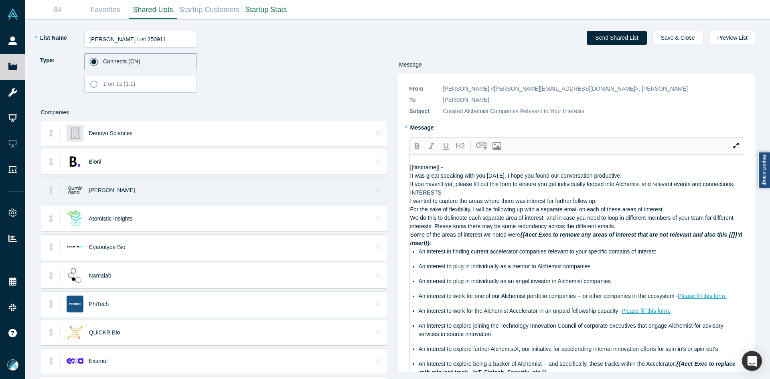
drag, startPoint x: 508, startPoint y: 292, endPoint x: 295, endPoint y: 182, distance: 239.2
click at [296, 182] on div "* List Name Michelle Kwok List 250911 Type: Connects (CN) 1-on-1s (1:1) Compani…" at bounding box center [398, 200] width 734 height 360
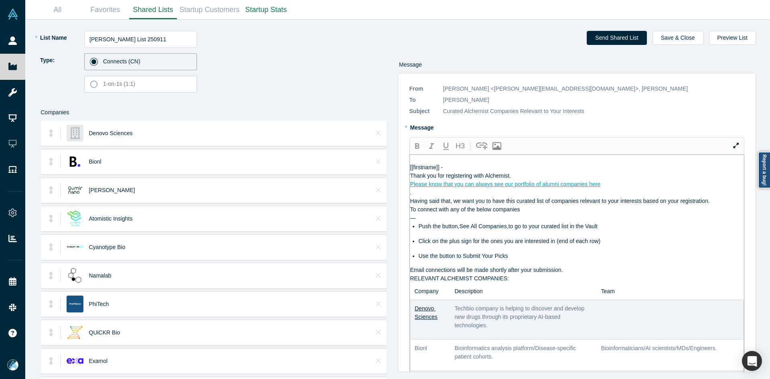
click at [629, 189] on div "Please know that you can always see our portfolio of alumni companies here" at bounding box center [577, 184] width 334 height 8
click at [527, 180] on div "Thank you for registering with Alchemist." at bounding box center [577, 176] width 334 height 8
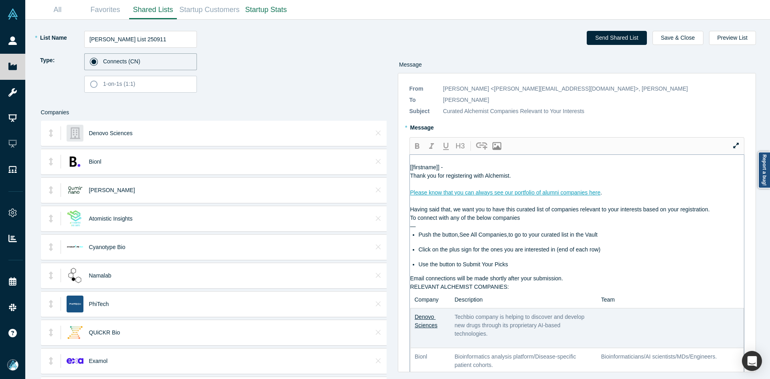
click at [715, 214] on div "Having said that, we want you to have this curated list of companies relevant t…" at bounding box center [577, 209] width 334 height 8
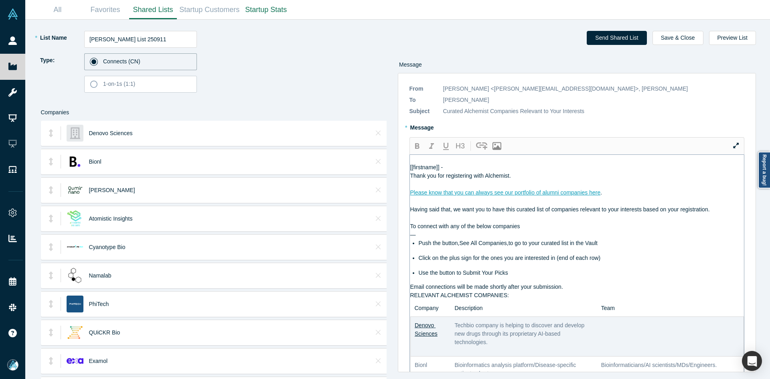
click at [573, 291] on div "Email connections will be made shortly after your submission." at bounding box center [577, 287] width 334 height 8
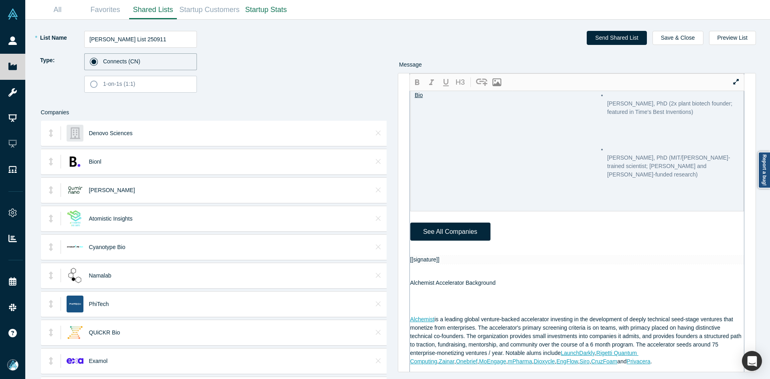
click at [425, 252] on div at bounding box center [577, 251] width 334 height 8
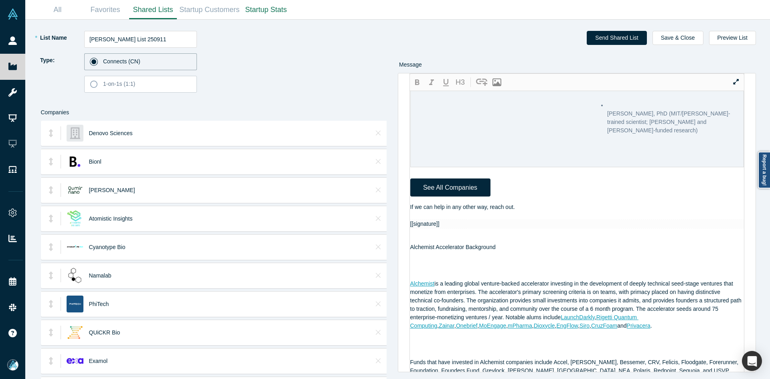
scroll to position [542, 0]
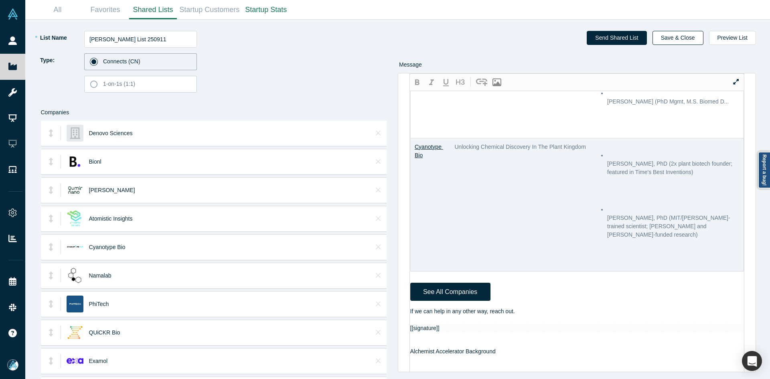
click at [686, 30] on div "* List Name Michelle Kwok List 250911 Type: Connects (CN) 1-on-1s (1:1) Compani…" at bounding box center [398, 200] width 734 height 360
click at [689, 37] on button "Save & Close" at bounding box center [678, 38] width 51 height 14
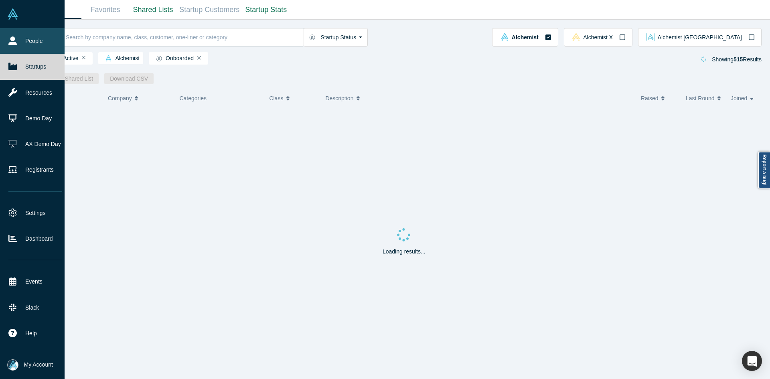
click at [6, 40] on link "People" at bounding box center [35, 41] width 71 height 26
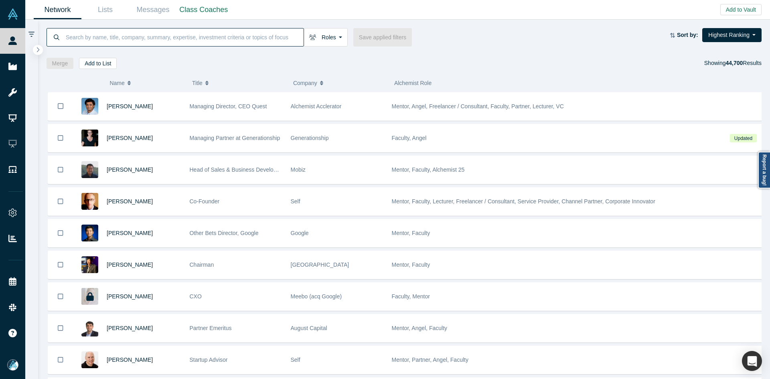
click at [113, 39] on input at bounding box center [184, 37] width 239 height 19
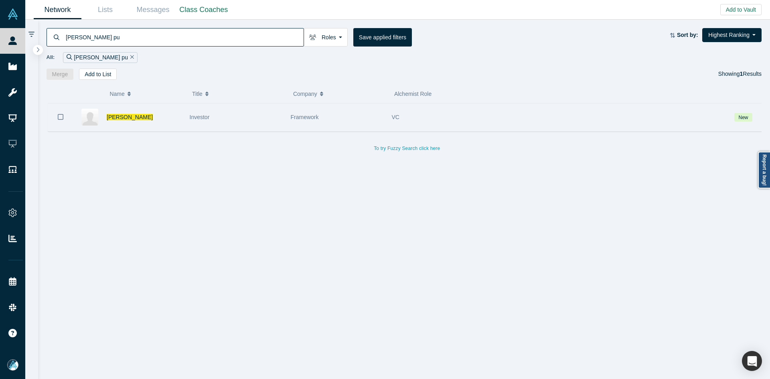
type input "eunice pu"
drag, startPoint x: 63, startPoint y: 114, endPoint x: 76, endPoint y: 107, distance: 14.4
click at [63, 114] on button "Bookmark" at bounding box center [60, 117] width 25 height 28
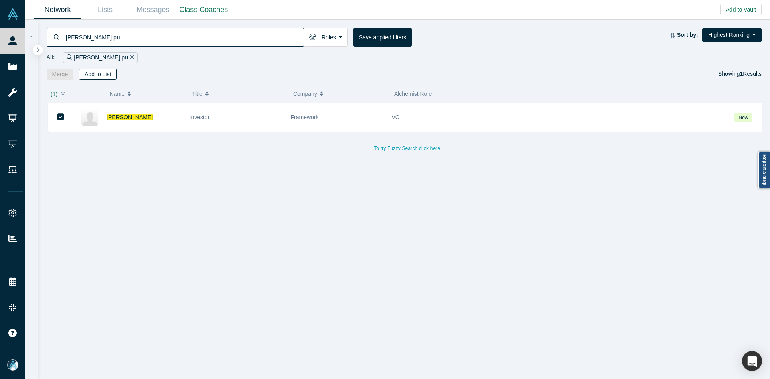
click at [97, 79] on button "Add to List" at bounding box center [98, 74] width 38 height 11
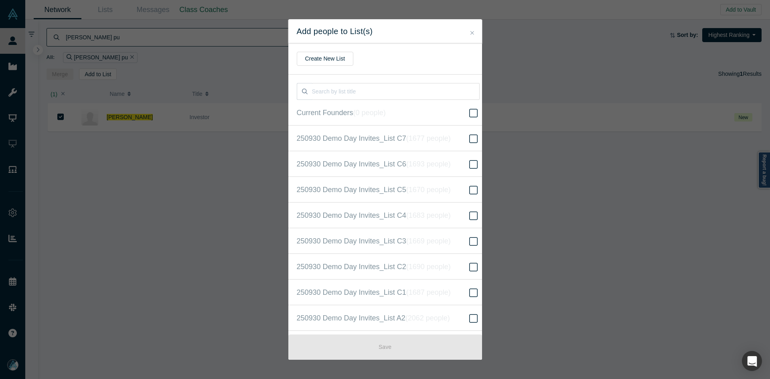
scroll to position [206, 0]
click at [420, 191] on icon "( 16523 people )" at bounding box center [438, 189] width 49 height 8
click at [0, 0] on input "250930 Demo Day Invites_Base List ( 16523 people )" at bounding box center [0, 0] width 0 height 0
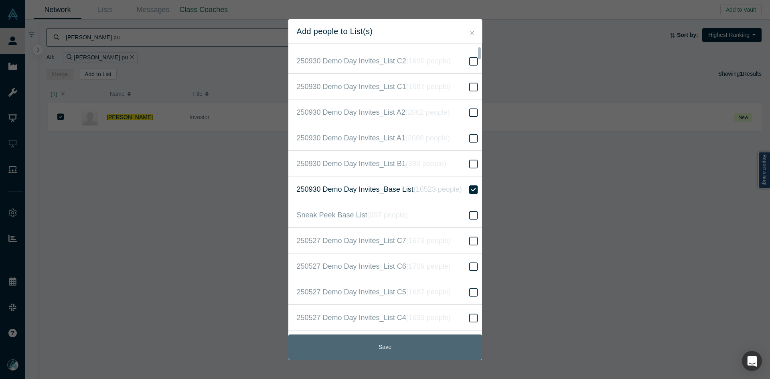
click at [369, 347] on button "Save" at bounding box center [385, 347] width 194 height 25
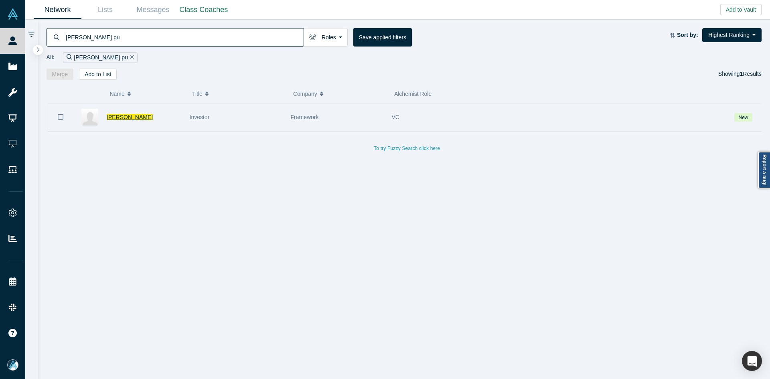
click at [120, 116] on span "Eunice Pu" at bounding box center [130, 117] width 46 height 6
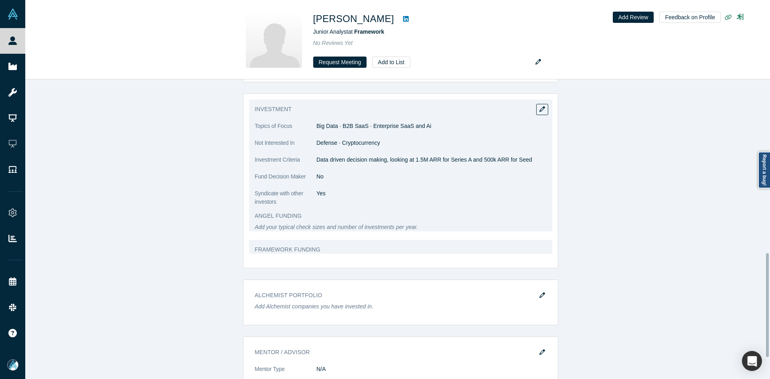
scroll to position [401, 0]
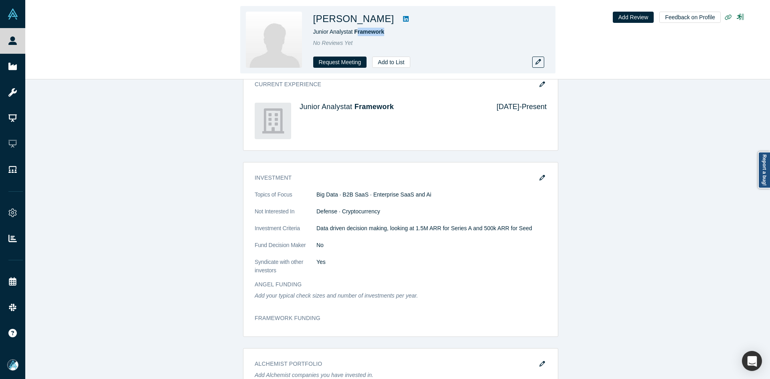
drag, startPoint x: 377, startPoint y: 35, endPoint x: 456, endPoint y: 91, distance: 97.8
click at [358, 37] on div "Eunice Pu Junior Analyst at Framework No Reviews Yet Request Meeting Add to List" at bounding box center [425, 40] width 225 height 56
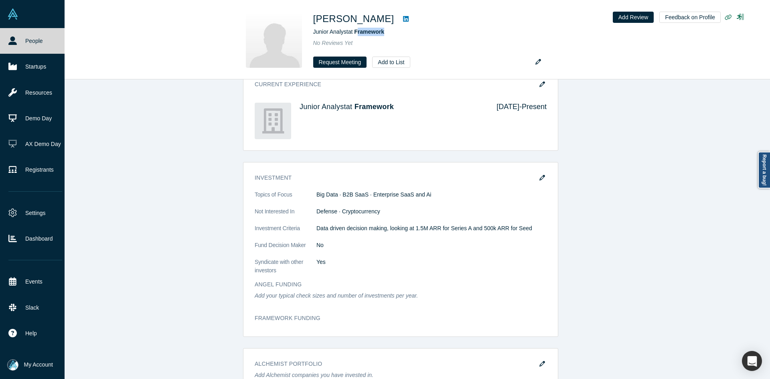
click at [20, 44] on link "People" at bounding box center [35, 41] width 71 height 26
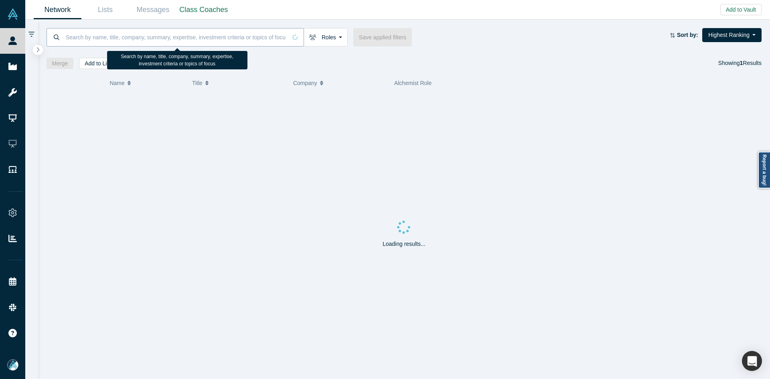
click at [186, 38] on input at bounding box center [176, 37] width 222 height 19
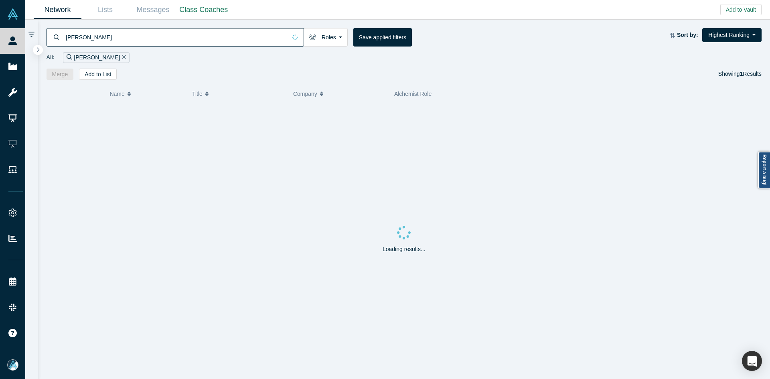
type input "felipe matta"
click at [59, 118] on icon "Bookmark" at bounding box center [61, 117] width 6 height 8
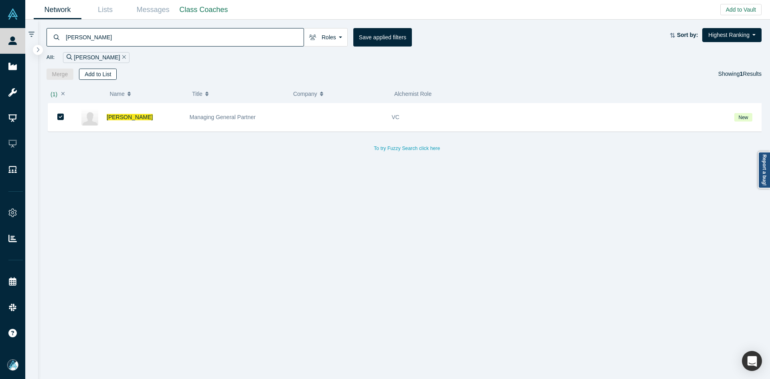
click at [104, 70] on button "Add to List" at bounding box center [98, 74] width 38 height 11
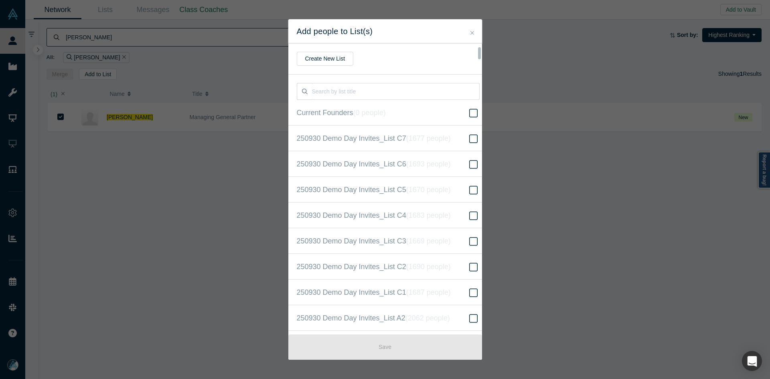
scroll to position [206, 0]
click at [401, 193] on span "250930 Demo Day Invites_Base List ( 16524 people )" at bounding box center [379, 189] width 165 height 11
click at [0, 0] on input "250930 Demo Day Invites_Base List ( 16524 people )" at bounding box center [0, 0] width 0 height 0
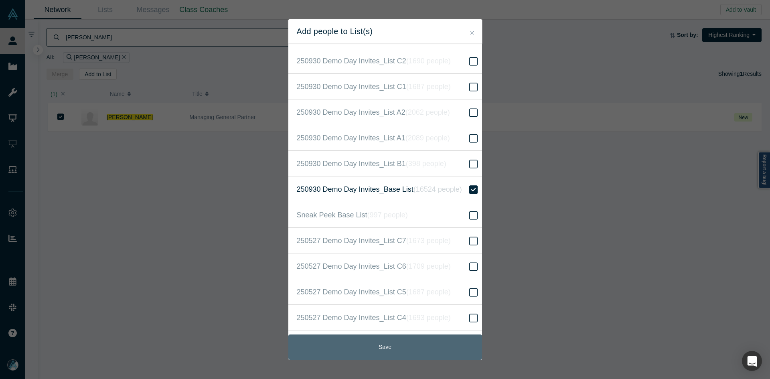
click at [398, 343] on button "Save" at bounding box center [385, 347] width 194 height 25
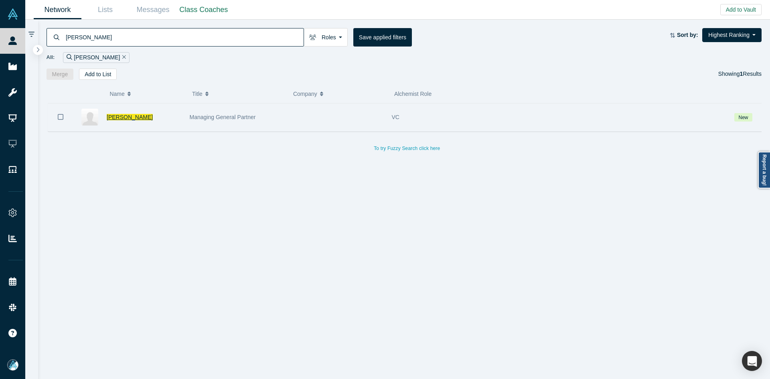
click at [120, 119] on span "Felipe Matta" at bounding box center [130, 117] width 46 height 6
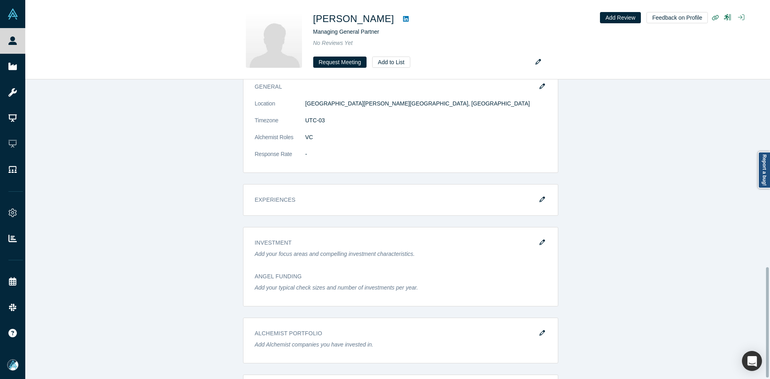
scroll to position [511, 0]
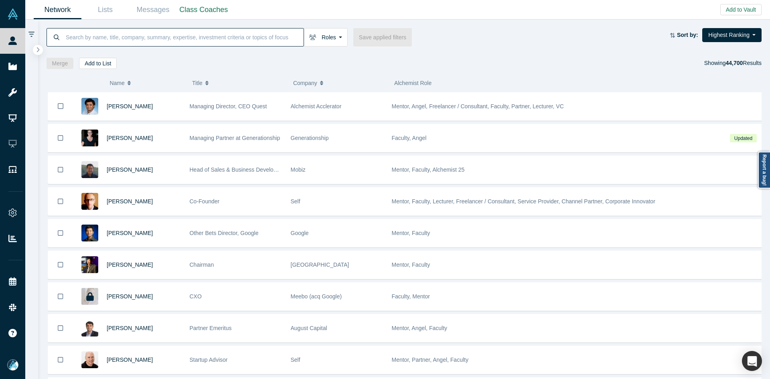
click at [120, 41] on input at bounding box center [184, 37] width 239 height 19
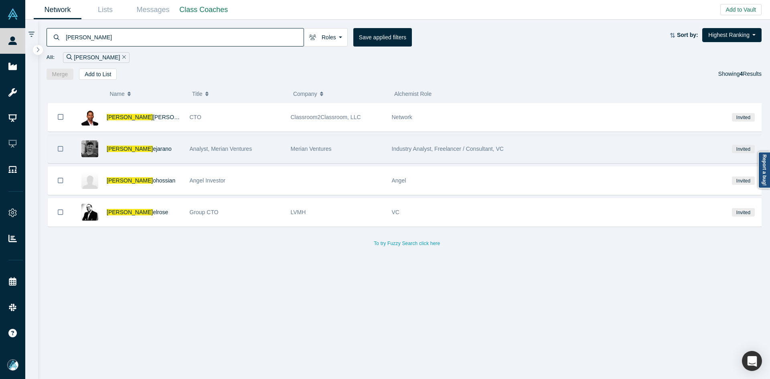
type input "[PERSON_NAME]"
click at [138, 153] on div "[PERSON_NAME]" at bounding box center [144, 149] width 75 height 28
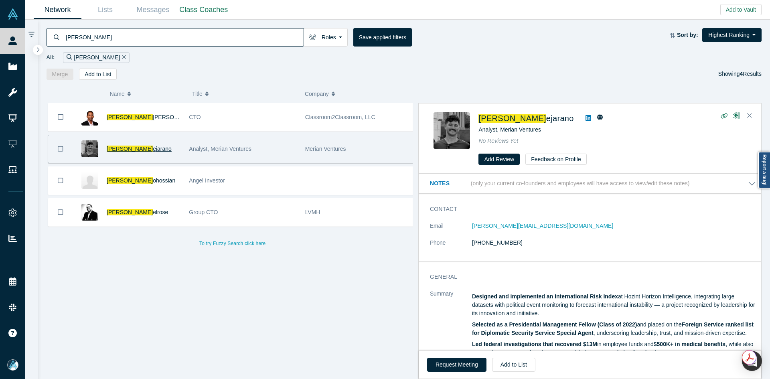
click at [153, 152] on span "ejarano" at bounding box center [162, 149] width 19 height 6
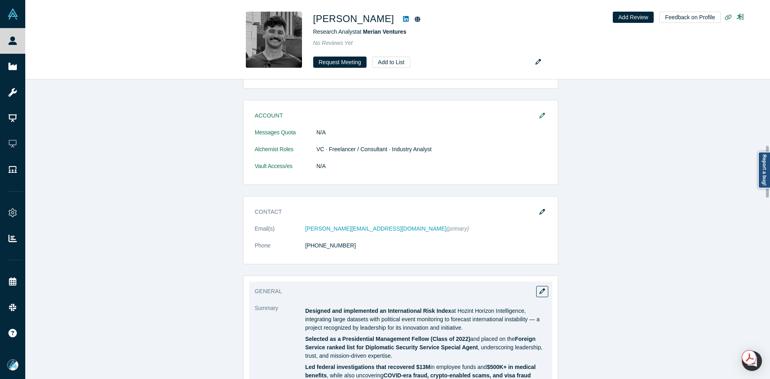
scroll to position [441, 0]
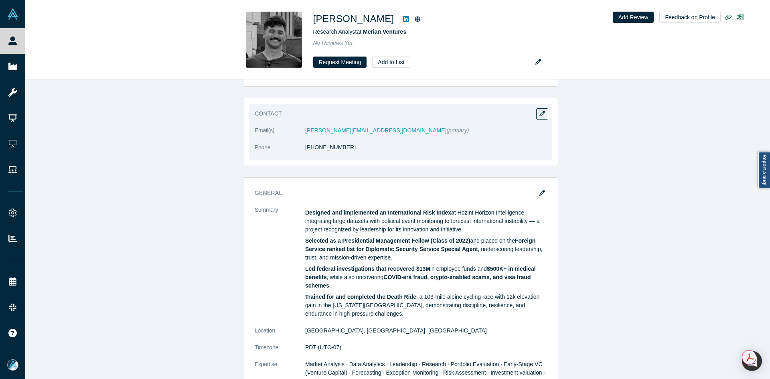
drag, startPoint x: 344, startPoint y: 126, endPoint x: 336, endPoint y: 129, distance: 8.0
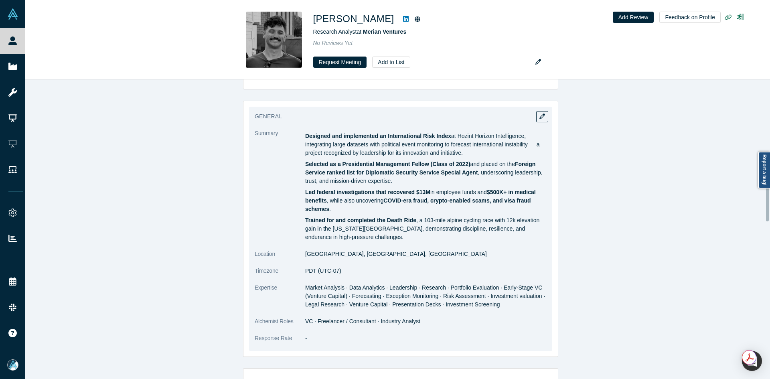
scroll to position [522, 0]
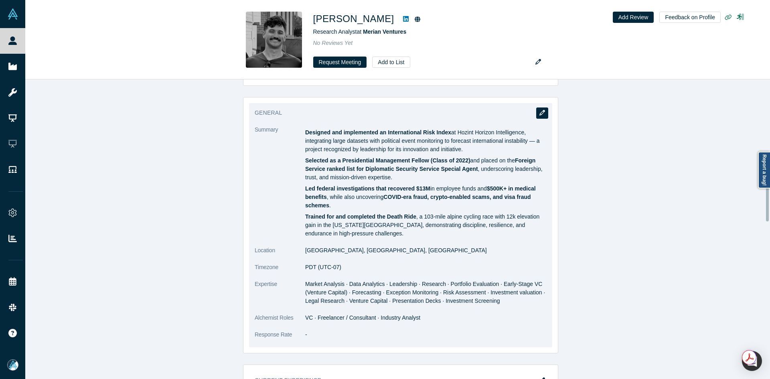
click at [540, 114] on icon "button" at bounding box center [543, 113] width 6 height 6
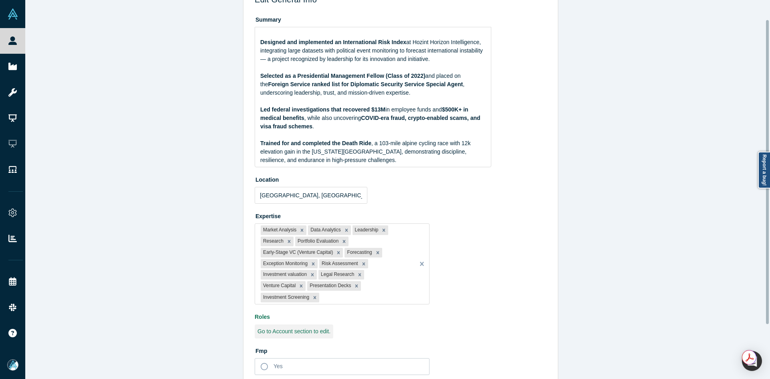
scroll to position [92, 0]
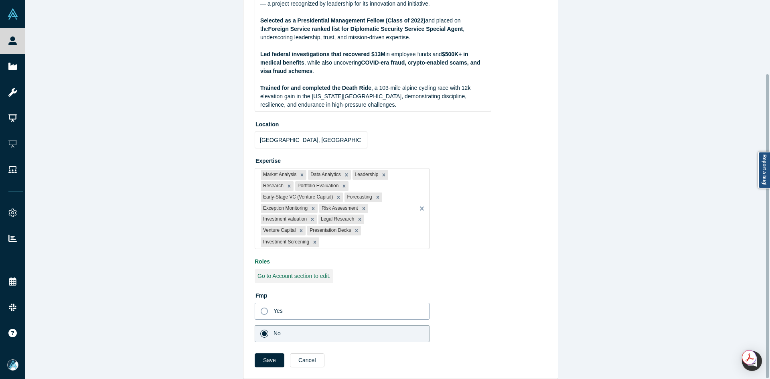
click at [281, 303] on label "Yes" at bounding box center [342, 311] width 175 height 17
click at [0, 0] on input "Yes" at bounding box center [0, 0] width 0 height 0
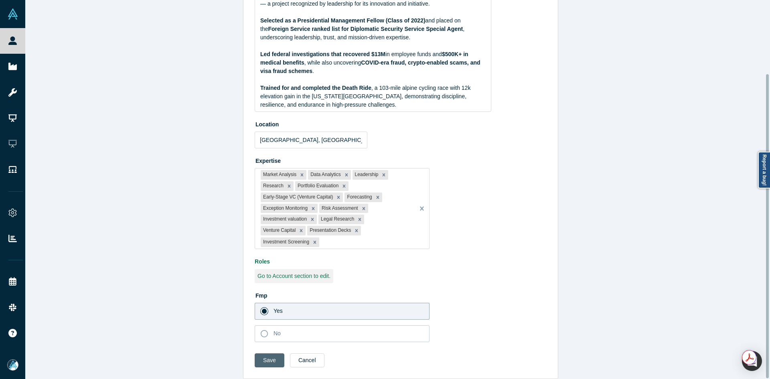
click at [258, 353] on button "Save" at bounding box center [270, 360] width 30 height 14
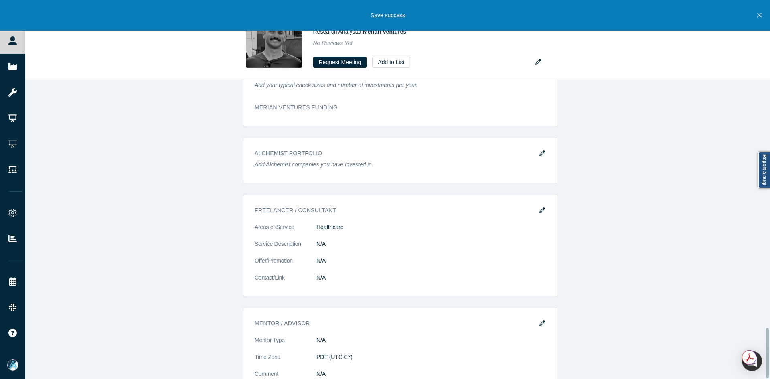
scroll to position [1494, 0]
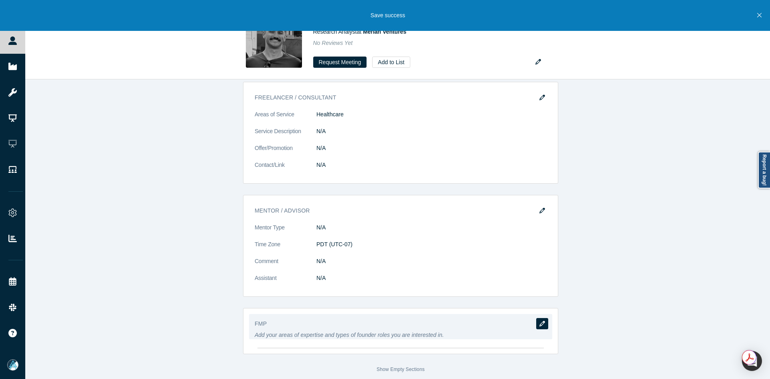
drag, startPoint x: 532, startPoint y: 311, endPoint x: 539, endPoint y: 316, distance: 8.0
click at [536, 315] on div "FMP Add your areas of expertise and types of founder roles you are interested i…" at bounding box center [400, 331] width 315 height 46
click at [540, 321] on icon "button" at bounding box center [543, 324] width 6 height 6
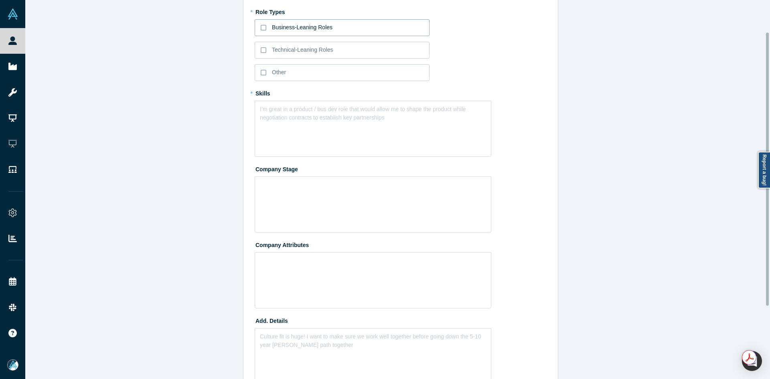
scroll to position [0, 0]
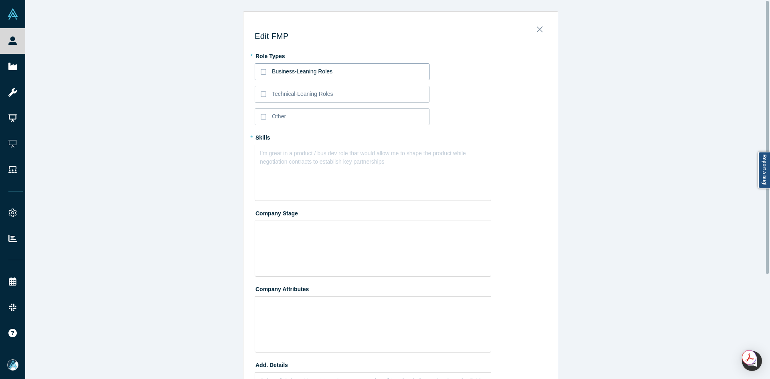
click at [283, 69] on p "Business-Leaning Roles" at bounding box center [302, 71] width 61 height 8
click at [0, 0] on input "Business-Leaning Roles" at bounding box center [0, 0] width 0 height 0
click at [280, 93] on p "Technical-Leaning Roles" at bounding box center [302, 94] width 61 height 8
click at [0, 0] on input "Technical-Leaning Roles" at bounding box center [0, 0] width 0 height 0
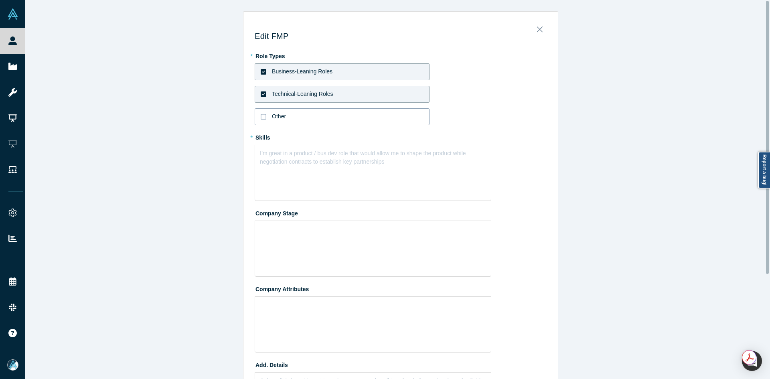
click at [272, 113] on p "Other" at bounding box center [279, 116] width 14 height 8
click at [0, 0] on input "Other" at bounding box center [0, 0] width 0 height 0
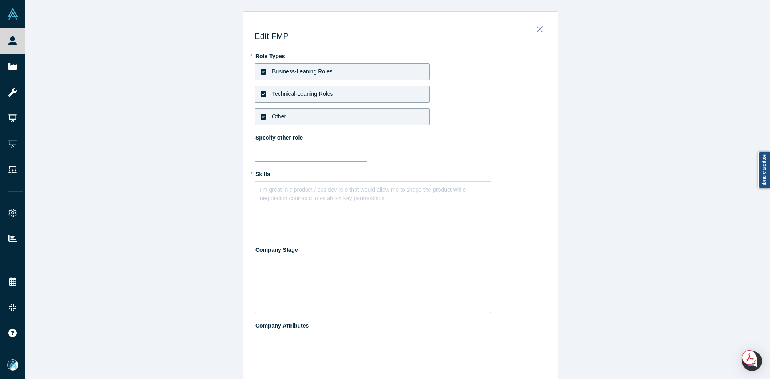
click at [278, 149] on input "text" at bounding box center [311, 153] width 113 height 17
paste input "I’m eager to apply my investigative rigor, risk analysis, and due diligence exp…"
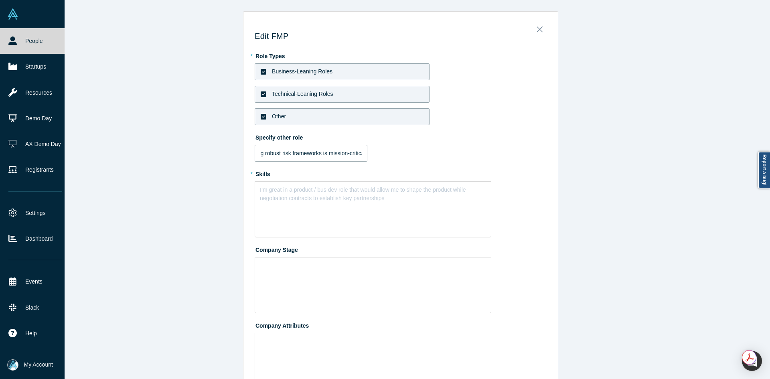
type input "I’m eager to apply my investigative rigor, risk analysis, and due diligence exp…"
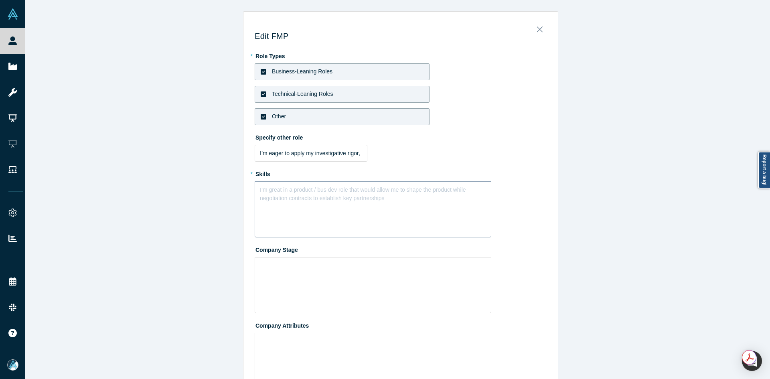
click at [295, 204] on div "I’m great in a product / bus dev role that would allow me to shape the product …" at bounding box center [373, 209] width 237 height 56
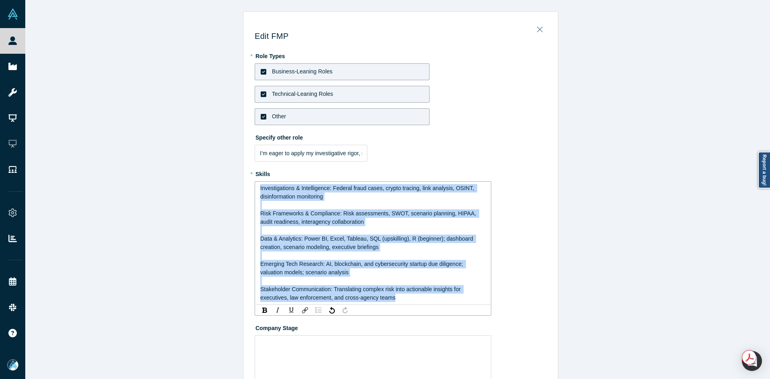
click at [315, 311] on img "rdw-list-control" at bounding box center [318, 310] width 6 height 6
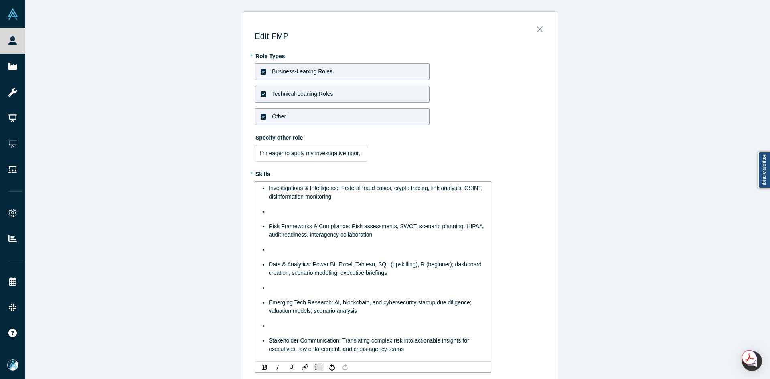
click at [286, 213] on div "rdw-editor" at bounding box center [377, 211] width 217 height 8
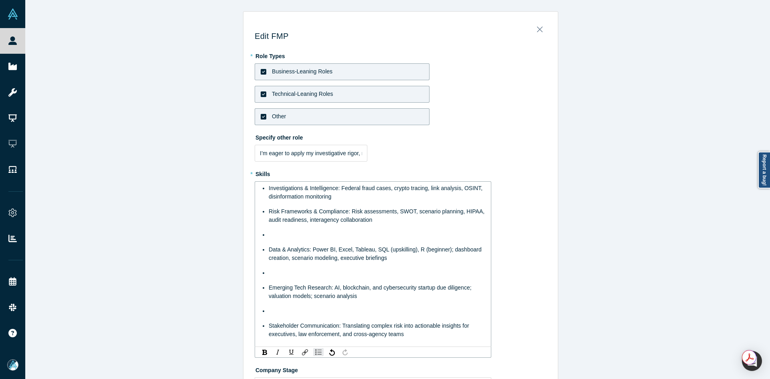
click at [296, 239] on ul "Investigations & Intelligence: Federal fraud cases, crypto tracing, link analys…" at bounding box center [373, 261] width 226 height 154
click at [288, 235] on div "rdw-editor" at bounding box center [377, 235] width 217 height 8
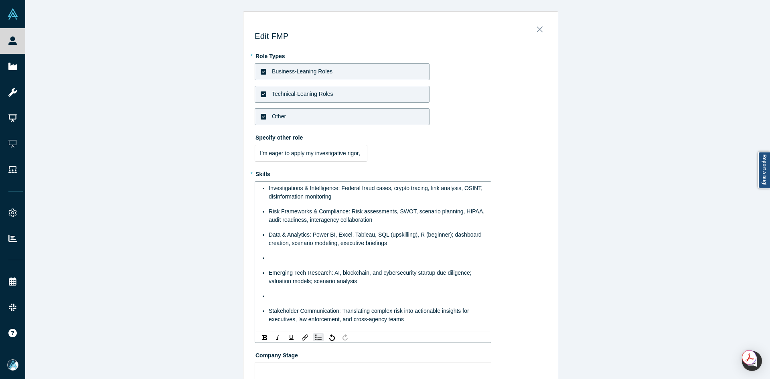
click at [285, 262] on div "rdw-editor" at bounding box center [377, 258] width 217 height 8
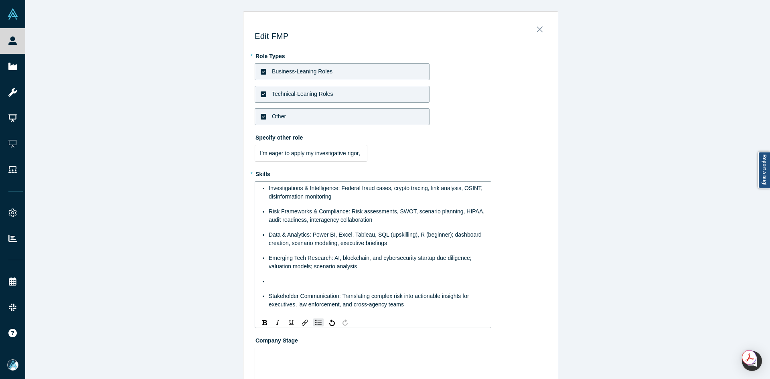
click at [289, 284] on div "rdw-editor" at bounding box center [377, 281] width 217 height 8
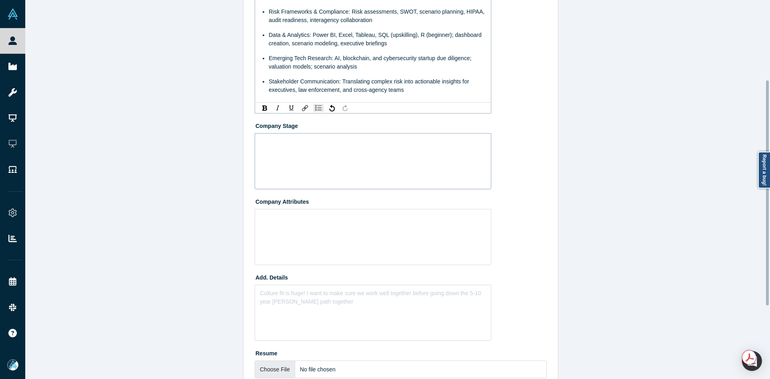
scroll to position [201, 0]
click at [299, 163] on div "rdw-wrapper" at bounding box center [373, 160] width 237 height 56
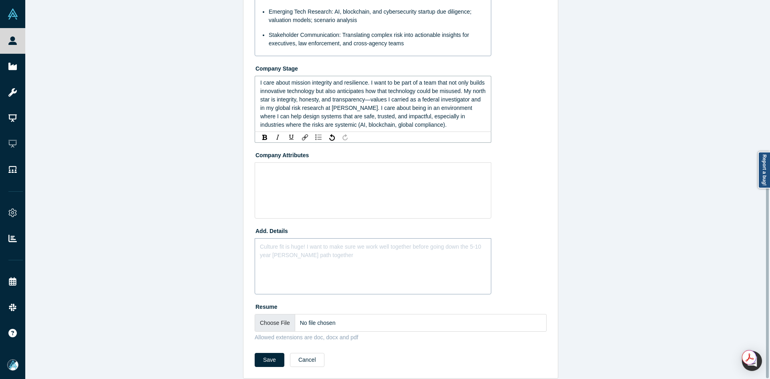
click at [299, 253] on div "Culture fit is huge! I want to make sure we work well together before going dow…" at bounding box center [373, 266] width 237 height 56
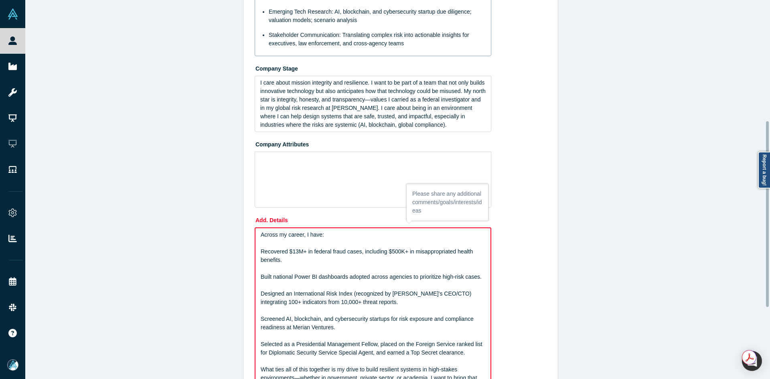
scroll to position [247, 0]
click at [323, 235] on div "Across my career, I have:" at bounding box center [373, 234] width 225 height 8
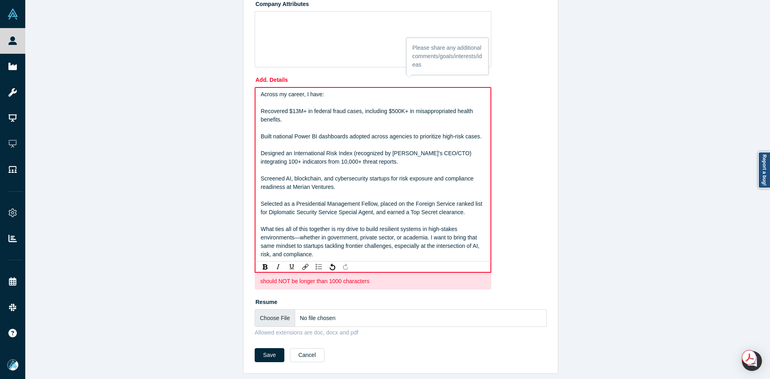
scroll to position [367, 0]
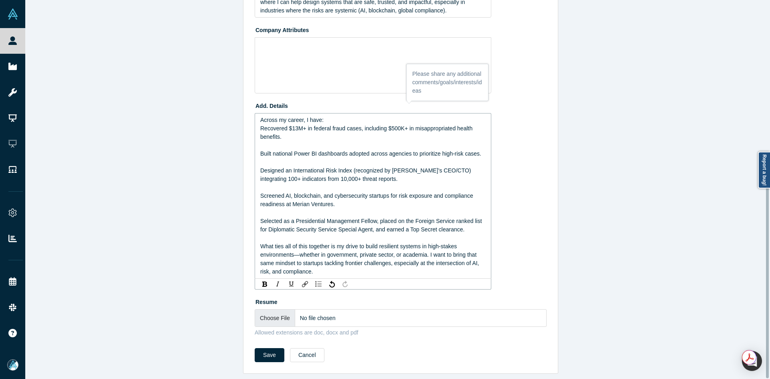
click at [313, 131] on div "Recovered $13M+ in federal fraud cases, including $500K+ in misappropriated hea…" at bounding box center [373, 132] width 226 height 17
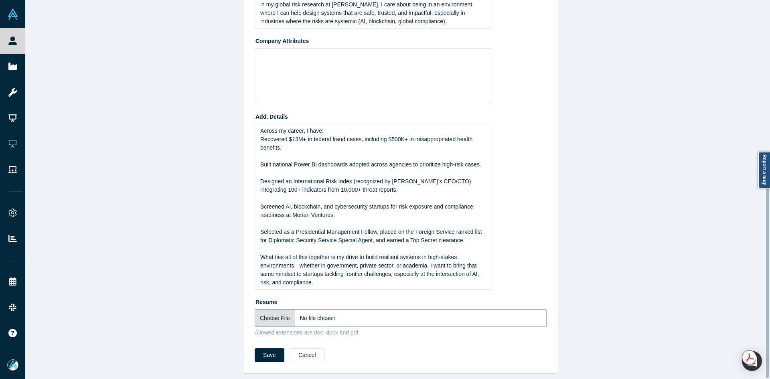
click at [276, 310] on input "file" at bounding box center [401, 318] width 292 height 18
type input "C:\fakepath\vincent_bejarano_cv.docx"
click at [144, 247] on div "Edit FMP * Role Types Business-Leaning Roles Technical-Leaning Roles Other Spec…" at bounding box center [400, 17] width 751 height 713
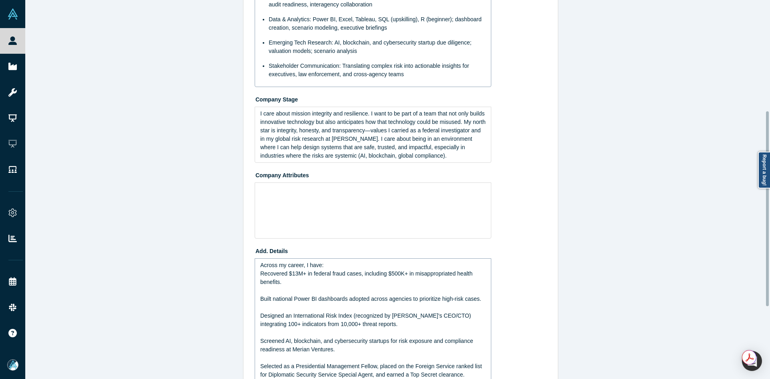
scroll to position [236, 0]
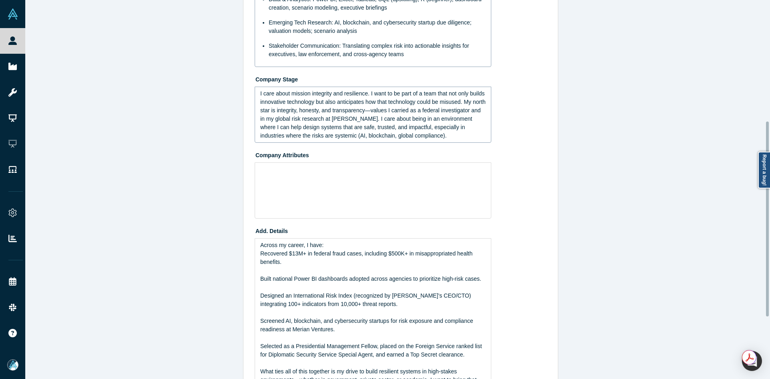
click at [330, 127] on span "I care about mission integrity and resilience. I want to be part of a team that…" at bounding box center [373, 114] width 227 height 49
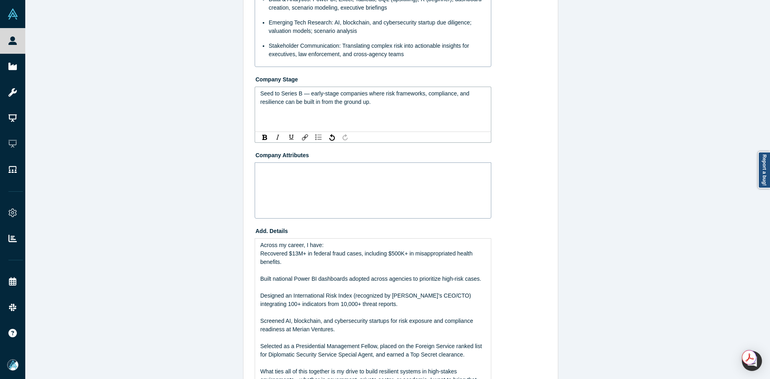
click at [337, 183] on div "rdw-wrapper" at bounding box center [373, 190] width 237 height 56
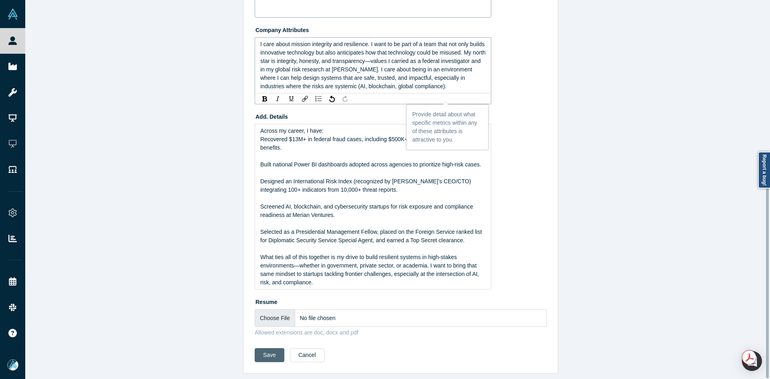
scroll to position [356, 0]
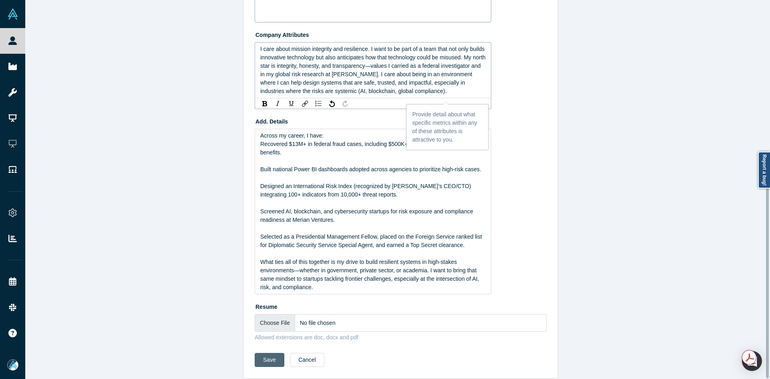
click at [255, 353] on button "Save" at bounding box center [270, 360] width 30 height 14
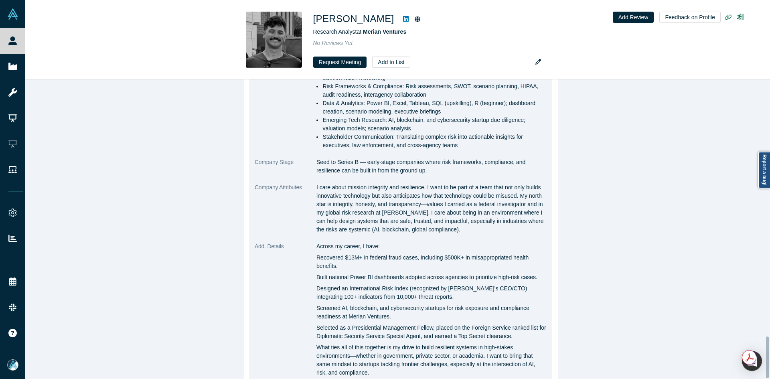
scroll to position [1862, 0]
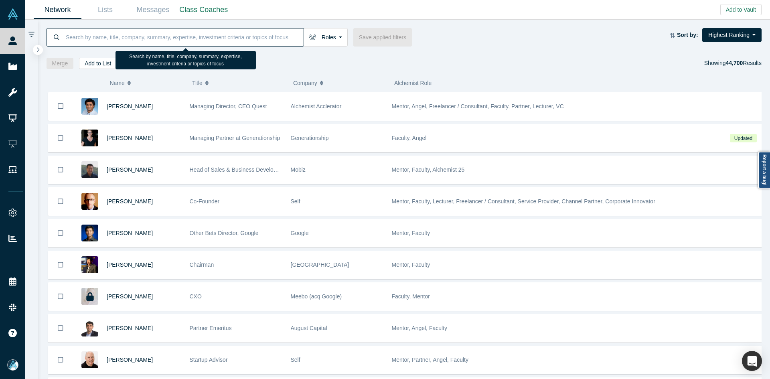
click at [130, 40] on input at bounding box center [184, 37] width 239 height 19
paste input "Adam Sah"
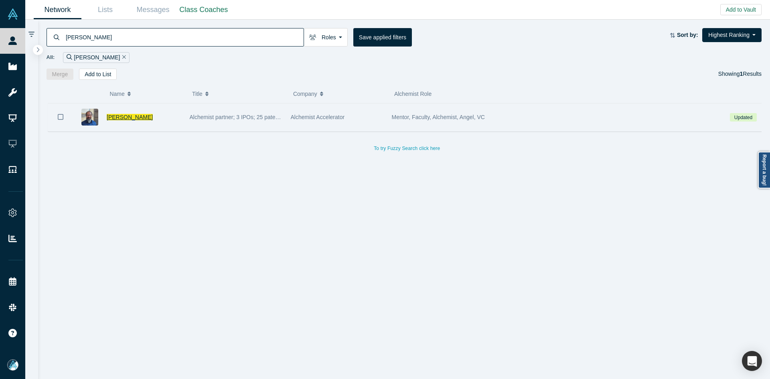
type input "Adam Sah"
click at [125, 118] on span "Adam Sah" at bounding box center [130, 117] width 46 height 6
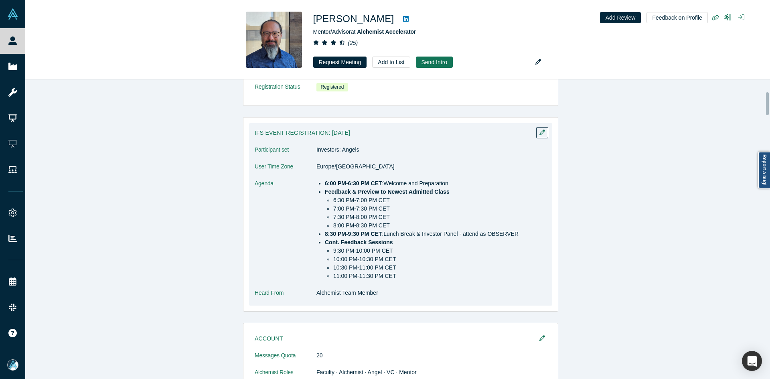
scroll to position [401, 0]
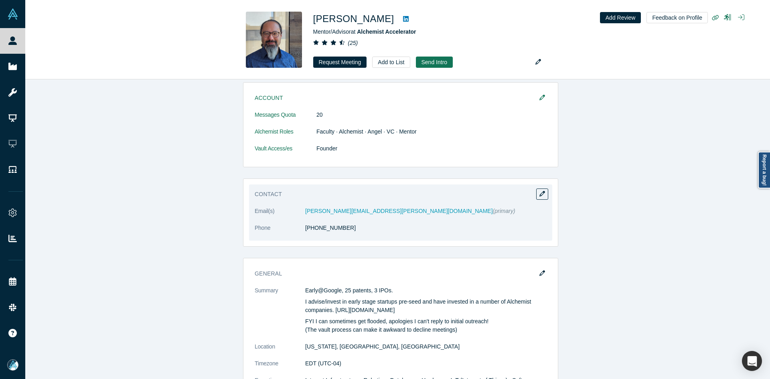
click at [331, 239] on dl "Email(s) adam.sah@gmail.com (primary) Phone (929) 263-4950" at bounding box center [401, 224] width 292 height 34
copy dl "(929) 263-4950"
drag, startPoint x: 325, startPoint y: 232, endPoint x: 295, endPoint y: 232, distance: 30.1
click at [295, 232] on dl "Email(s) adam.sah@gmail.com (primary) Phone (929) 263-4950" at bounding box center [401, 224] width 292 height 34
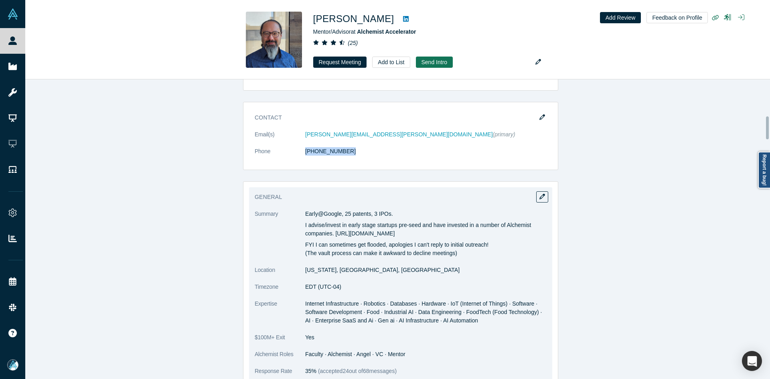
scroll to position [481, 0]
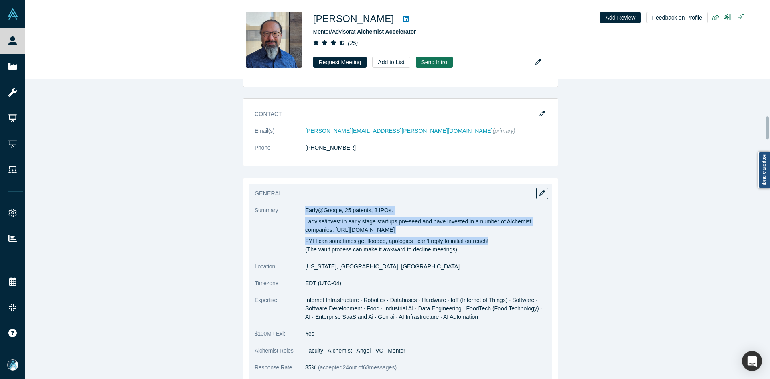
copy div "Early@Google, 25 patents, 3 IPOs. I advise/invest in early stage startups pre-s…"
drag, startPoint x: 303, startPoint y: 208, endPoint x: 490, endPoint y: 248, distance: 190.9
click at [490, 248] on div "Early@Google, 25 patents, 3 IPOs. I advise/invest in early stage startups pre-s…" at bounding box center [426, 230] width 242 height 48
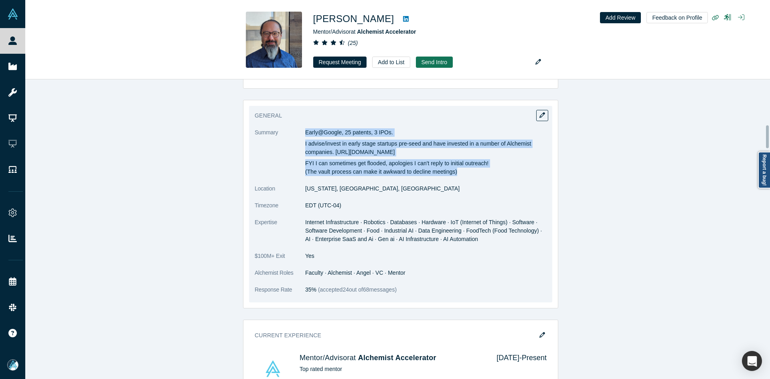
scroll to position [602, 0]
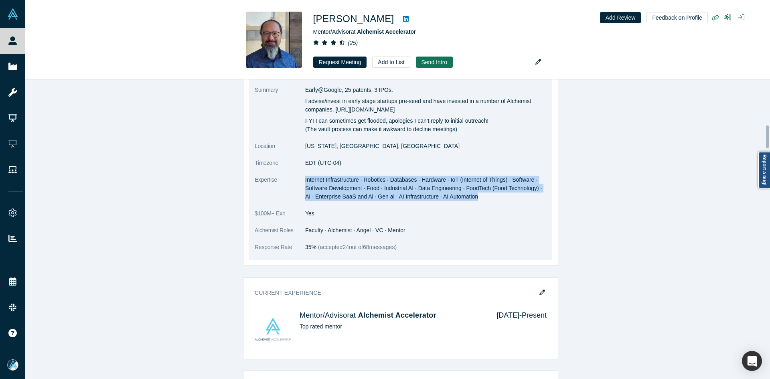
copy span "Internet Infrastructure · Robotics · Databases · Hardware · IoT (Internet of Th…"
drag, startPoint x: 302, startPoint y: 177, endPoint x: 468, endPoint y: 197, distance: 167.3
click at [468, 197] on dd "Internet Infrastructure · Robotics · Databases · Hardware · IoT (Internet of Th…" at bounding box center [426, 188] width 242 height 25
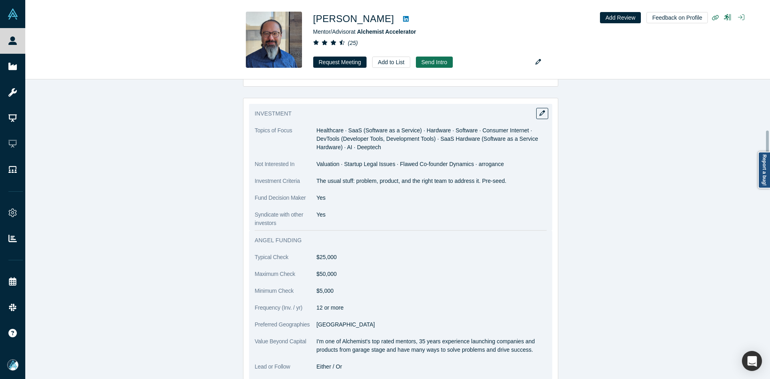
scroll to position [883, 0]
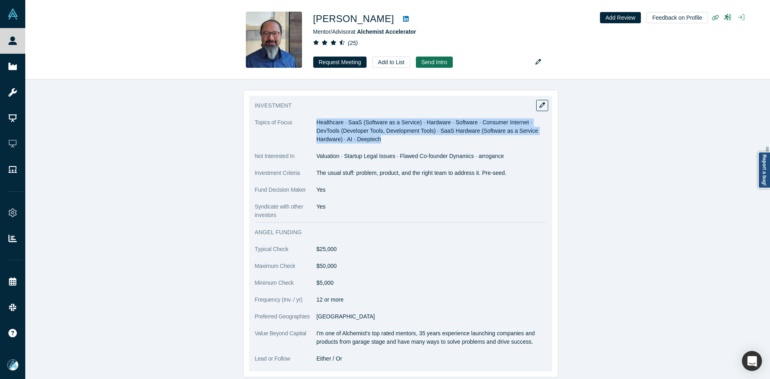
copy span "Healthcare · SaaS (Software as a Service) · Hardware · Software · Consumer Inte…"
drag, startPoint x: 320, startPoint y: 120, endPoint x: 412, endPoint y: 138, distance: 94.0
click at [412, 138] on dd "Healthcare · SaaS (Software as a Service) · Hardware · Software · Consumer Inte…" at bounding box center [432, 130] width 230 height 25
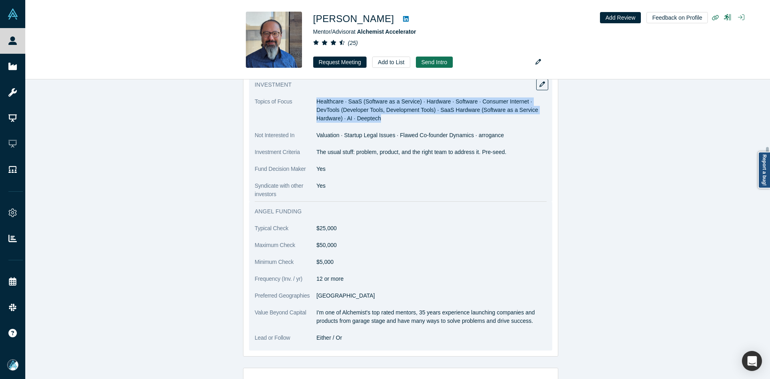
scroll to position [923, 0]
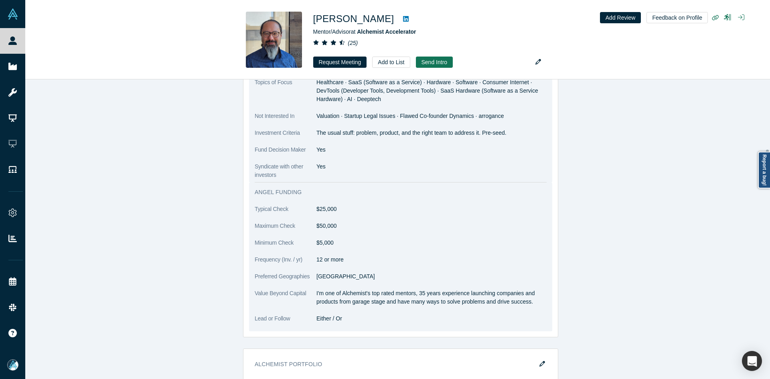
click at [319, 135] on p "The usual stuff: problem, product, and the right team to address it. Pre-seed." at bounding box center [432, 133] width 230 height 8
copy dl "The usual stuff: problem, product, and the right team to address it. Pre-seed."
click at [319, 135] on p "The usual stuff: problem, product, and the right team to address it. Pre-seed." at bounding box center [432, 133] width 230 height 8
click at [332, 294] on p "I'm one of Alchemist's top rated mentors, 35 years experience launching compani…" at bounding box center [432, 297] width 230 height 17
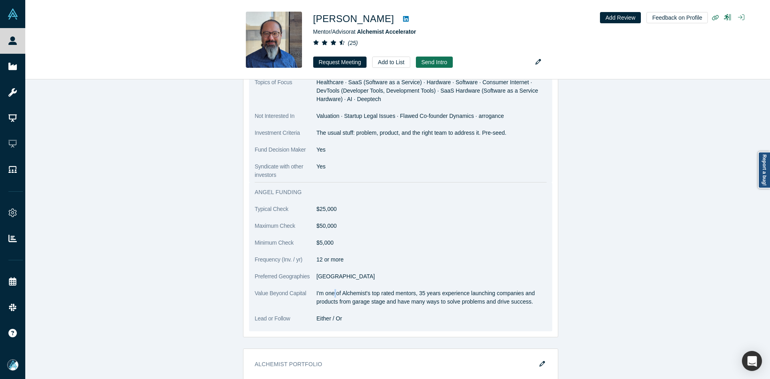
click at [332, 294] on p "I'm one of Alchemist's top rated mentors, 35 years experience launching compani…" at bounding box center [432, 297] width 230 height 17
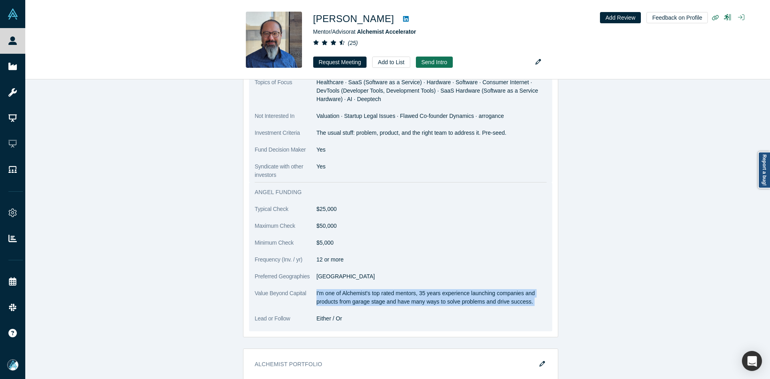
click at [331, 294] on p "I'm one of Alchemist's top rated mentors, 35 years experience launching compani…" at bounding box center [432, 297] width 230 height 17
copy dl "I'm one of Alchemist's top rated mentors, 35 years experience launching compani…"
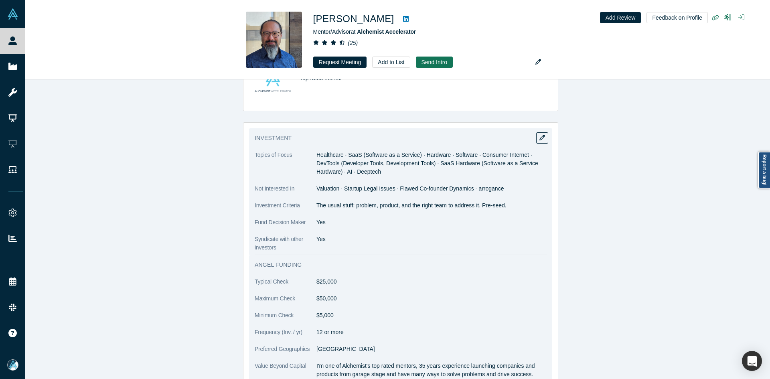
scroll to position [963, 0]
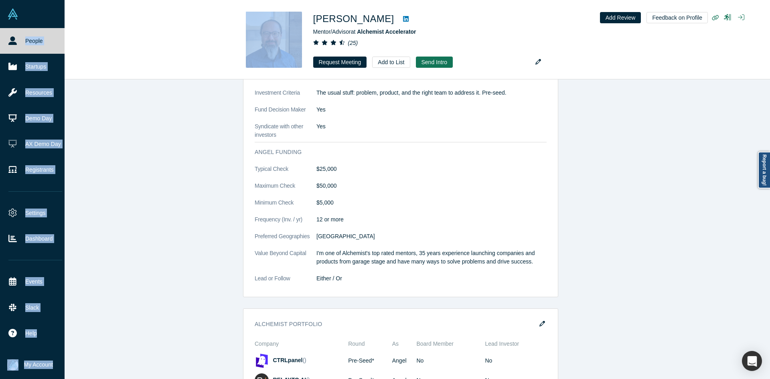
drag, startPoint x: 25, startPoint y: 39, endPoint x: 16, endPoint y: 41, distance: 9.8
click at [21, 40] on div "People Startups Resources Demo Day AX Demo Day Registrants Settings Dashboard E…" at bounding box center [385, 189] width 770 height 379
click at [16, 41] on link "People" at bounding box center [35, 41] width 71 height 26
drag, startPoint x: 16, startPoint y: 41, endPoint x: 37, endPoint y: 0, distance: 46.1
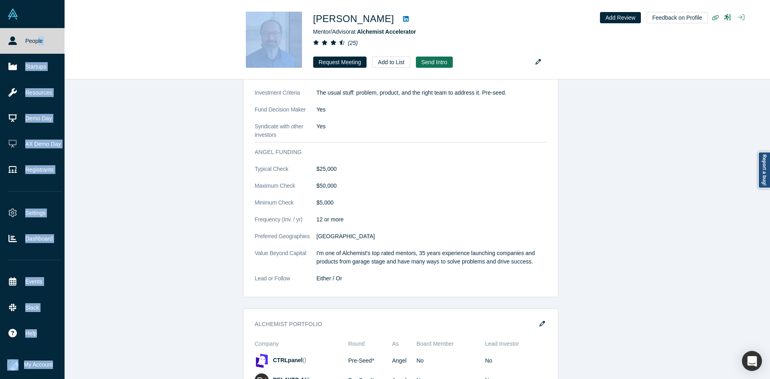
click at [16, 41] on icon at bounding box center [12, 41] width 8 height 8
click at [28, 37] on link "People" at bounding box center [35, 41] width 71 height 26
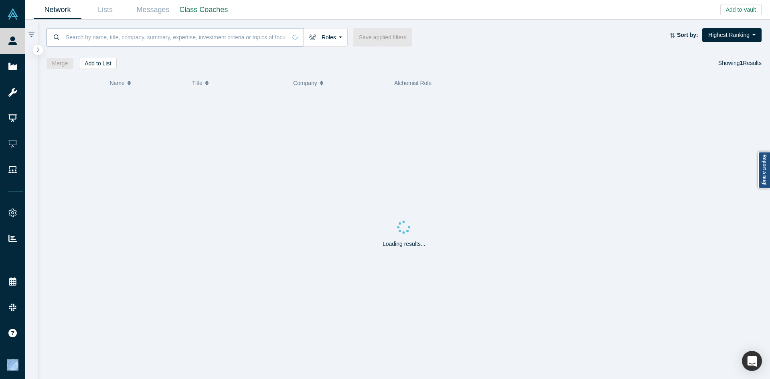
click at [177, 33] on input at bounding box center [176, 37] width 222 height 19
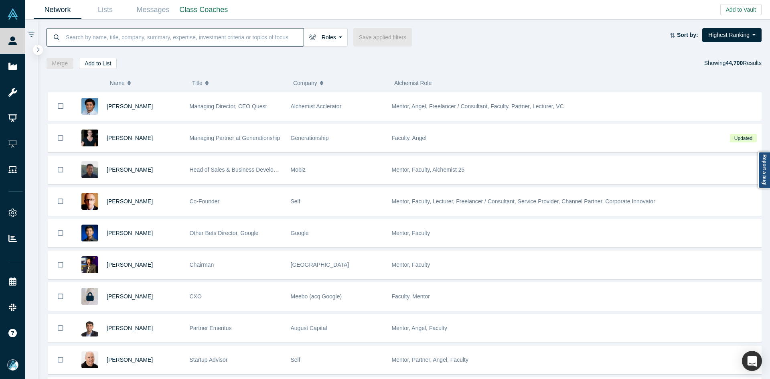
click at [177, 33] on input at bounding box center [184, 37] width 239 height 19
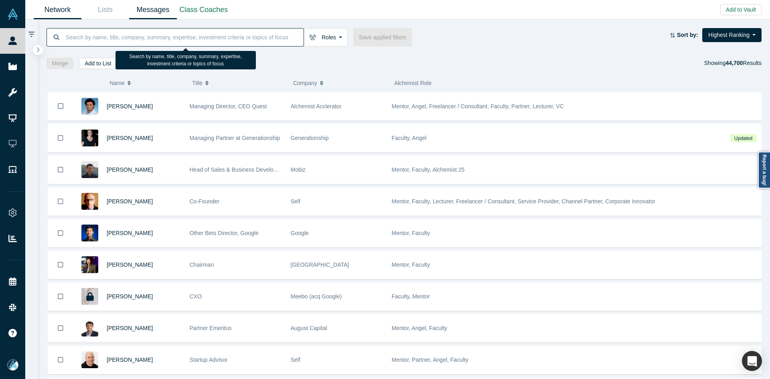
drag, startPoint x: 177, startPoint y: 33, endPoint x: 154, endPoint y: 1, distance: 39.4
click at [178, 33] on input at bounding box center [184, 37] width 239 height 19
paste input "John Lovitt"
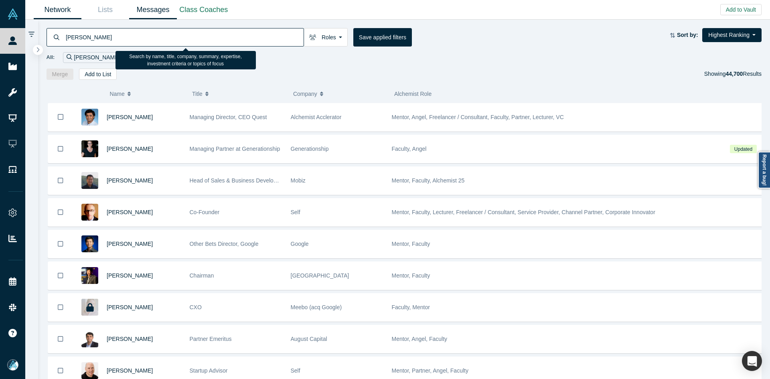
type input "John Lovitt"
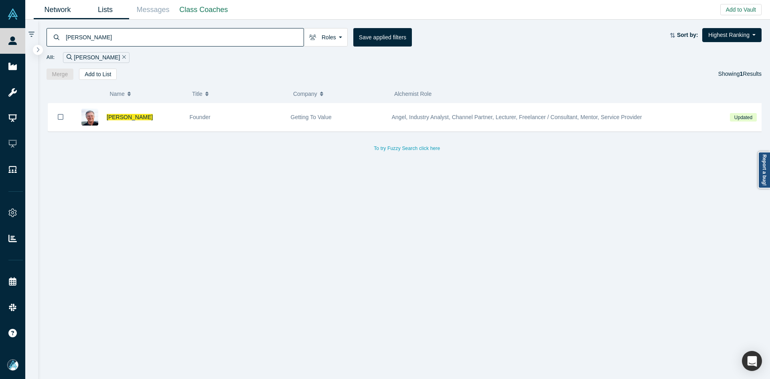
click at [110, 11] on link "Lists" at bounding box center [105, 9] width 48 height 19
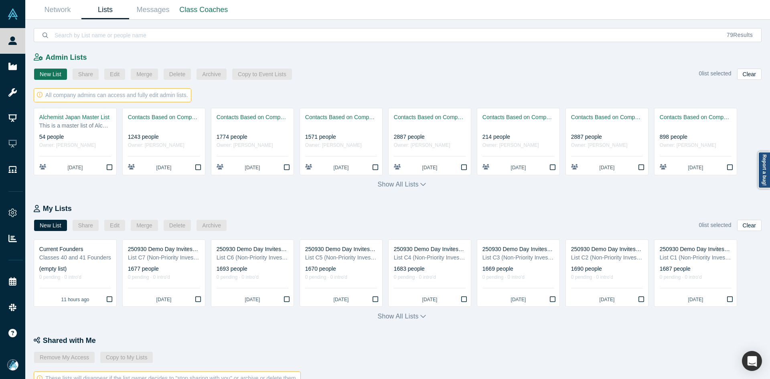
scroll to position [266, 0]
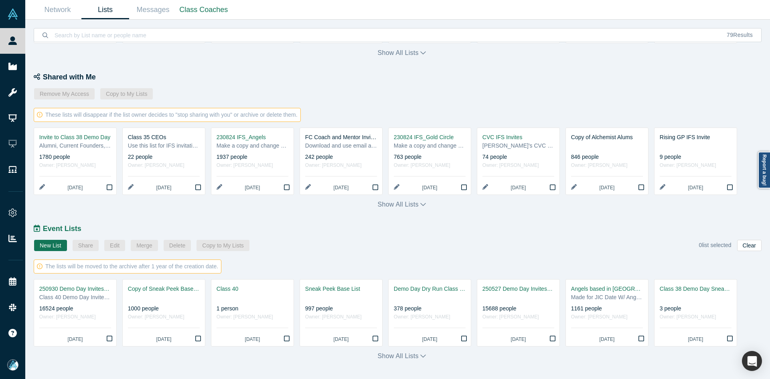
drag, startPoint x: 65, startPoint y: 292, endPoint x: 225, endPoint y: 171, distance: 200.5
click at [65, 291] on div "250930 Demo Day Invites_Base List" at bounding box center [75, 289] width 72 height 8
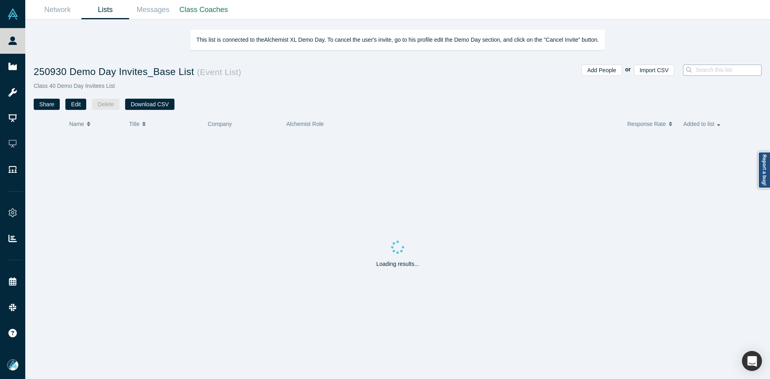
click at [705, 69] on input at bounding box center [731, 70] width 72 height 10
paste input "John Lovitt"
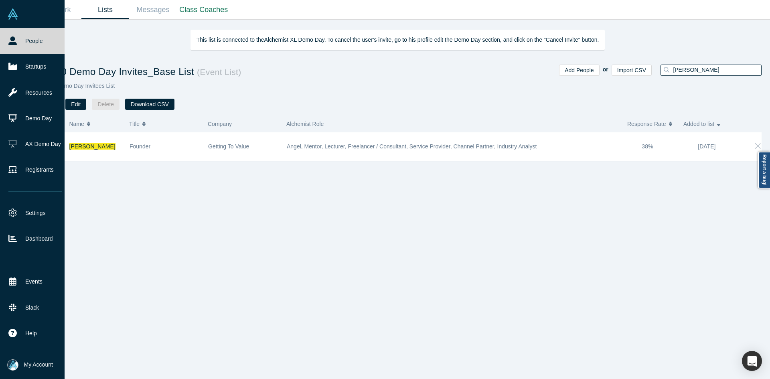
type input "John Lovitt"
click at [7, 35] on link "People" at bounding box center [35, 41] width 71 height 26
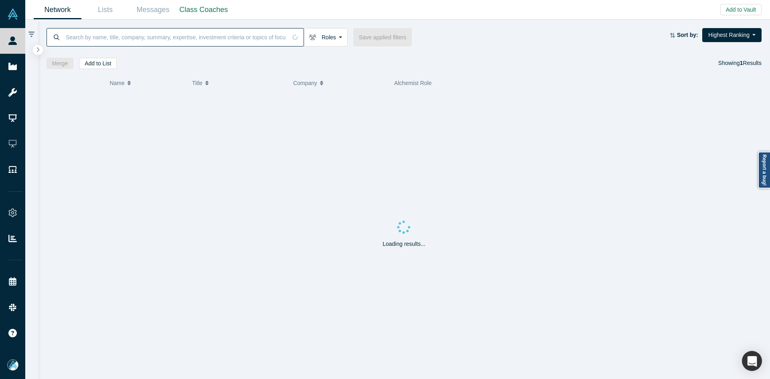
click at [106, 43] on input at bounding box center [176, 37] width 222 height 19
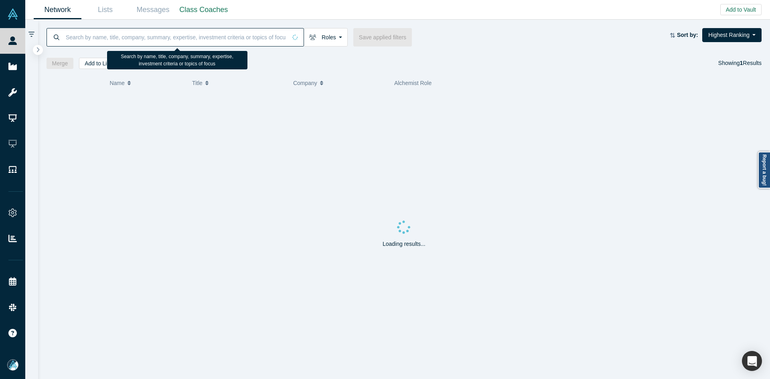
paste input "John Lovitt"
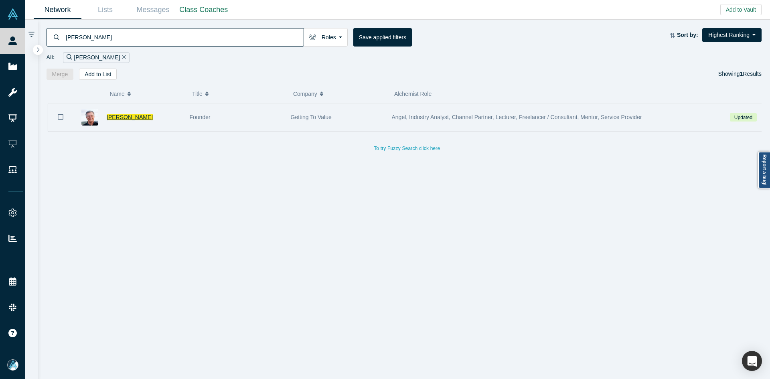
type input "John Lovitt"
click at [120, 116] on span "John Lovitt" at bounding box center [130, 117] width 46 height 6
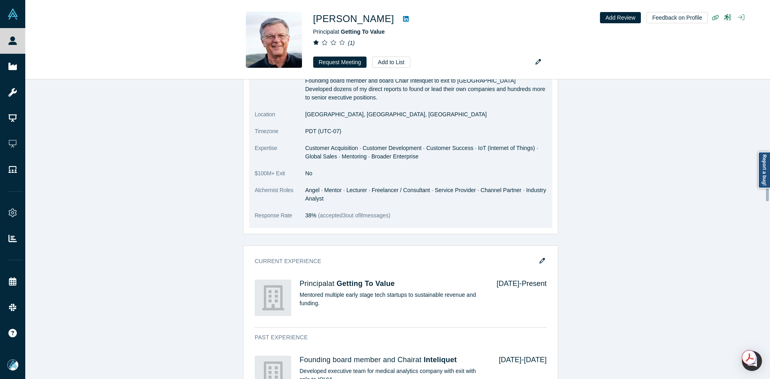
scroll to position [722, 0]
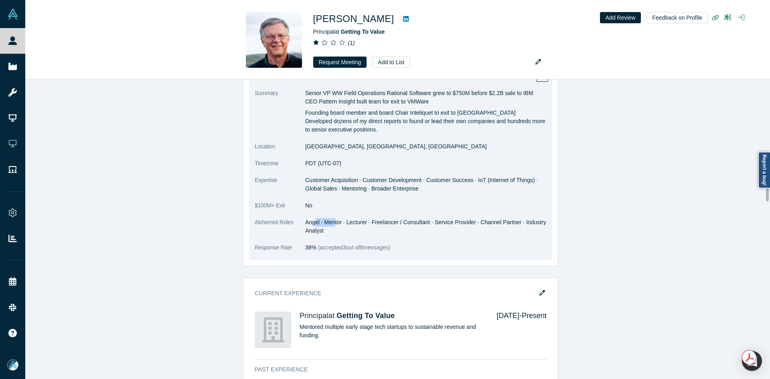
drag, startPoint x: 312, startPoint y: 219, endPoint x: 333, endPoint y: 225, distance: 21.9
click at [333, 225] on dd "Angel · Mentor · Lecturer · Freelancer / Consultant · Service Provider · Channe…" at bounding box center [426, 226] width 242 height 17
drag, startPoint x: 414, startPoint y: 222, endPoint x: 448, endPoint y: 223, distance: 33.7
click at [448, 223] on dd "Angel · Mentor · Lecturer · Freelancer / Consultant · Service Provider · Channe…" at bounding box center [426, 226] width 242 height 17
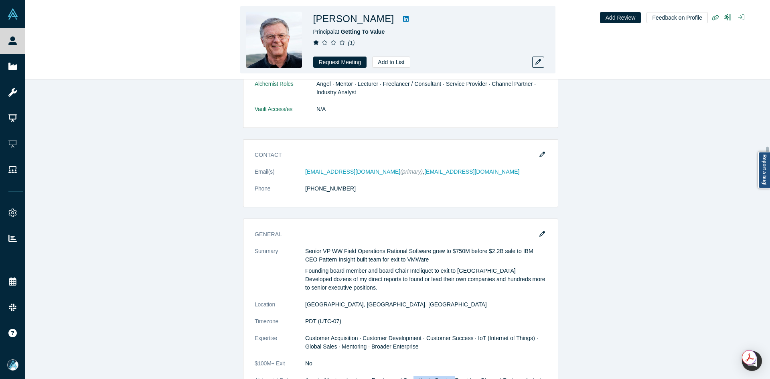
scroll to position [562, 0]
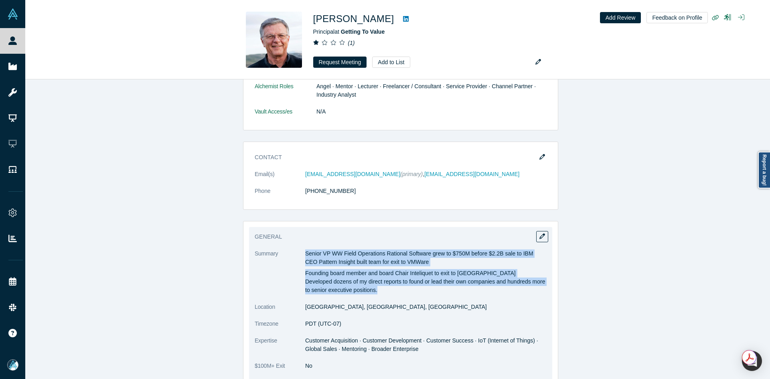
copy div "Senior VP WW Field Operations Rational Software grew to $750M before $2.2B sale…"
drag, startPoint x: 303, startPoint y: 250, endPoint x: 460, endPoint y: 290, distance: 162.4
click at [460, 290] on div "Senior VP WW Field Operations Rational Software grew to $750M before $2.2B sale…" at bounding box center [426, 272] width 242 height 45
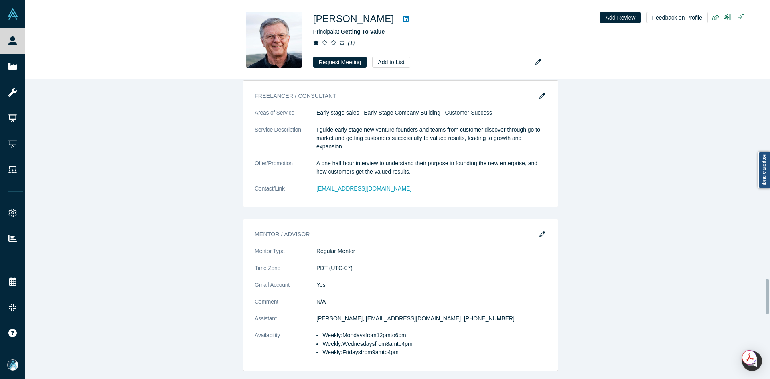
scroll to position [1685, 0]
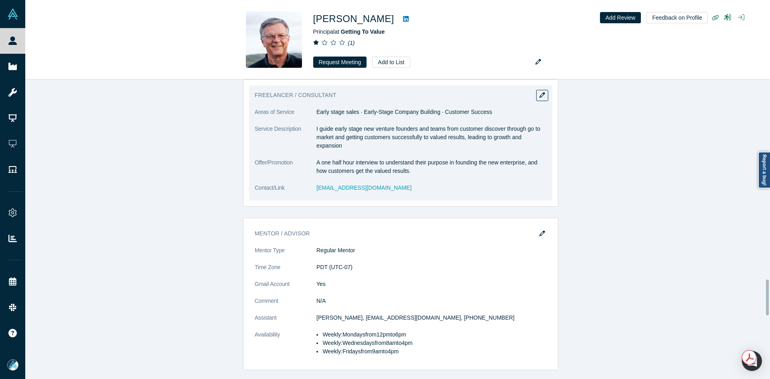
click at [339, 116] on dd "Early stage sales · Early-Stage Company Building · Customer Success" at bounding box center [432, 112] width 230 height 8
copy dl "Early stage sales · Early-Stage Company Building · Customer Success"
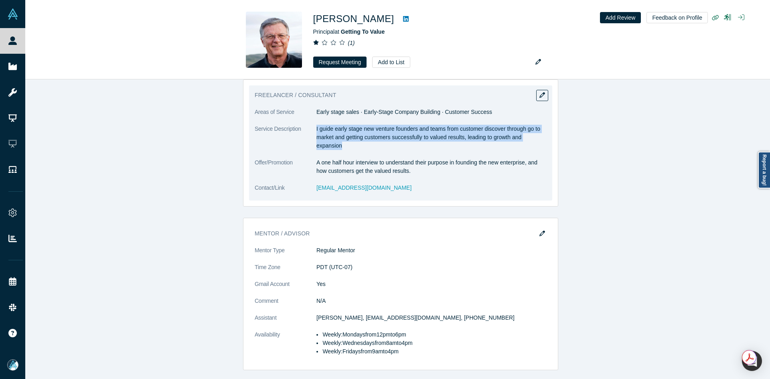
drag, startPoint x: 313, startPoint y: 136, endPoint x: 351, endPoint y: 147, distance: 39.9
click at [355, 158] on dl "Areas of Service Early stage sales · Early-Stage Company Building · Customer Su…" at bounding box center [401, 154] width 292 height 93
copy dl "I guide early stage new venture founders and teams from customer discover throu…"
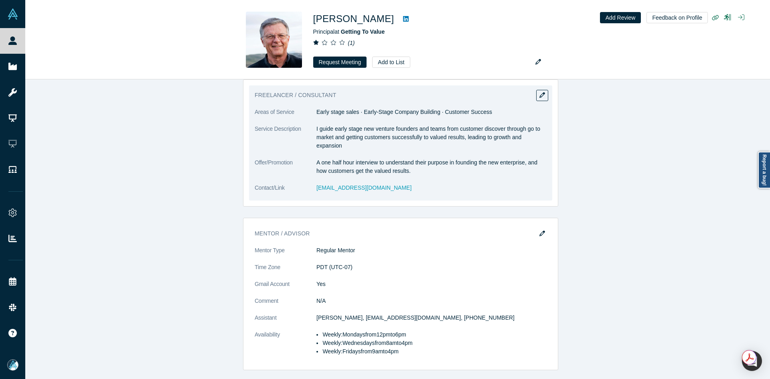
click at [332, 170] on dd "A one half hour interview to understand their purpose in founding the new enter…" at bounding box center [432, 166] width 230 height 17
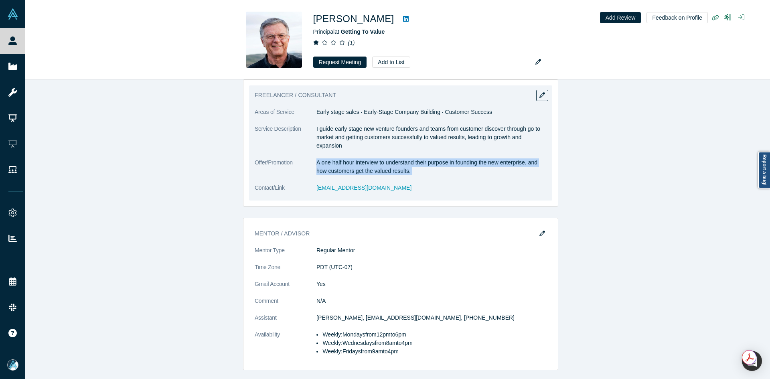
click at [332, 170] on dd "A one half hour interview to understand their purpose in founding the new enter…" at bounding box center [432, 166] width 230 height 17
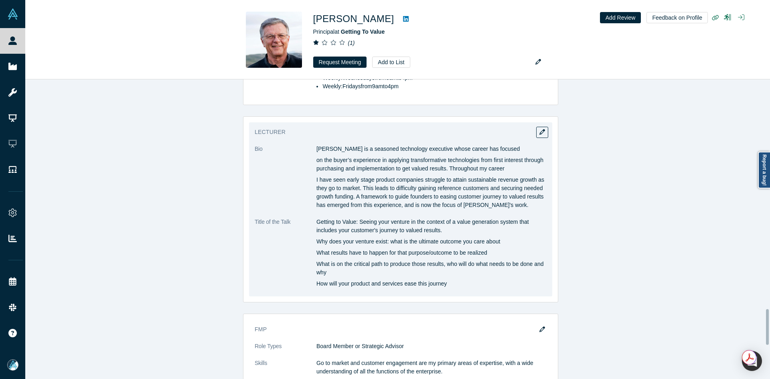
scroll to position [1966, 0]
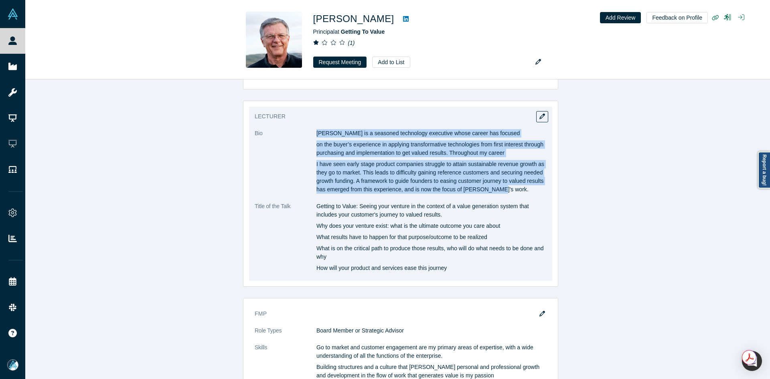
drag, startPoint x: 313, startPoint y: 139, endPoint x: 510, endPoint y: 196, distance: 205.5
click at [510, 196] on dl "Bio John Lovitt is a seasoned technology executive whose career has focused on …" at bounding box center [401, 205] width 292 height 152
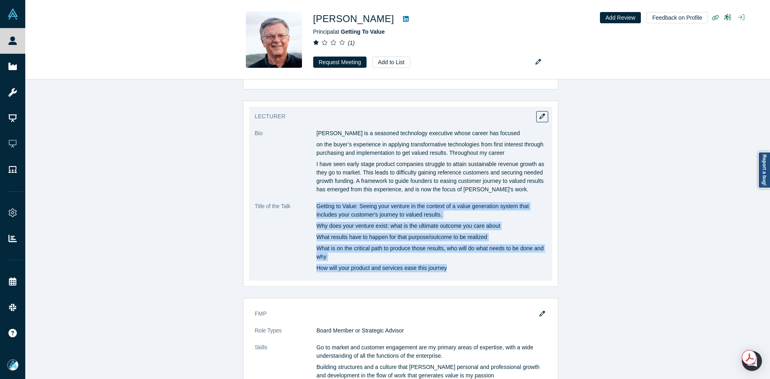
drag, startPoint x: 315, startPoint y: 214, endPoint x: 450, endPoint y: 276, distance: 148.8
click at [450, 272] on div "Getting to Value: Seeing your venture in the context of a value generation syst…" at bounding box center [432, 237] width 230 height 70
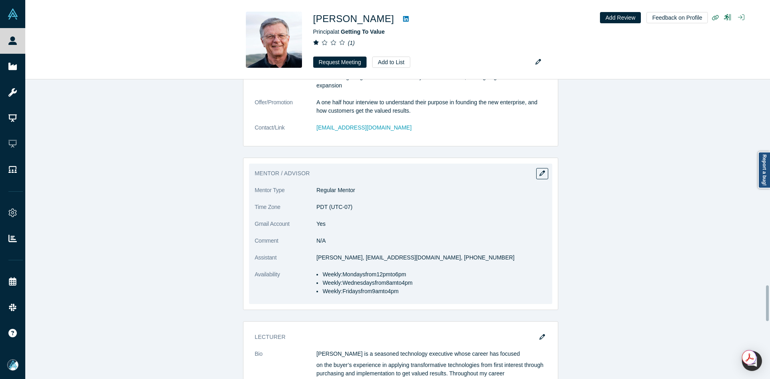
scroll to position [1725, 0]
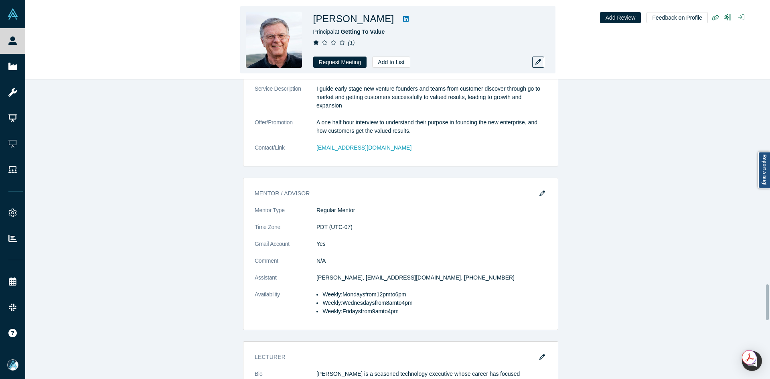
click at [349, 19] on h1 "John Lovitt" at bounding box center [353, 19] width 81 height 14
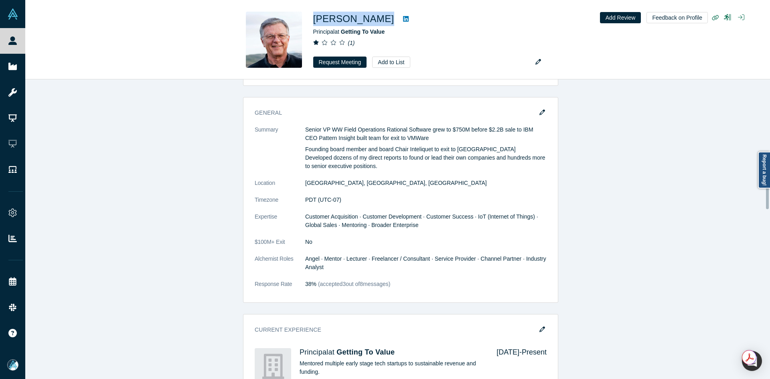
scroll to position [602, 0]
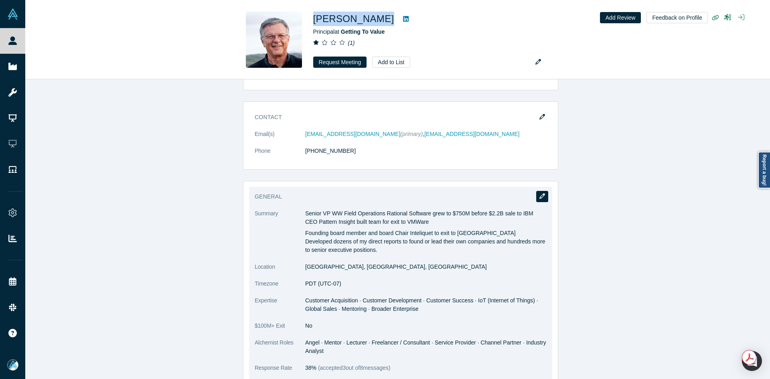
click at [536, 200] on button "button" at bounding box center [542, 196] width 12 height 11
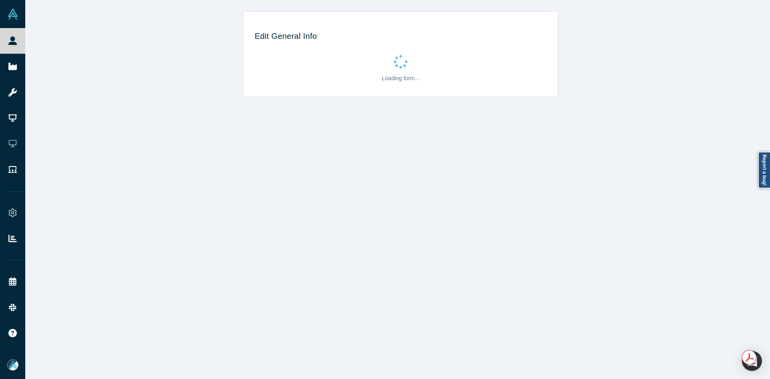
scroll to position [0, 0]
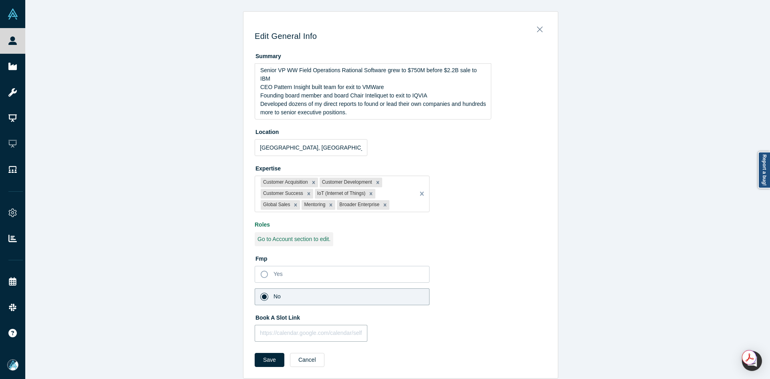
click at [317, 334] on input "text" at bounding box center [311, 333] width 113 height 17
paste input "https://calendar.app.google/YvLQppo2zhjmRuJK7"
type input "https://calendar.app.google/YvLQppo2zhjmRuJK7"
click at [264, 361] on button "Save" at bounding box center [270, 360] width 30 height 14
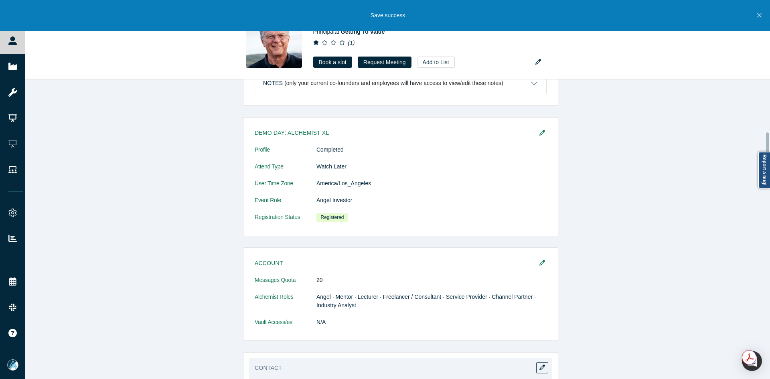
scroll to position [441, 0]
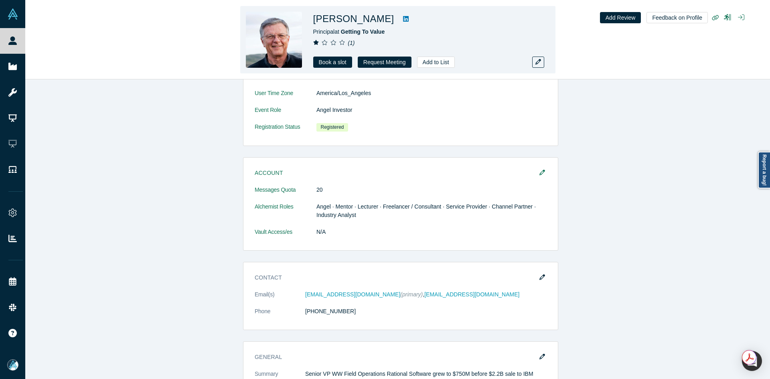
click at [350, 17] on h1 "John Lovitt" at bounding box center [353, 19] width 81 height 14
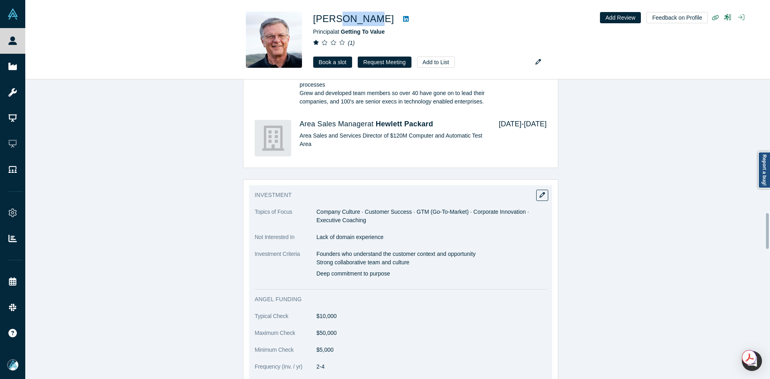
scroll to position [1244, 0]
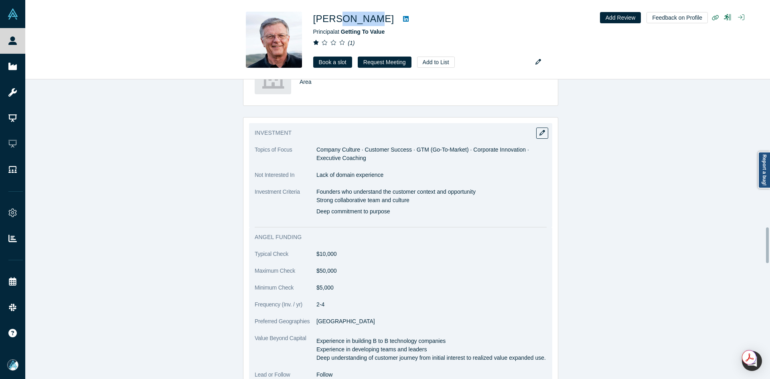
drag, startPoint x: 315, startPoint y: 199, endPoint x: 402, endPoint y: 222, distance: 90.6
click at [402, 216] on div "Founders who understand the customer context and opportunity Strong collaborati…" at bounding box center [432, 202] width 230 height 28
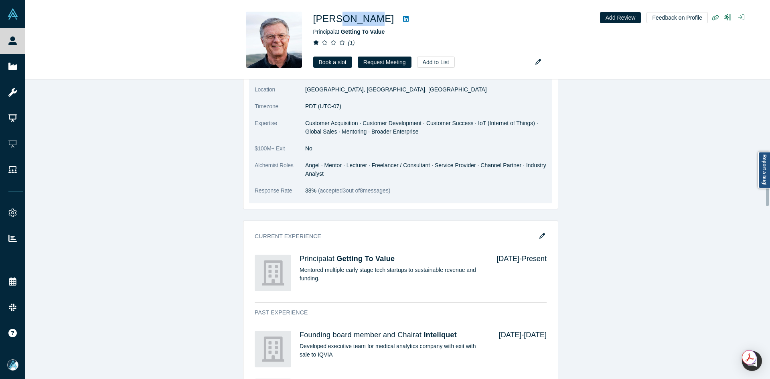
scroll to position [762, 0]
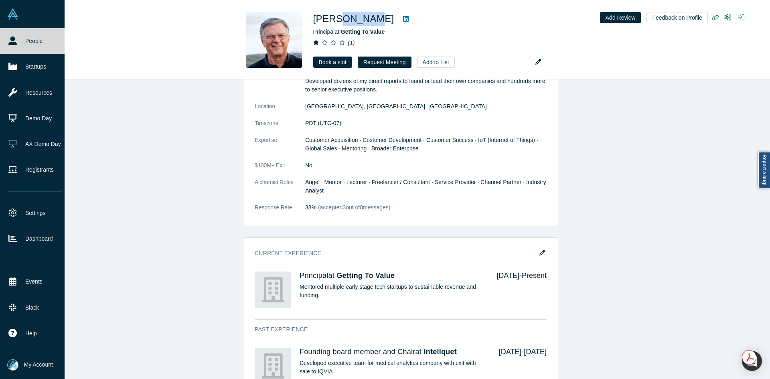
click at [11, 41] on icon at bounding box center [12, 41] width 8 height 8
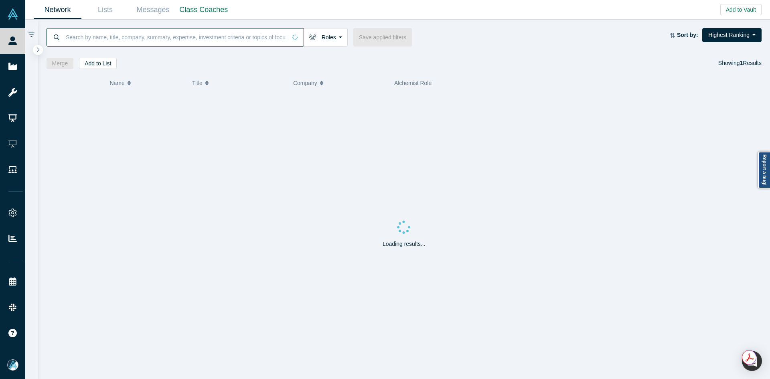
click at [138, 28] on input at bounding box center [176, 37] width 222 height 19
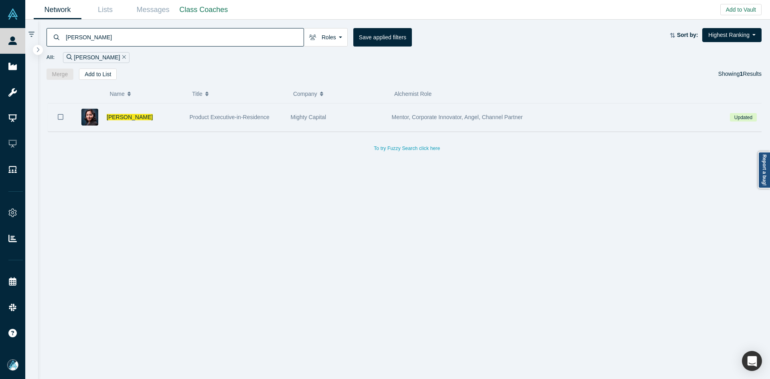
type input "Anusha Vaidyanathan"
click at [61, 118] on icon "Bookmark" at bounding box center [61, 117] width 6 height 8
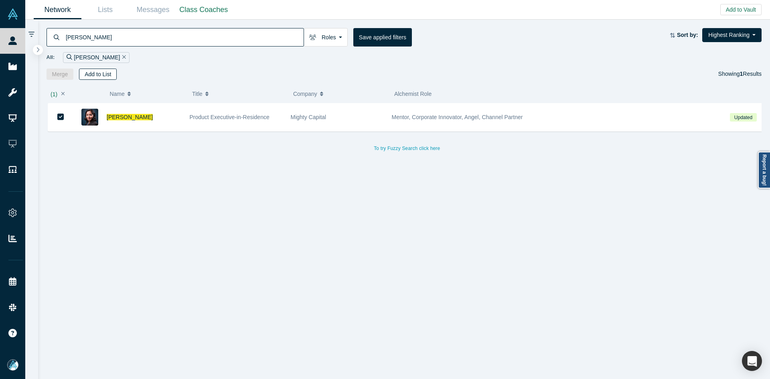
click at [100, 74] on button "Add to List" at bounding box center [98, 74] width 38 height 11
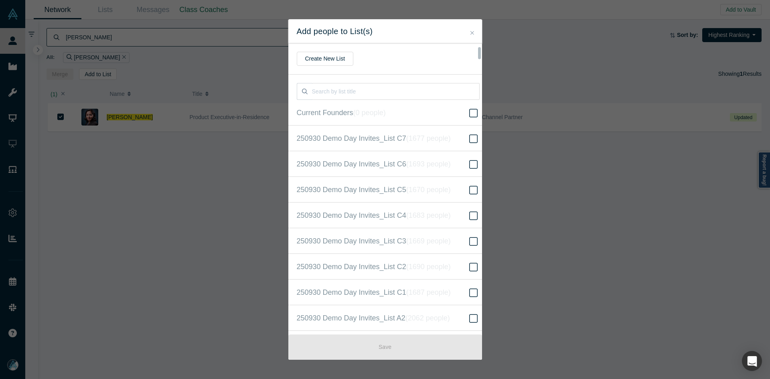
scroll to position [206, 0]
click at [469, 190] on icon at bounding box center [473, 190] width 8 height 10
click at [0, 0] on input "250930 Demo Day Invites_Base List ( 16524 people )" at bounding box center [0, 0] width 0 height 0
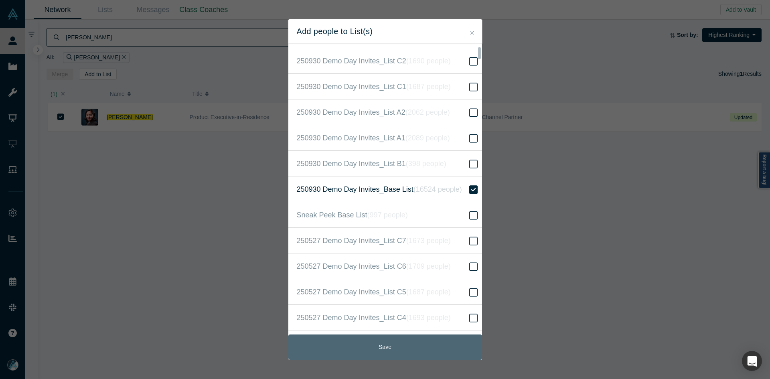
click at [394, 349] on button "Save" at bounding box center [385, 347] width 194 height 25
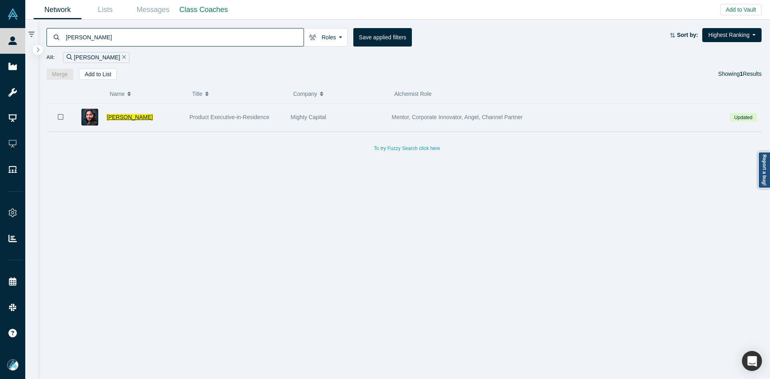
click at [126, 119] on span "Anusha Vaidyanathan" at bounding box center [130, 117] width 46 height 6
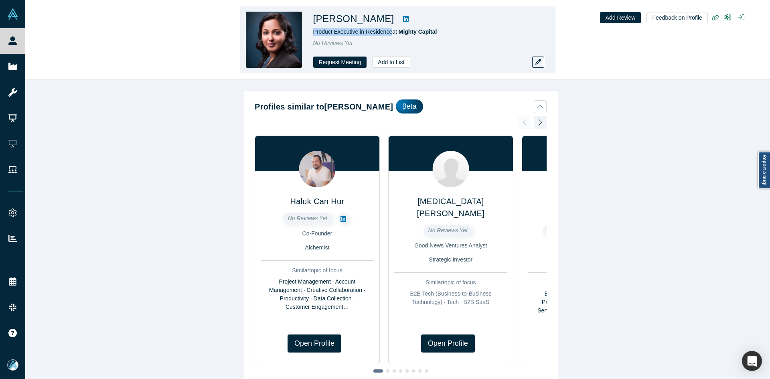
drag, startPoint x: 388, startPoint y: 33, endPoint x: 314, endPoint y: 34, distance: 74.6
click at [314, 34] on span "Product Executive in Residence at Mighty Capital" at bounding box center [375, 31] width 124 height 6
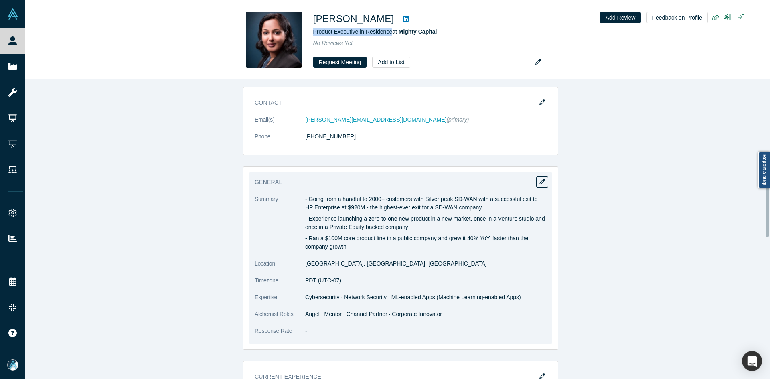
scroll to position [602, 0]
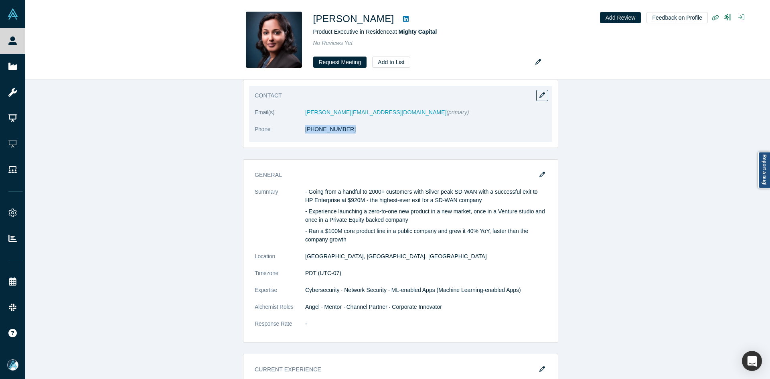
drag, startPoint x: 321, startPoint y: 122, endPoint x: 302, endPoint y: 123, distance: 19.3
click at [302, 123] on dl "Email(s) anusha.vaidyanathan2008@gmail.com (primary) Phone (408) 368-2581" at bounding box center [401, 125] width 292 height 34
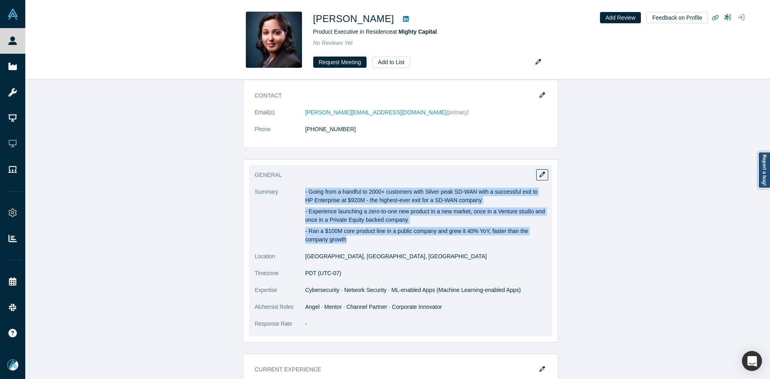
drag, startPoint x: 303, startPoint y: 177, endPoint x: 408, endPoint y: 224, distance: 116.0
click at [408, 224] on div "- Going from a handful to 2000+ customers with Silver peak SD-WAN with a succes…" at bounding box center [426, 216] width 242 height 56
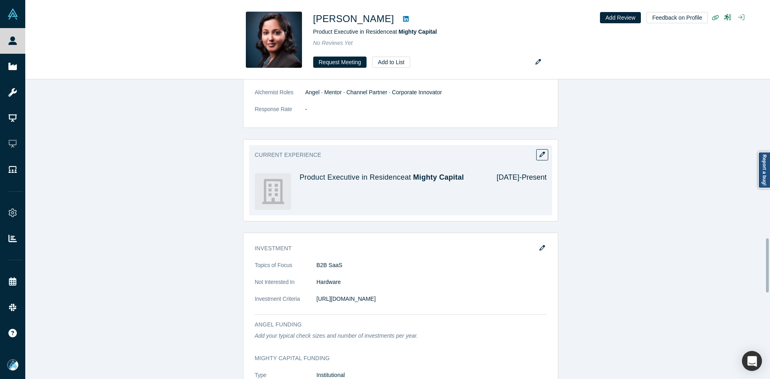
scroll to position [883, 0]
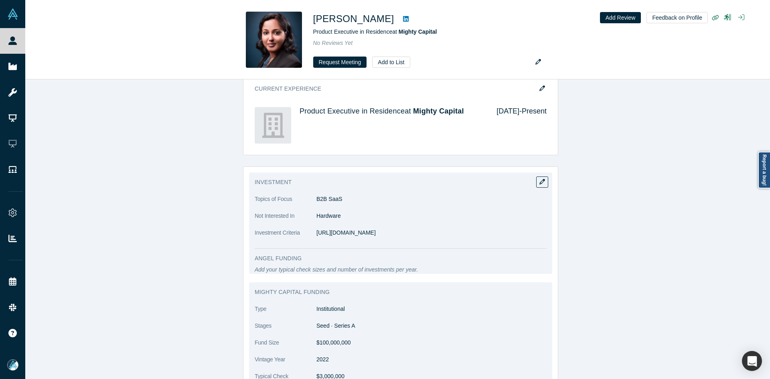
click at [340, 229] on p "https://mighty.capital/how-we-invest/" at bounding box center [432, 233] width 230 height 8
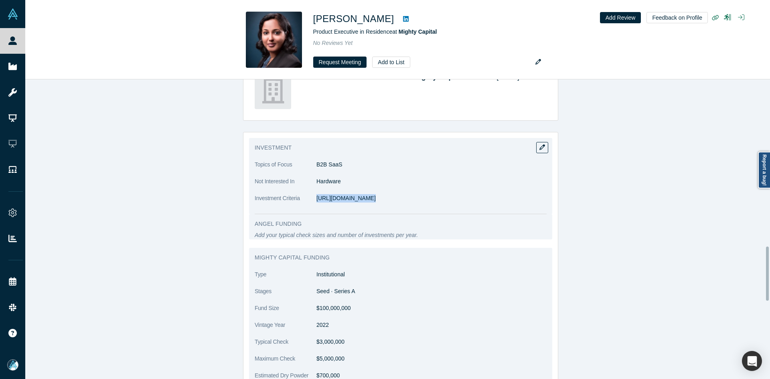
scroll to position [1003, 0]
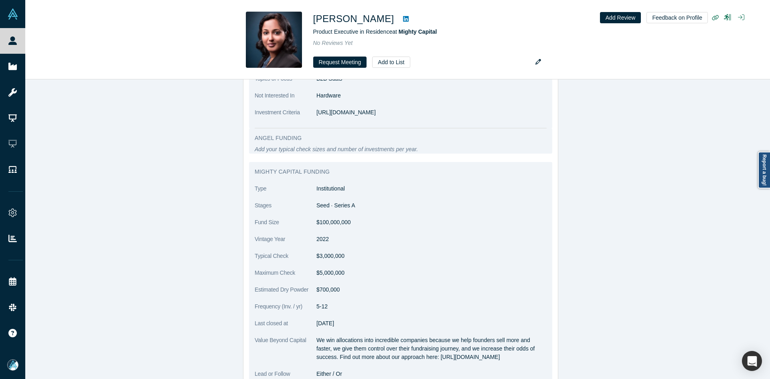
click at [343, 336] on p "We win allocations into incredible companies because we help founders sell more…" at bounding box center [432, 348] width 230 height 25
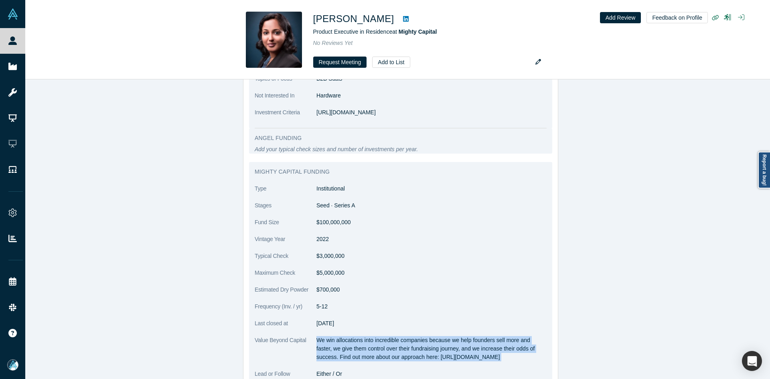
click at [344, 336] on p "We win allocations into incredible companies because we help founders sell more…" at bounding box center [432, 348] width 230 height 25
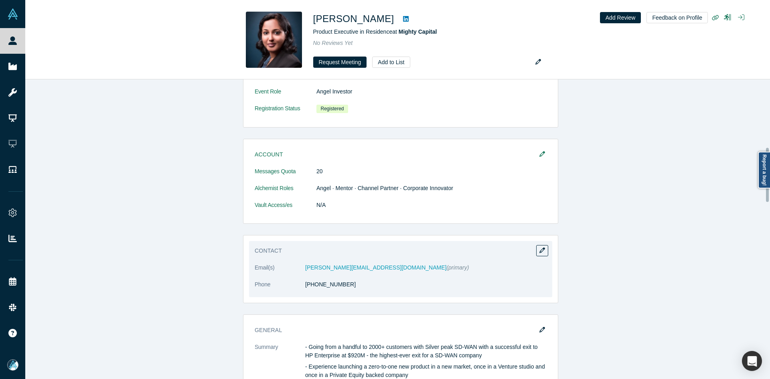
scroll to position [449, 0]
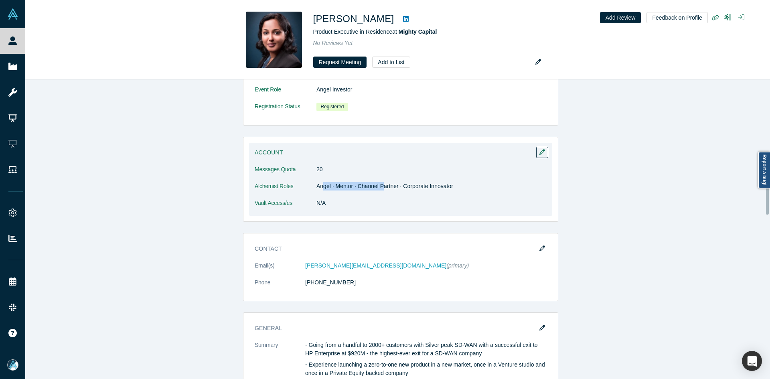
drag, startPoint x: 329, startPoint y: 171, endPoint x: 381, endPoint y: 166, distance: 52.0
click at [381, 167] on dl "Messages Quota 20 Alchemist Roles Angel · Mentor · Channel Partner · Corporate …" at bounding box center [401, 190] width 292 height 51
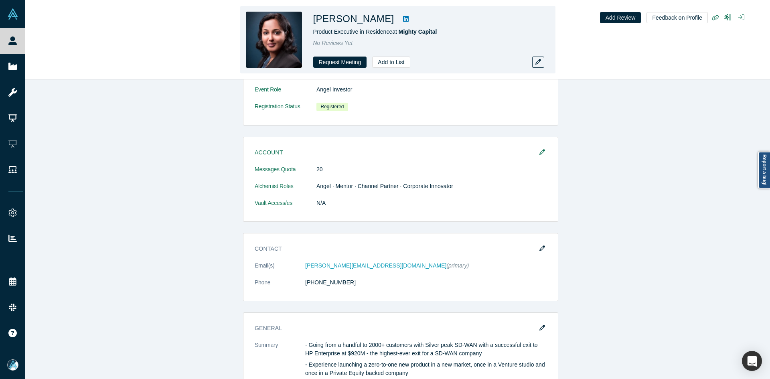
click at [385, 19] on h1 "Anusha Vaidyanathan" at bounding box center [353, 19] width 81 height 14
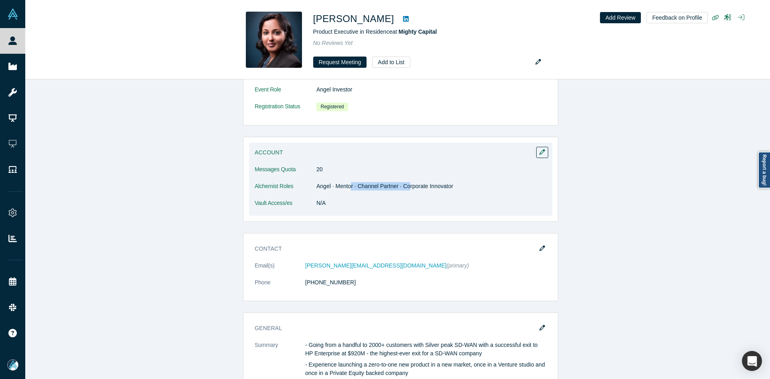
drag, startPoint x: 347, startPoint y: 174, endPoint x: 405, endPoint y: 171, distance: 57.5
click at [405, 182] on dd "Angel · Mentor · Channel Partner · Corporate Innovator" at bounding box center [432, 186] width 230 height 8
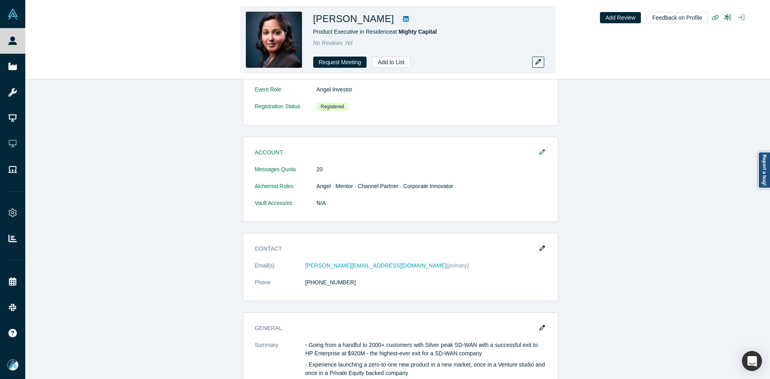
click at [394, 19] on h1 "Anusha Vaidyanathan" at bounding box center [353, 19] width 81 height 14
click at [409, 19] on icon at bounding box center [406, 19] width 6 height 6
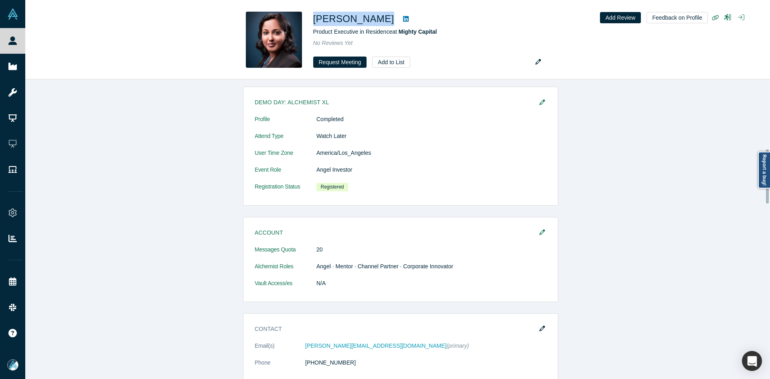
scroll to position [489, 0]
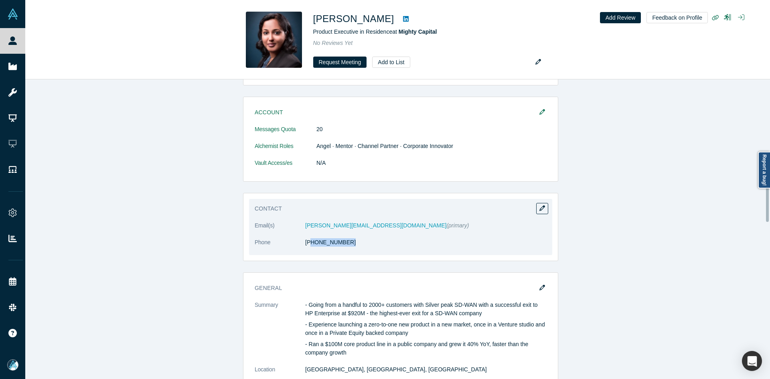
drag, startPoint x: 341, startPoint y: 236, endPoint x: 307, endPoint y: 236, distance: 34.1
click at [307, 236] on dl "Email(s) anusha.vaidyanathan2008@gmail.com (primary) Phone (408) 368-2581" at bounding box center [401, 238] width 292 height 34
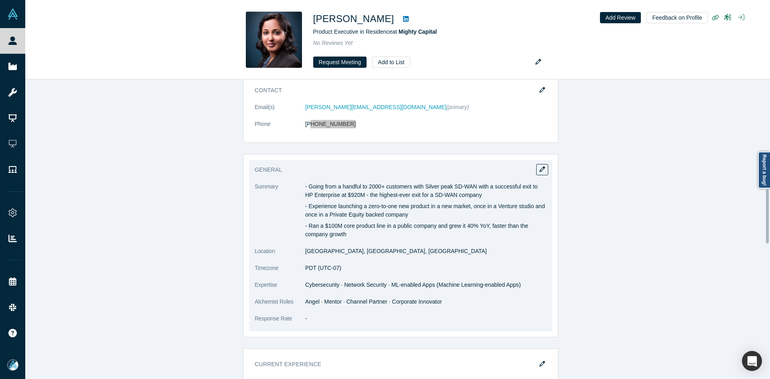
scroll to position [609, 0]
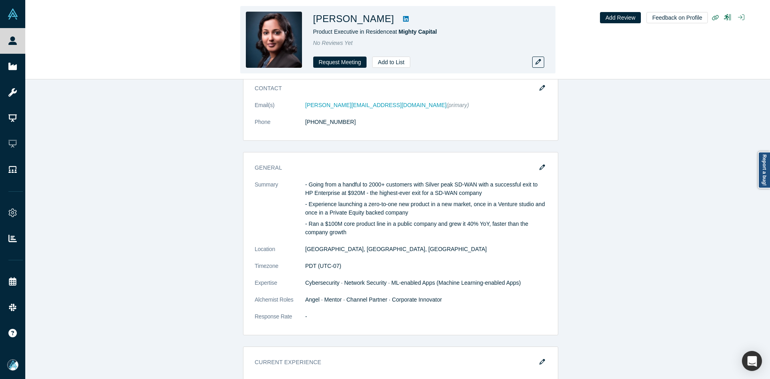
click at [372, 22] on h1 "Anusha Vaidyanathan" at bounding box center [353, 19] width 81 height 14
click at [412, 21] on link at bounding box center [406, 19] width 12 height 10
